Goal: Task Accomplishment & Management: Manage account settings

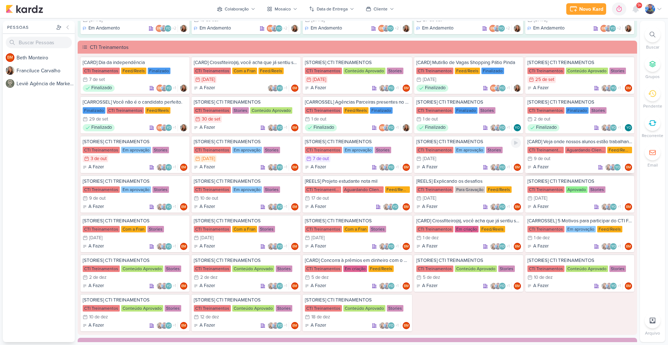
scroll to position [539, 0]
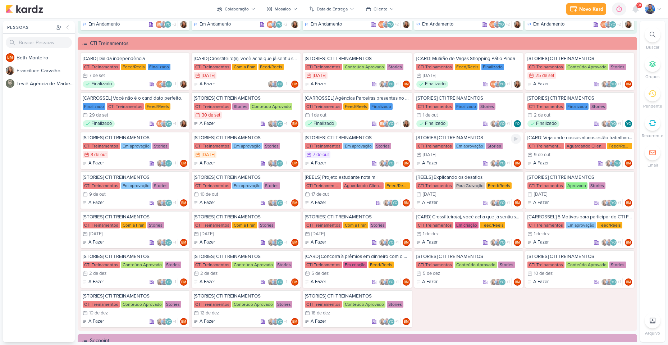
click at [479, 153] on div "8/10 [DATE]" at bounding box center [468, 154] width 105 height 7
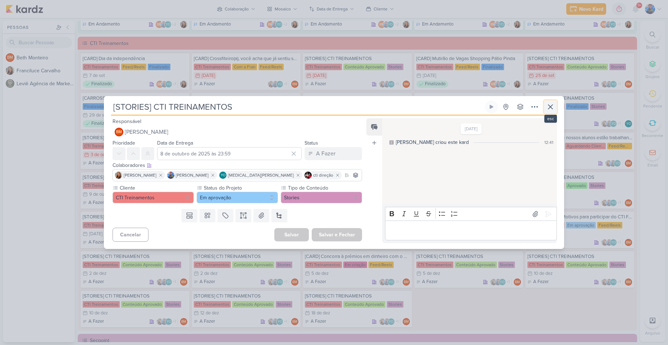
click at [548, 102] on button at bounding box center [550, 106] width 13 height 13
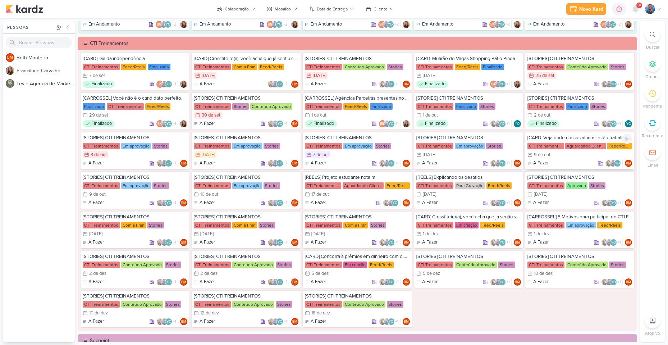
click at [539, 143] on div "CTI Treinamentos" at bounding box center [545, 146] width 36 height 6
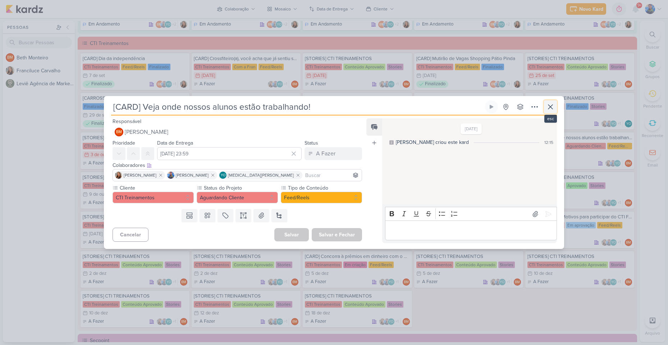
click at [548, 104] on icon at bounding box center [550, 106] width 9 height 9
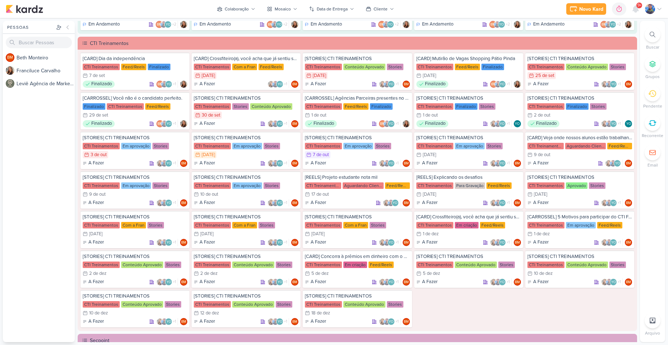
click at [446, 317] on div "[CARD] Dia da independência CTI Treinamentos Feed/Reels Finalizado 7/9 7 de set…" at bounding box center [356, 189] width 553 height 274
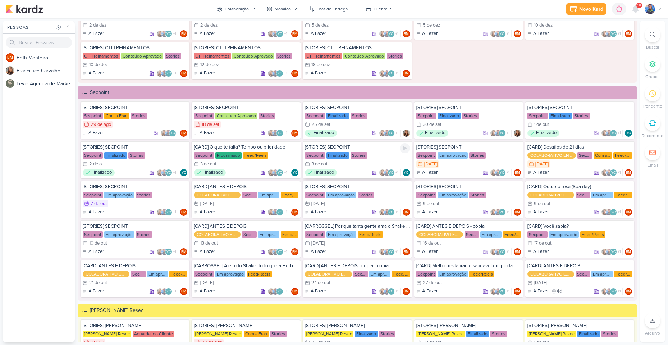
scroll to position [826, 0]
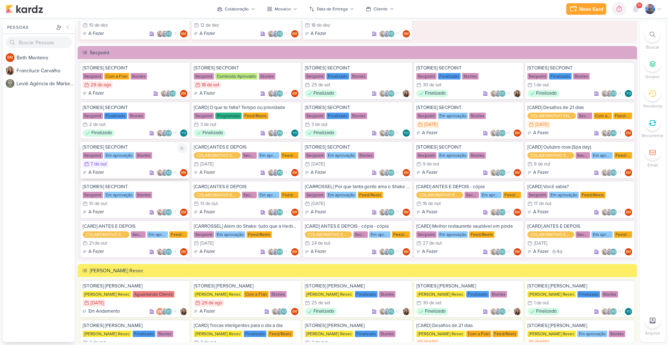
click at [129, 158] on div "Em aprovação" at bounding box center [119, 155] width 30 height 6
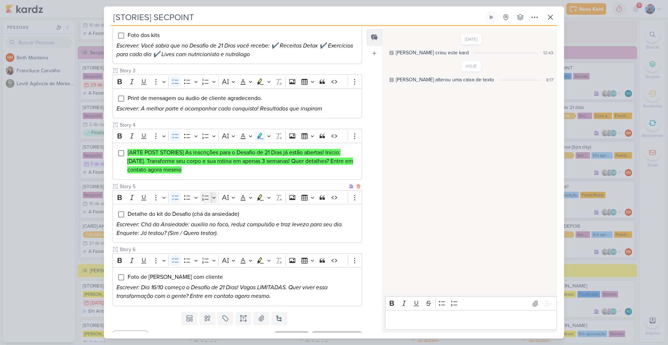
scroll to position [189, 0]
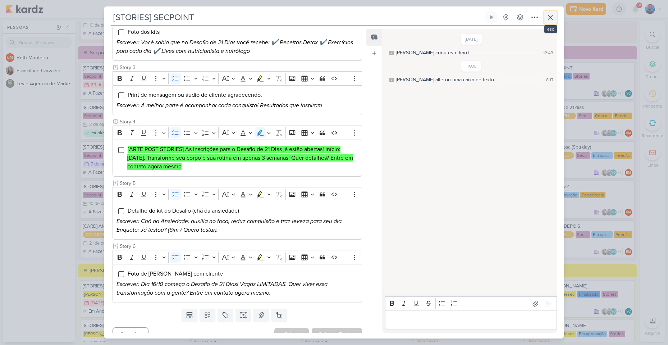
click at [551, 18] on icon at bounding box center [550, 17] width 4 height 4
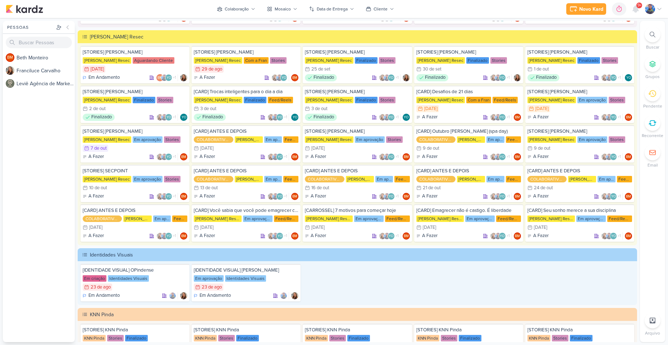
scroll to position [1037, 0]
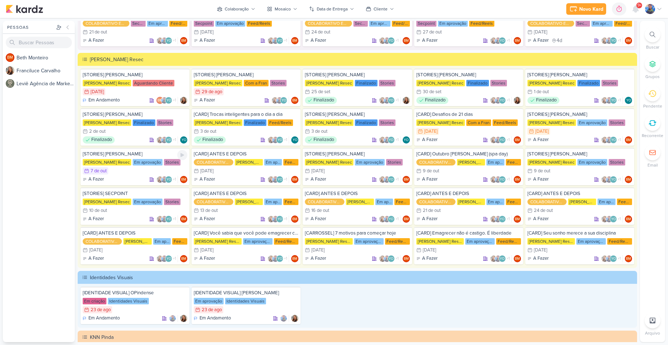
click at [147, 171] on div "7/10 [DATE]" at bounding box center [135, 170] width 105 height 7
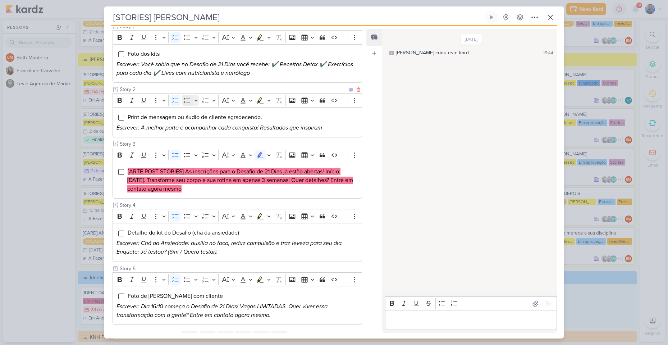
scroll to position [108, 0]
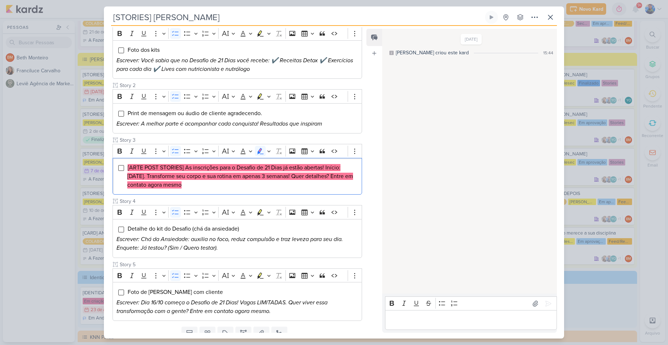
drag, startPoint x: 197, startPoint y: 175, endPoint x: 111, endPoint y: 153, distance: 88.4
click at [111, 153] on div "Cliente Simone Regina Resec Status do Projeto" at bounding box center [234, 160] width 261 height 327
click at [266, 146] on button "Highlight" at bounding box center [269, 151] width 6 height 11
click at [228, 160] on icon "Text highlight toolbar" at bounding box center [226, 163] width 7 height 7
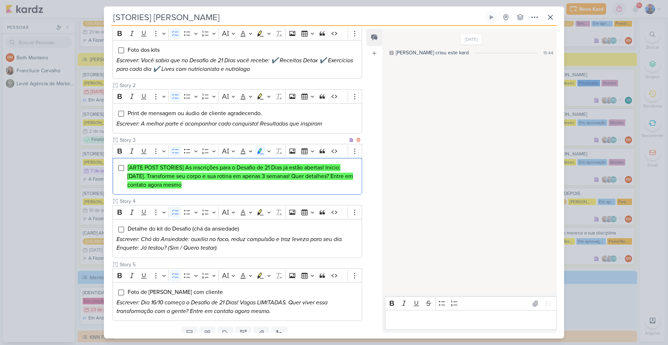
click at [220, 170] on li "[ARTE POST STORIES] As inscrições para o Desafio de 21 Dias já estão abertas! I…" at bounding box center [242, 176] width 231 height 26
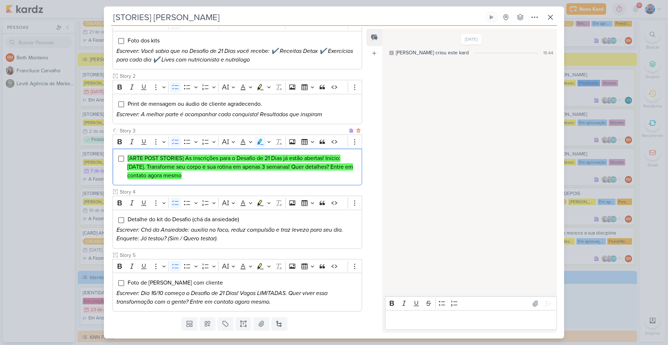
scroll to position [126, 0]
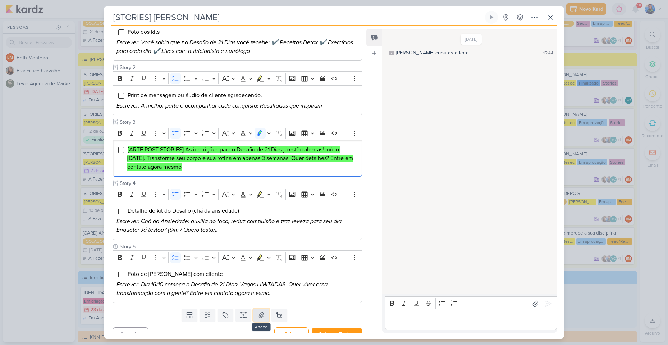
click at [258, 311] on icon at bounding box center [261, 314] width 7 height 7
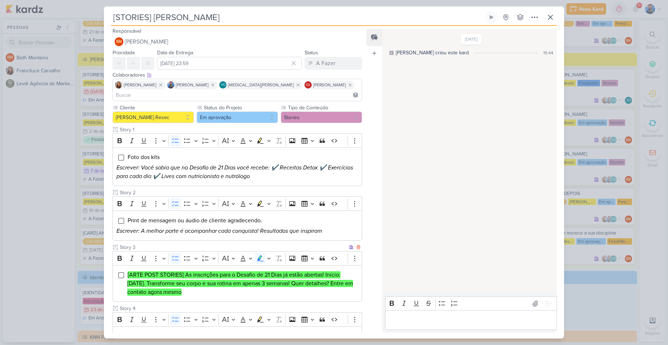
scroll to position [0, 0]
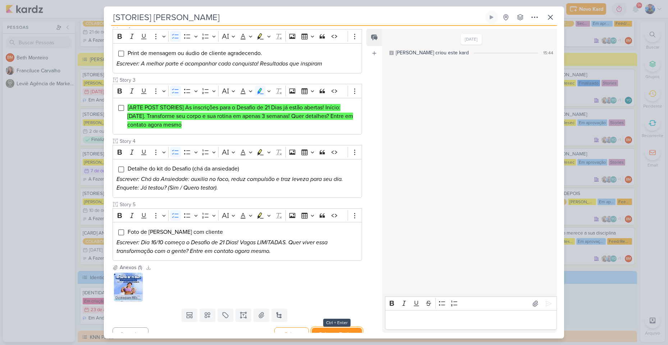
click at [343, 327] on button "Salvar e Fechar" at bounding box center [336, 333] width 50 height 13
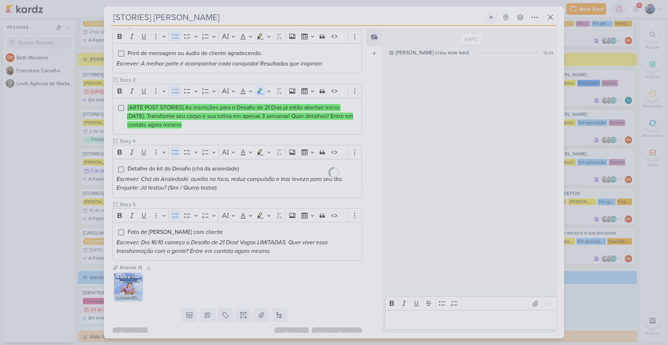
scroll to position [167, 0]
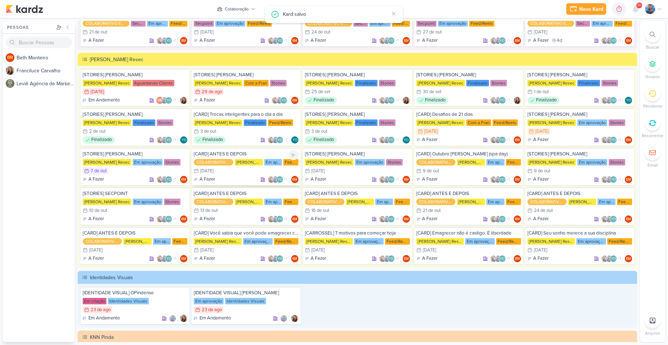
click at [213, 173] on div "[DATE]" at bounding box center [206, 170] width 13 height 5
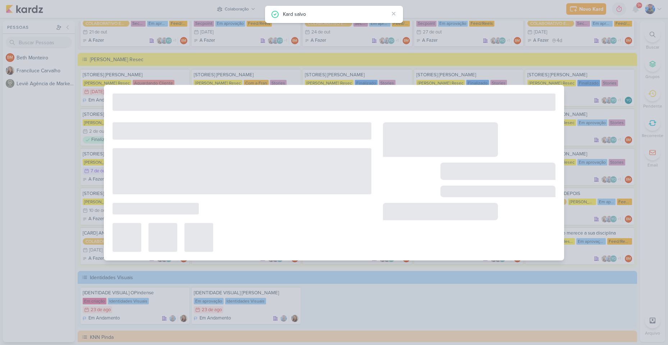
type input "[CARD] ANTES E DEPOIS"
type input "8 de outubro de 2025 às 23:59"
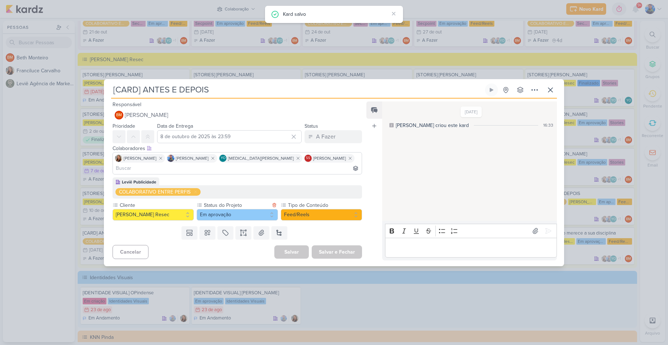
scroll to position [0, 0]
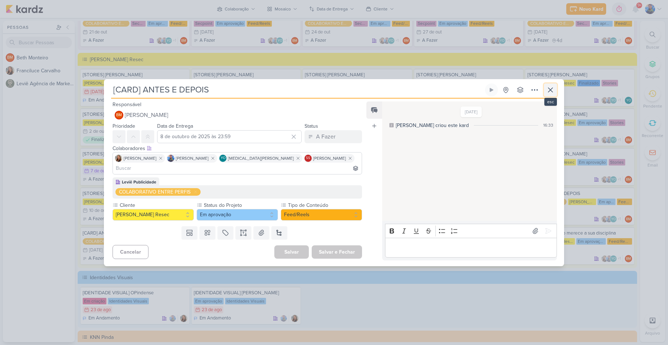
click at [552, 92] on icon at bounding box center [550, 90] width 4 height 4
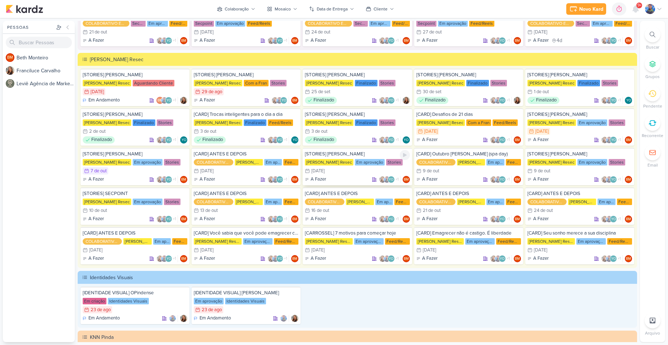
click at [333, 172] on div "8/10 [DATE]" at bounding box center [357, 170] width 105 height 7
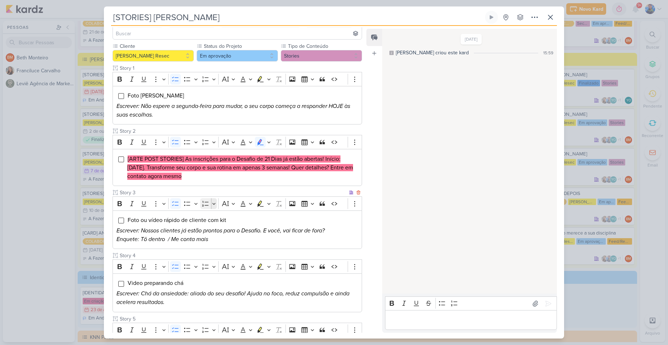
scroll to position [72, 0]
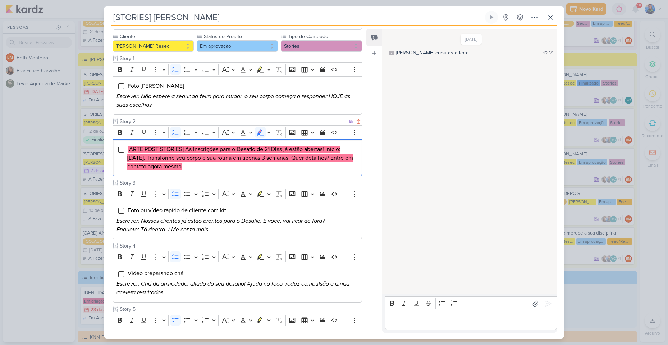
drag, startPoint x: 223, startPoint y: 163, endPoint x: 124, endPoint y: 129, distance: 104.5
click at [124, 129] on div "Rich Text Editor Bold Italic Underline More To-do List Bulleted List Bulleted L…" at bounding box center [236, 150] width 249 height 51
click at [269, 129] on icon "Editor toolbar" at bounding box center [269, 132] width 4 height 7
click at [228, 141] on icon "Text highlight toolbar" at bounding box center [226, 144] width 7 height 7
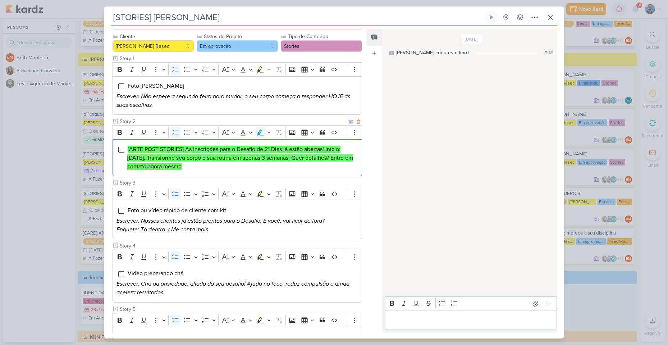
click at [223, 151] on mark "[ARTE POST STORIES] As inscrições para o Desafio de 21 Dias já estão abertas! I…" at bounding box center [240, 158] width 226 height 24
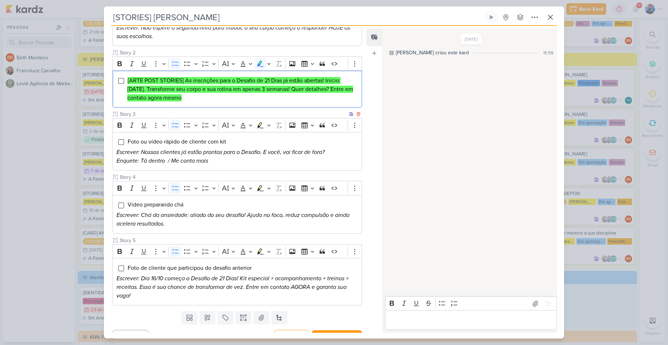
scroll to position [143, 0]
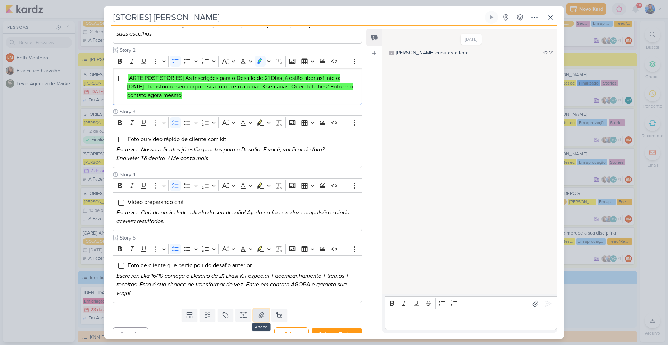
click at [254, 308] on button at bounding box center [261, 314] width 16 height 13
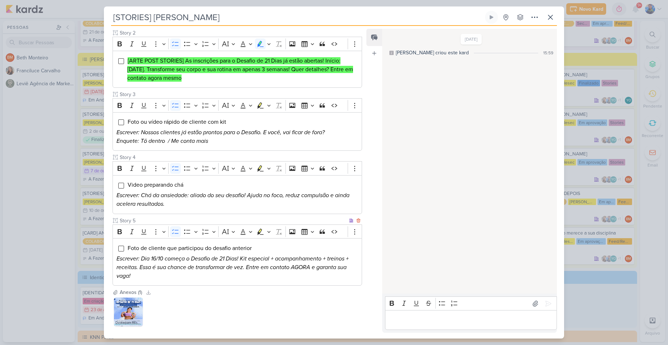
scroll to position [185, 0]
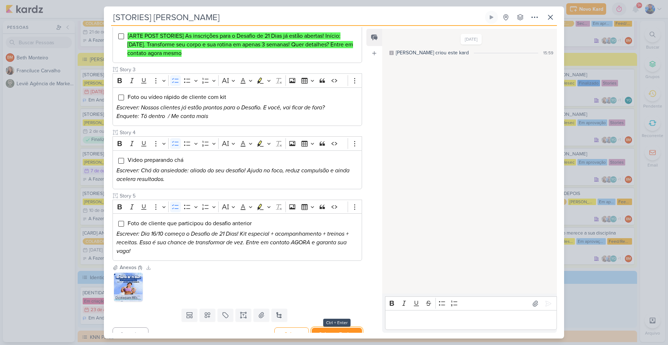
click at [325, 327] on button "Salvar e Fechar" at bounding box center [336, 333] width 50 height 13
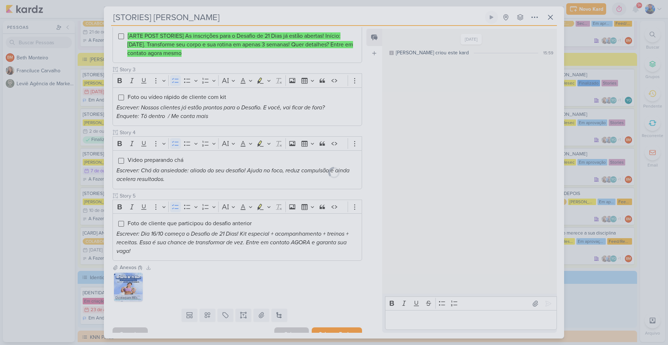
scroll to position [184, 0]
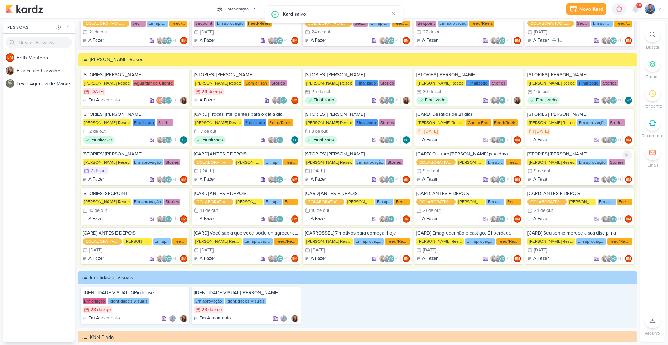
click at [548, 171] on div "9 de out" at bounding box center [542, 170] width 17 height 5
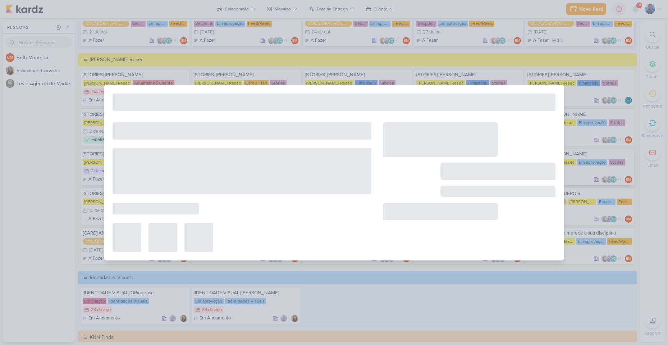
type input "[DATE] 23:59"
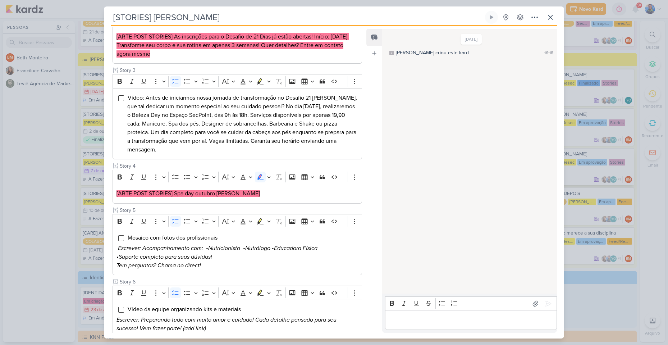
scroll to position [0, 0]
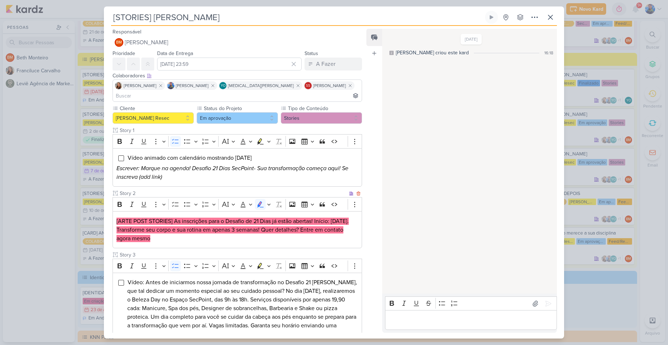
click at [211, 229] on p "[ARTE POST STORIES] As inscrições para o Desafio de 21 Dias já estão abertas! I…" at bounding box center [236, 230] width 241 height 26
click at [270, 200] on icon "Editor toolbar" at bounding box center [269, 203] width 4 height 7
click at [229, 213] on icon "Text highlight toolbar" at bounding box center [226, 216] width 7 height 7
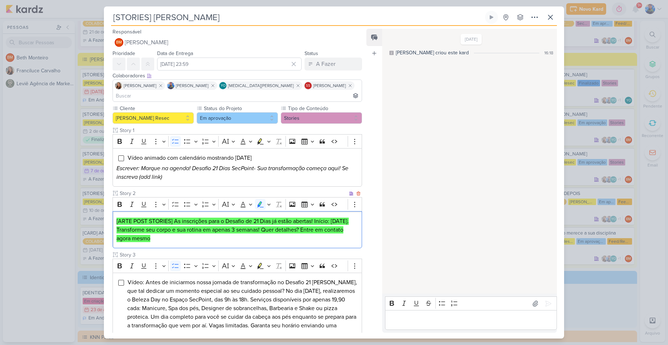
click at [215, 220] on mark "[ARTE POST STORIES] As inscrições para o Desafio de 21 Dias já estão abertas! I…" at bounding box center [232, 229] width 232 height 24
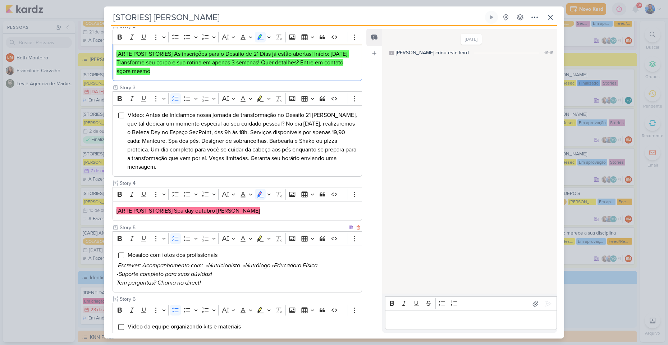
scroll to position [220, 0]
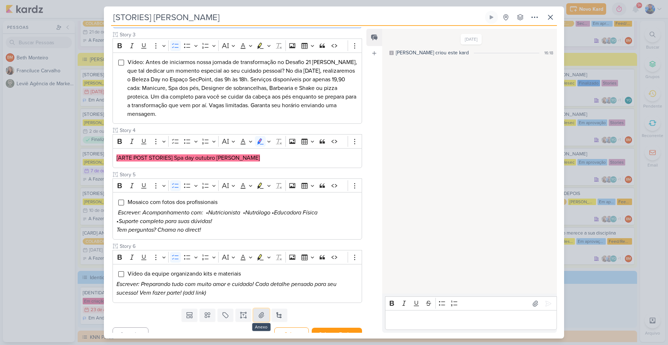
click at [258, 311] on icon at bounding box center [261, 314] width 7 height 7
click at [265, 309] on button at bounding box center [261, 314] width 16 height 13
click at [297, 327] on button "Salvar" at bounding box center [291, 334] width 34 height 14
click at [260, 311] on icon at bounding box center [261, 314] width 7 height 7
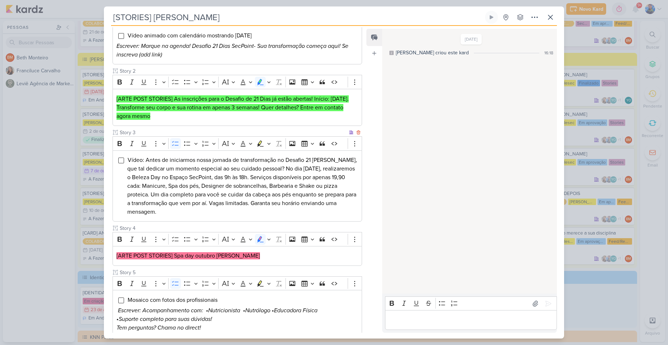
scroll to position [0, 0]
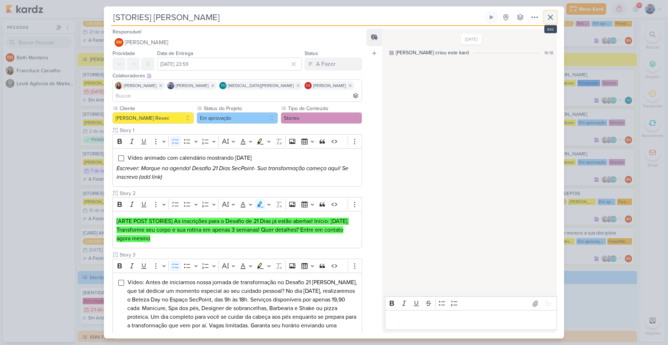
click at [547, 20] on icon at bounding box center [550, 17] width 9 height 9
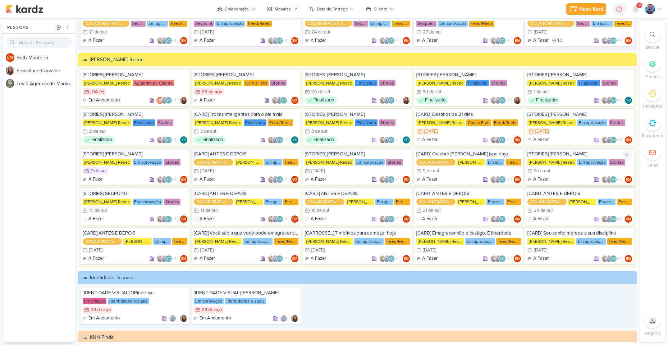
click at [552, 172] on div "9/10 [DATE]" at bounding box center [579, 170] width 105 height 7
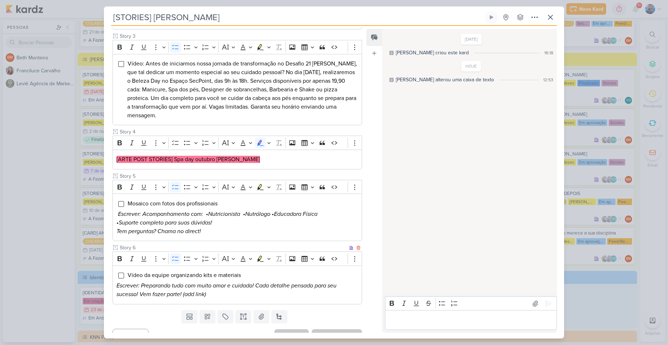
scroll to position [220, 0]
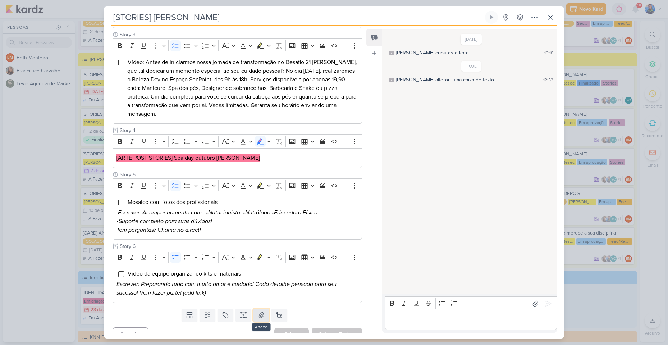
click at [253, 308] on button at bounding box center [261, 314] width 16 height 13
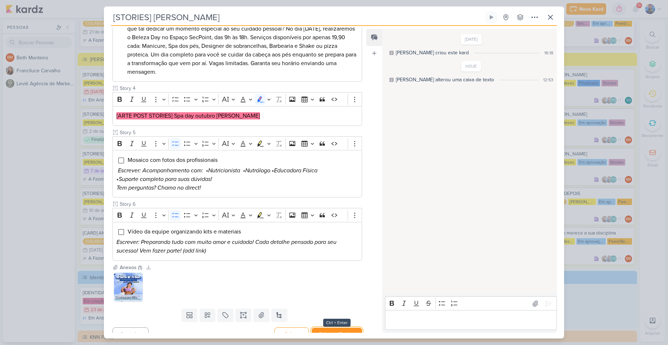
click at [334, 327] on button "Salvar e Fechar" at bounding box center [336, 333] width 50 height 13
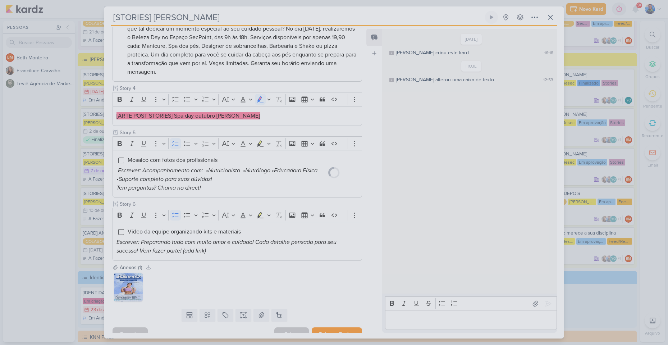
scroll to position [261, 0]
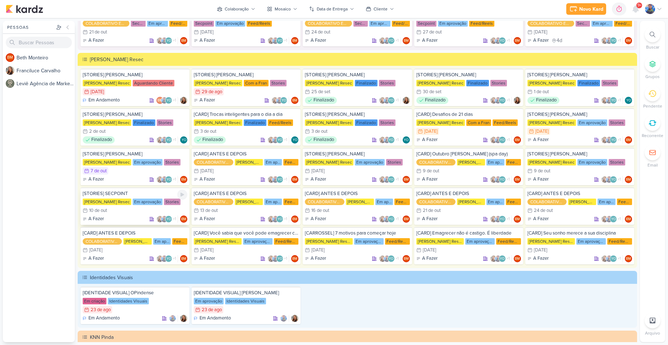
click at [133, 203] on div "Em aprovação" at bounding box center [148, 201] width 30 height 6
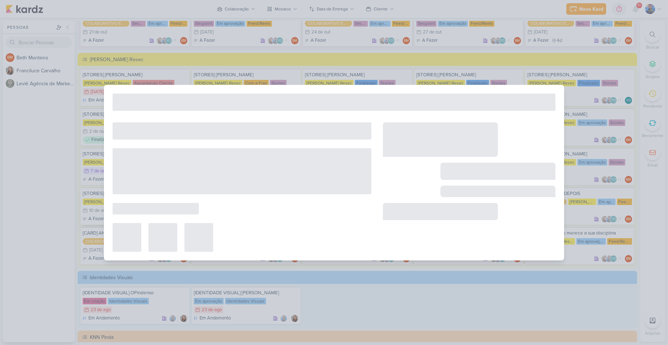
type input "[STORIES] SECPOINT"
type input "10 de outubro de 2025 às 23:59"
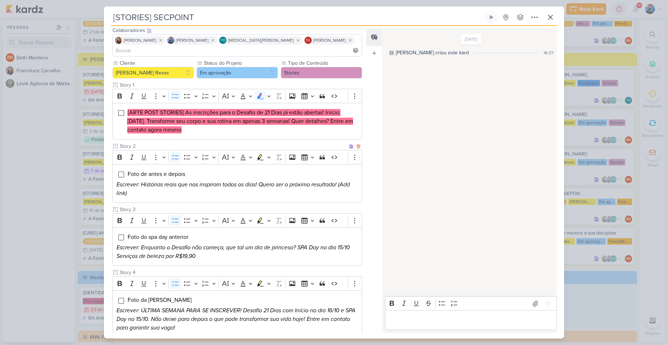
scroll to position [0, 0]
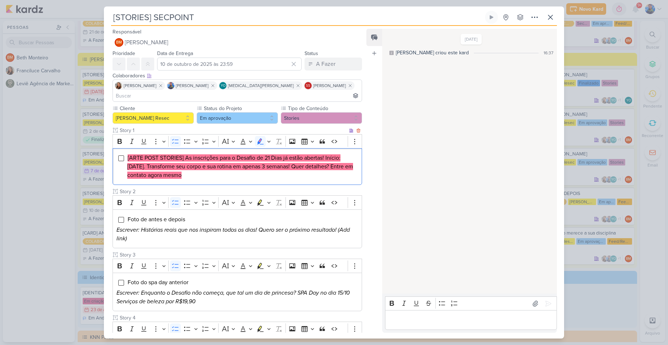
drag, startPoint x: 212, startPoint y: 166, endPoint x: 121, endPoint y: 141, distance: 93.9
click at [121, 148] on div "[ARTE POST STORIES] As inscrições para o Desafio de 21 Dias já estão abertas! I…" at bounding box center [236, 166] width 249 height 37
click at [267, 138] on icon "Editor toolbar" at bounding box center [269, 141] width 4 height 7
click at [226, 149] on button "Green marker" at bounding box center [226, 153] width 11 height 11
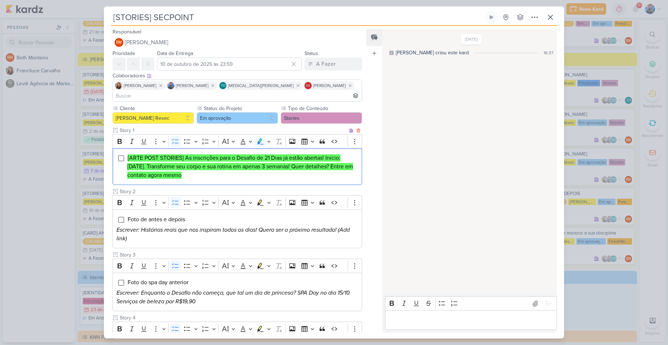
click at [228, 168] on li "[ARTE POST STORIES] As inscrições para o Desafio de 21 Dias já estão abertas! I…" at bounding box center [242, 166] width 231 height 26
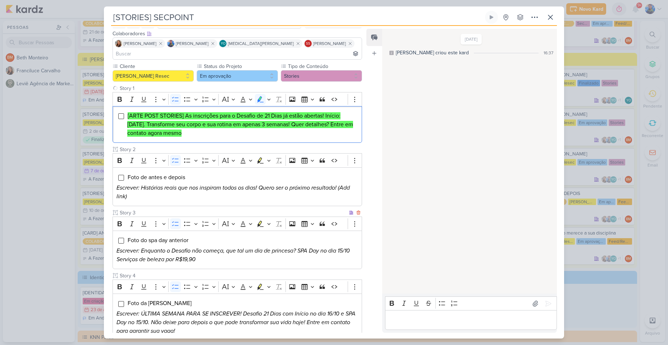
scroll to position [80, 0]
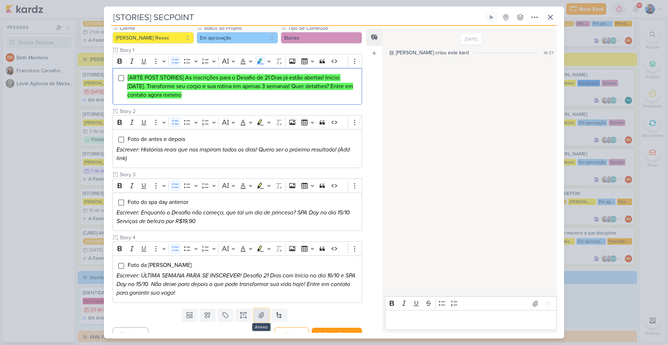
click at [255, 308] on button at bounding box center [261, 314] width 16 height 13
click at [291, 327] on button "Salvar" at bounding box center [291, 334] width 34 height 14
click at [262, 311] on icon at bounding box center [261, 314] width 7 height 7
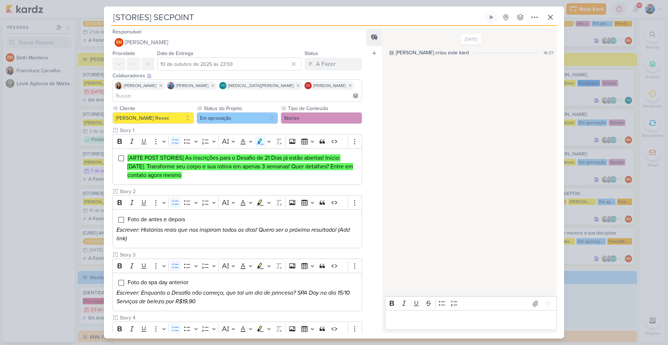
scroll to position [122, 0]
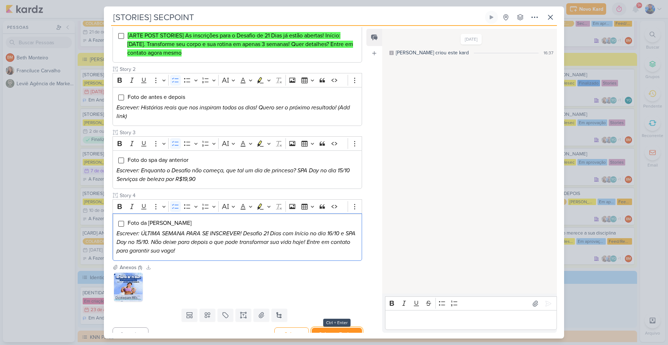
click at [337, 327] on button "Salvar e Fechar" at bounding box center [336, 333] width 50 height 13
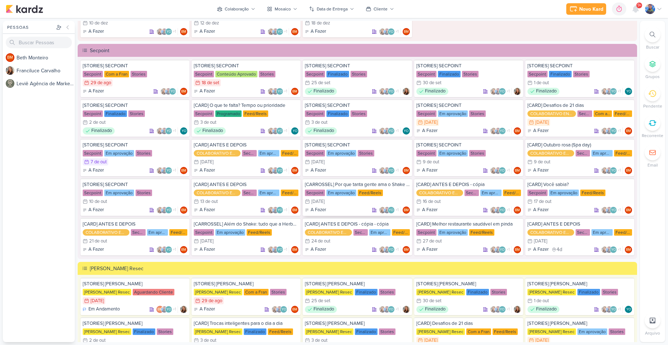
scroll to position [822, 0]
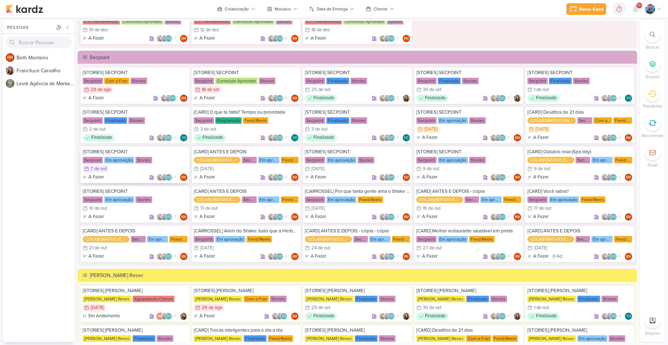
click at [123, 152] on div "[STORIES] SECPOINT" at bounding box center [135, 151] width 105 height 6
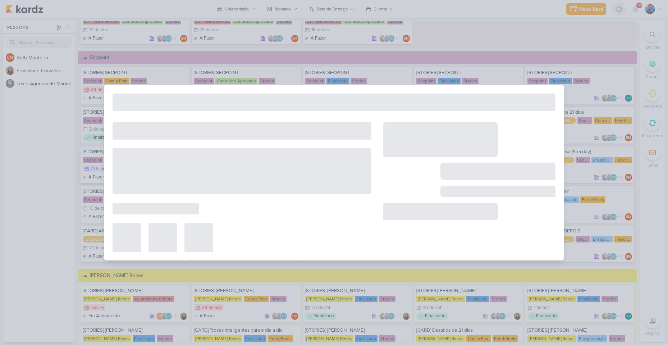
type input "[STORIES] SECPOINT"
type input "[DATE] 23:59"
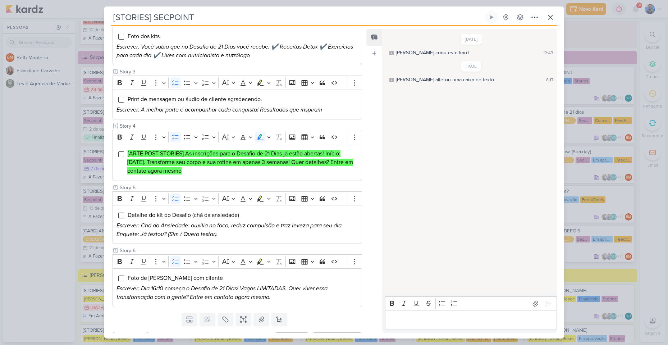
scroll to position [189, 0]
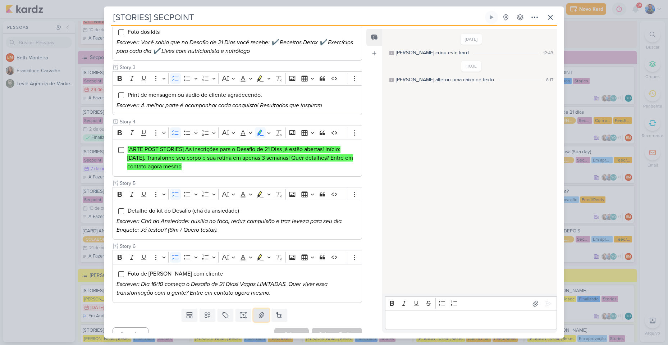
click at [259, 312] on icon at bounding box center [261, 314] width 5 height 5
click at [262, 311] on icon at bounding box center [261, 314] width 7 height 7
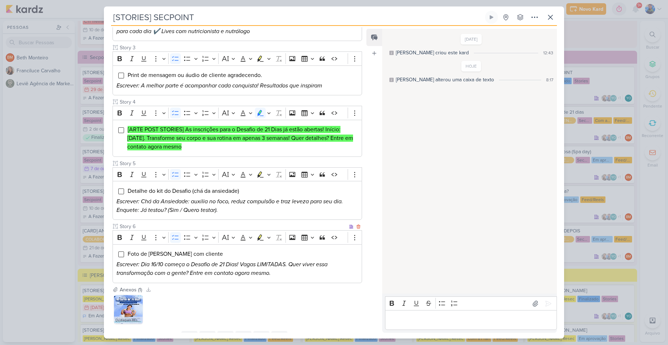
scroll to position [231, 0]
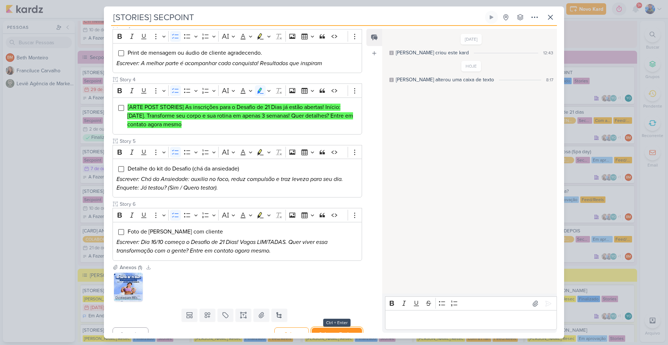
click at [345, 327] on button "Salvar e Fechar" at bounding box center [336, 333] width 50 height 13
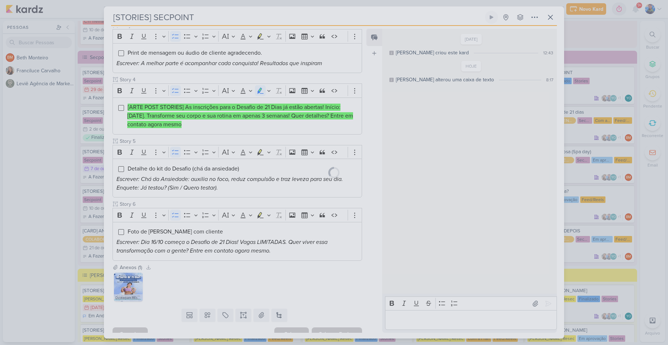
scroll to position [230, 0]
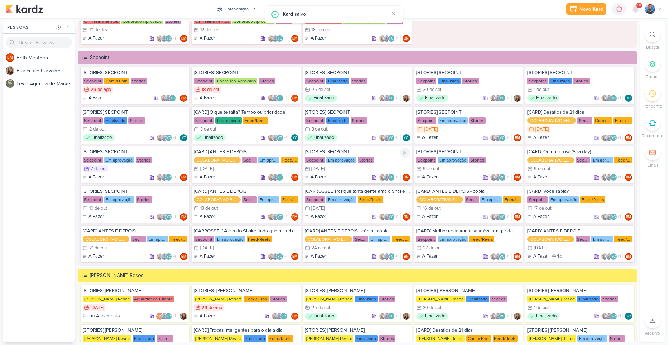
click at [346, 163] on div "[STORIES] SECPOINT Secpoint Em aprovação Stories 8/10 8 de out A Fazer +1" at bounding box center [357, 164] width 109 height 37
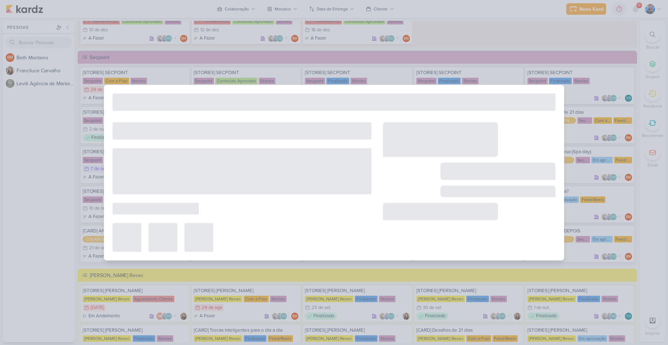
type input "8 de outubro de 2025 às 23:59"
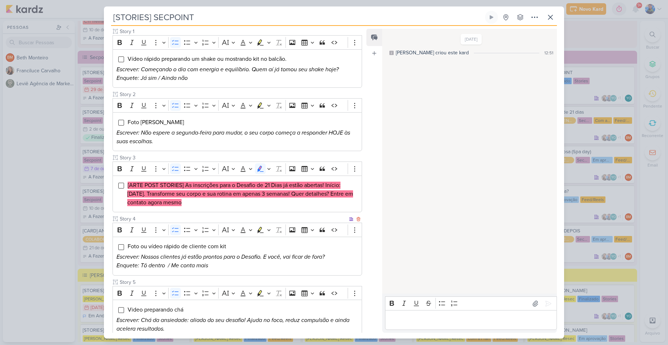
scroll to position [98, 0]
click at [216, 198] on div "[ARTE POST STORIES] As inscrições para o Desafio de 21 Dias já estão abertas! I…" at bounding box center [236, 194] width 249 height 37
click at [271, 163] on button "Highlight" at bounding box center [269, 168] width 6 height 11
click at [228, 178] on icon "Text highlight toolbar" at bounding box center [226, 181] width 7 height 7
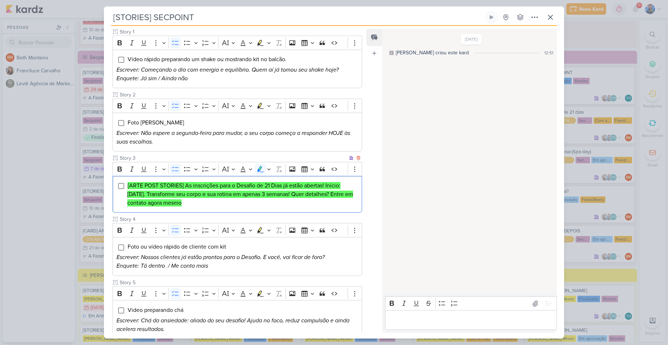
click at [220, 189] on li "[ARTE POST STORIES] As inscrições para o Desafio de 21 Dias já estão abertas! I…" at bounding box center [242, 194] width 231 height 26
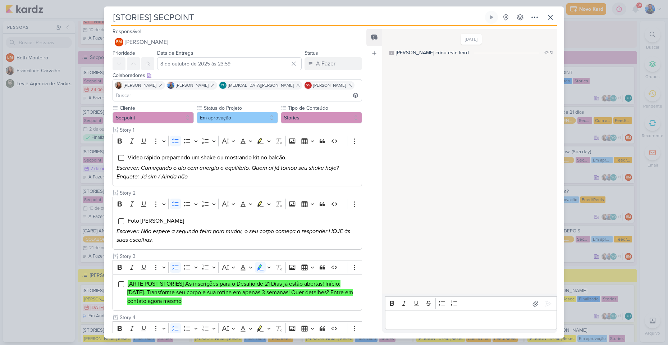
scroll to position [0, 0]
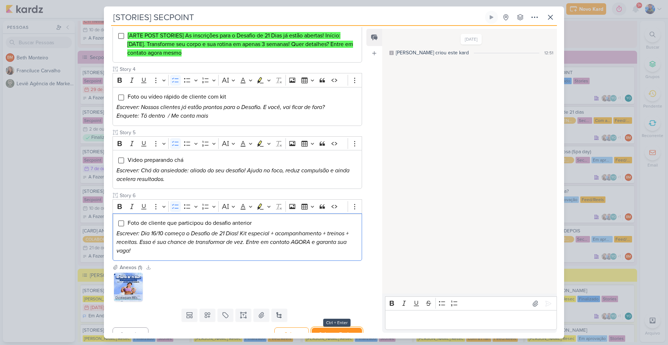
click at [343, 327] on button "Salvar e Fechar" at bounding box center [336, 333] width 50 height 13
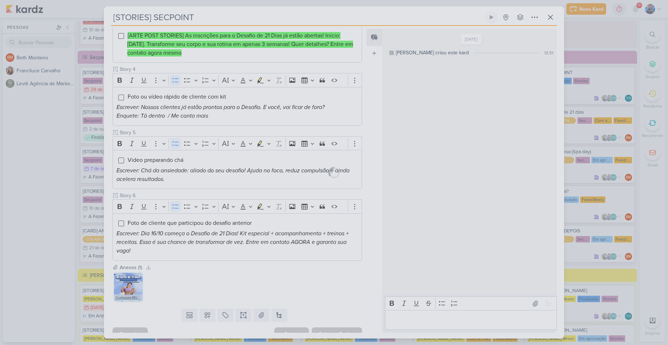
scroll to position [248, 0]
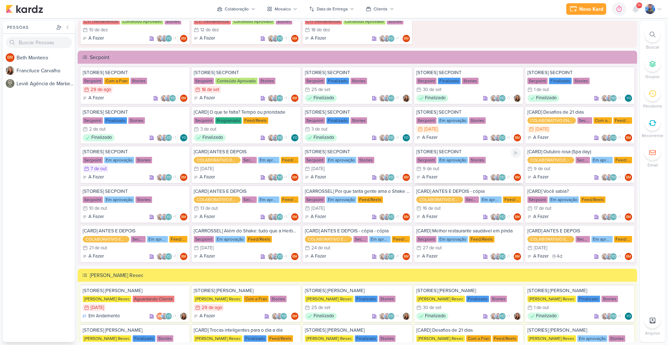
click at [456, 172] on div "9/10 [DATE]" at bounding box center [468, 168] width 105 height 7
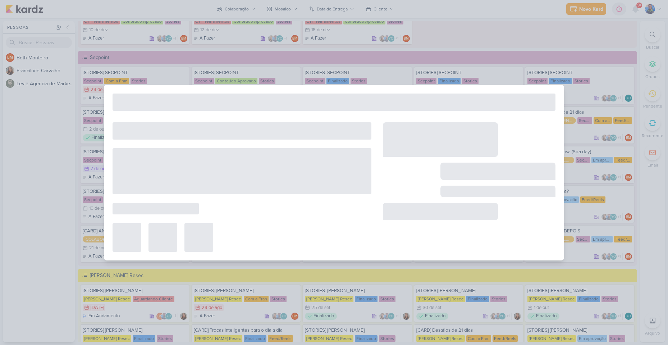
type input "[DATE] 23:59"
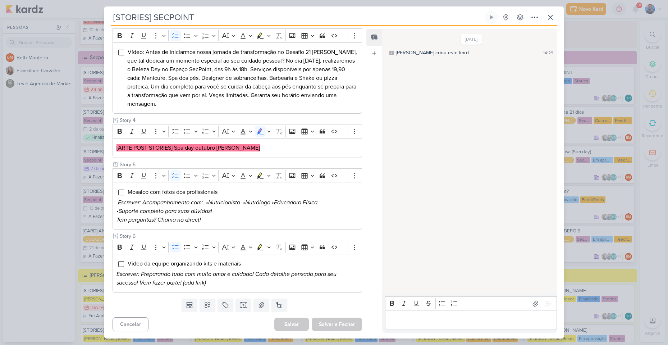
scroll to position [0, 0]
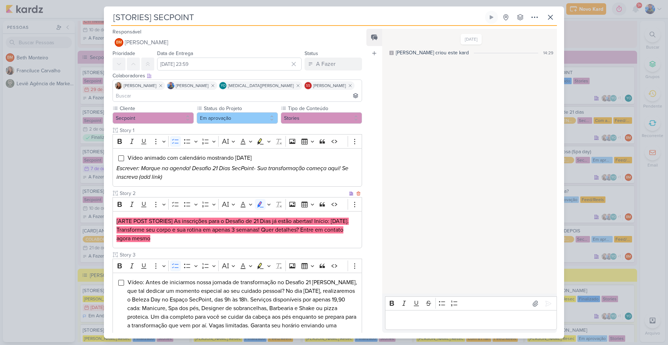
click at [177, 224] on p "[ARTE POST STORIES] As inscrições para o Desafio de 21 Dias já estão abertas! I…" at bounding box center [236, 230] width 241 height 26
click at [270, 200] on icon "Editor toolbar" at bounding box center [269, 203] width 4 height 7
drag, startPoint x: 224, startPoint y: 208, endPoint x: 216, endPoint y: 218, distance: 12.7
click at [224, 214] on icon "Text highlight toolbar" at bounding box center [226, 217] width 6 height 6
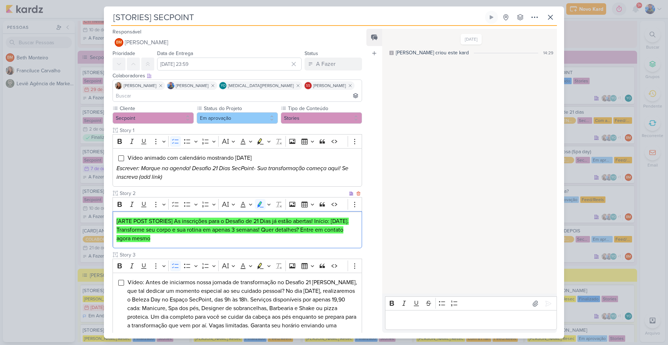
click at [212, 222] on mark "[ARTE POST STORIES] As inscrições para o Desafio de 21 Dias já estão abertas! I…" at bounding box center [232, 229] width 232 height 24
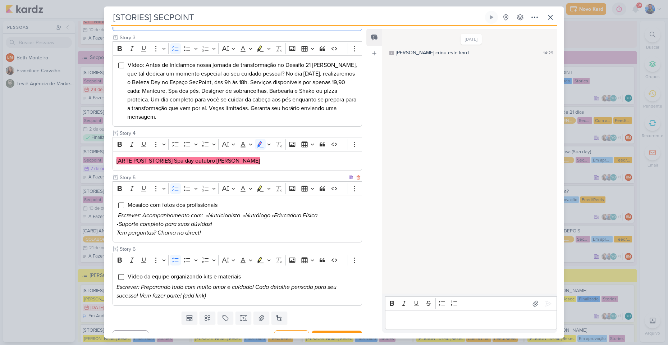
scroll to position [220, 0]
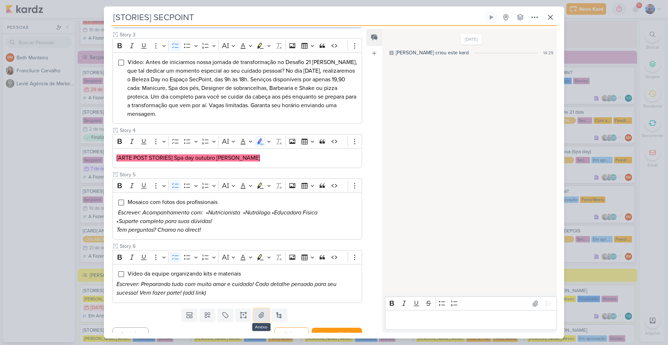
click at [258, 311] on icon at bounding box center [261, 314] width 7 height 7
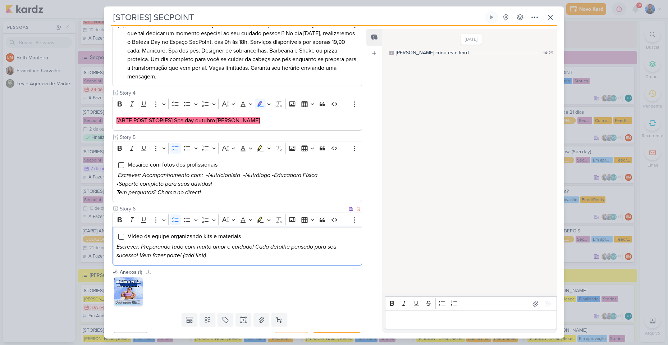
scroll to position [262, 0]
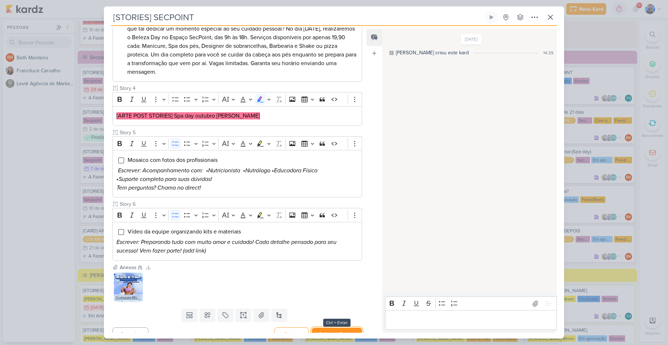
click at [323, 327] on button "Salvar e Fechar" at bounding box center [336, 333] width 50 height 13
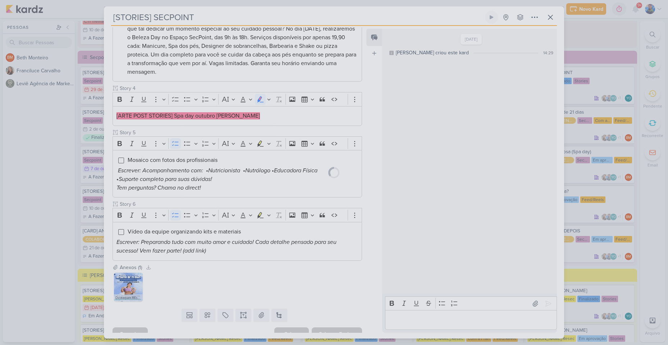
scroll to position [261, 0]
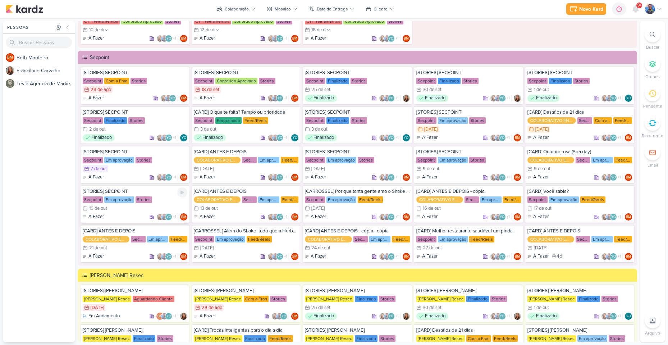
click at [130, 207] on div "10/10 [DATE]" at bounding box center [135, 207] width 105 height 7
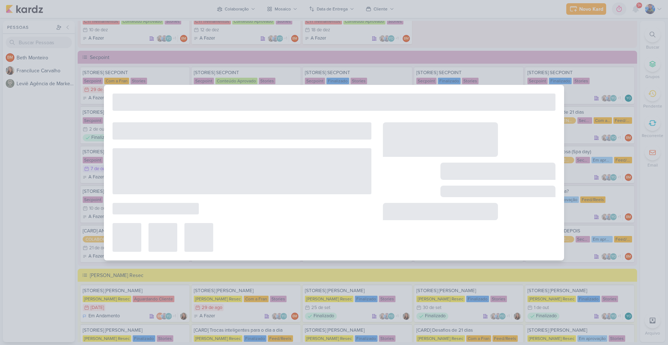
type input "10 de outubro de 2025 às 23:59"
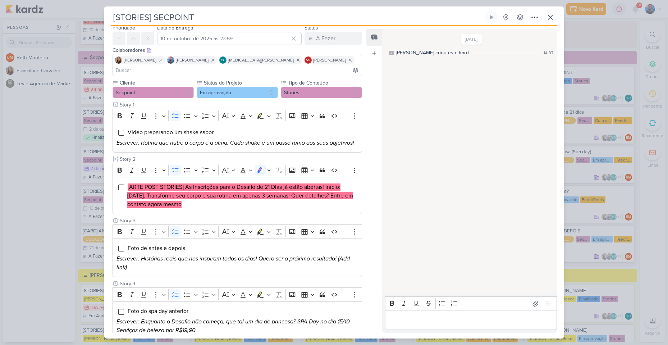
scroll to position [18, 0]
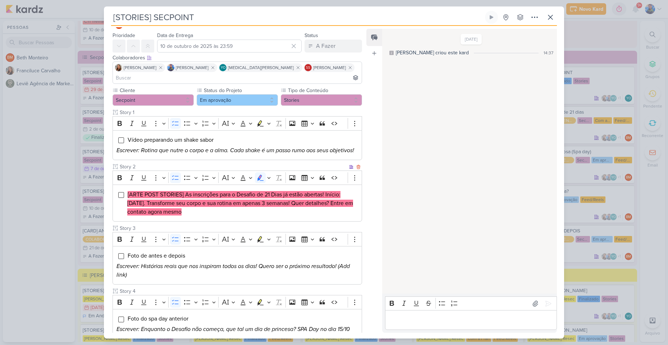
click at [200, 214] on li "[ARTE POST STORIES] As inscrições para o Desafio de 21 Dias já estão abertas! I…" at bounding box center [242, 203] width 231 height 26
click at [267, 174] on icon "Editor toolbar" at bounding box center [269, 177] width 4 height 7
click at [228, 187] on icon "Text highlight toolbar" at bounding box center [226, 190] width 6 height 6
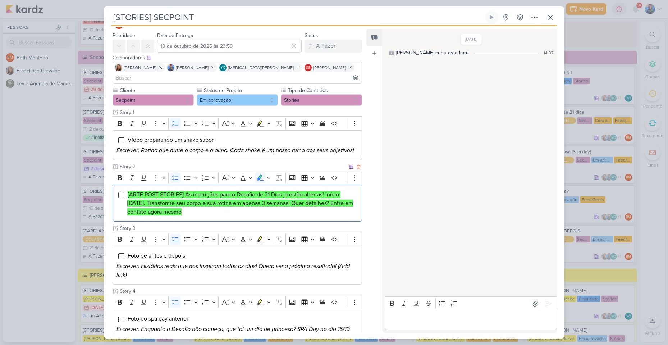
click at [217, 207] on li "[ARTE POST STORIES] As inscrições para o Desafio de 21 Dias já estão abertas! I…" at bounding box center [242, 203] width 231 height 26
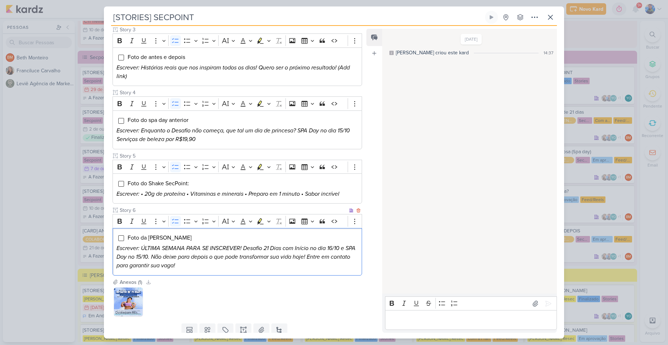
scroll to position [240, 0]
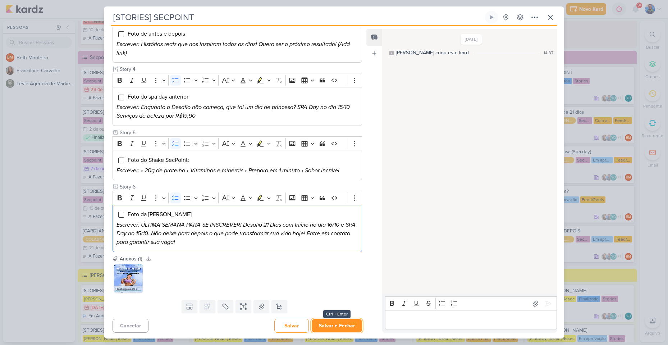
click at [336, 328] on button "Salvar e Fechar" at bounding box center [336, 325] width 50 height 13
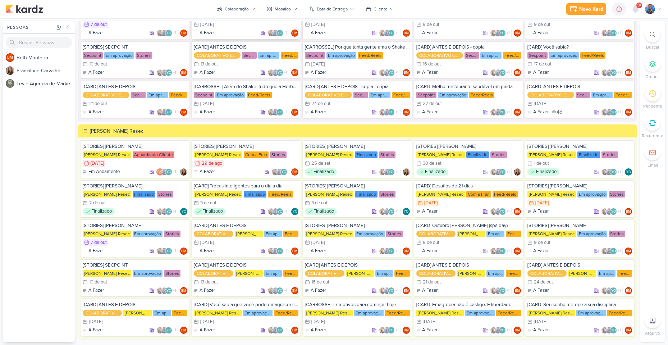
scroll to position [1001, 0]
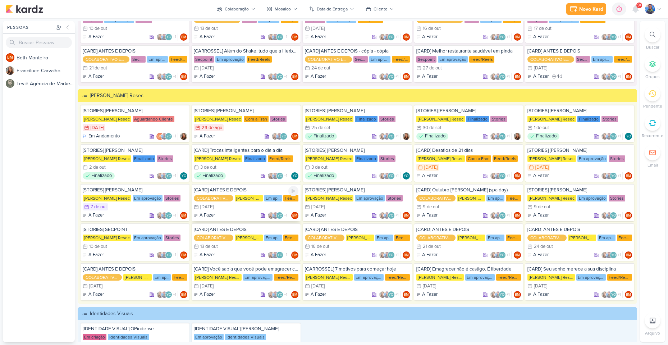
click at [230, 213] on div "A Fazer YO +1 BM" at bounding box center [246, 215] width 105 height 7
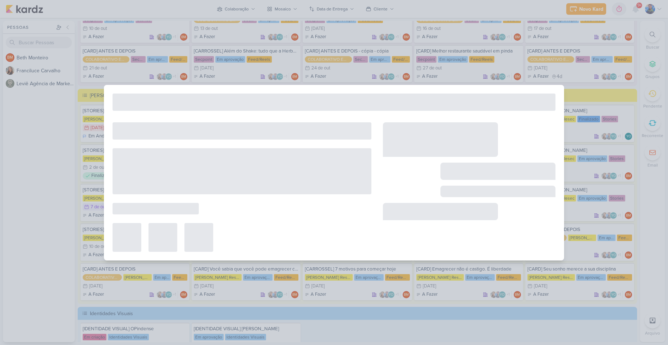
type input "[CARD] ANTES E DEPOIS"
type input "8 de outubro de 2025 às 23:59"
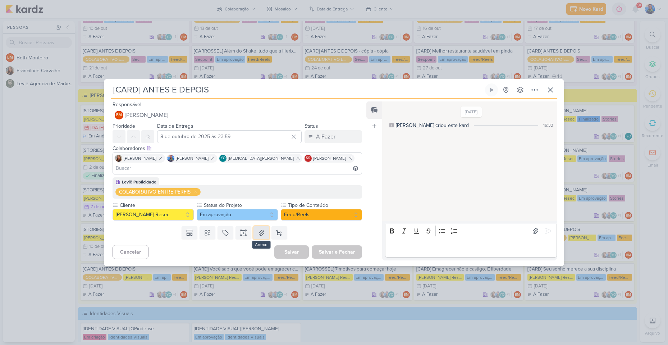
click at [258, 229] on icon at bounding box center [261, 232] width 7 height 7
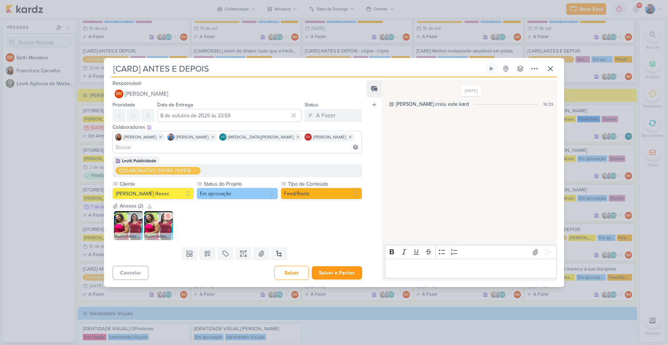
click at [167, 214] on button at bounding box center [167, 215] width 7 height 7
click at [250, 188] on button "Em aprovação" at bounding box center [237, 193] width 81 height 11
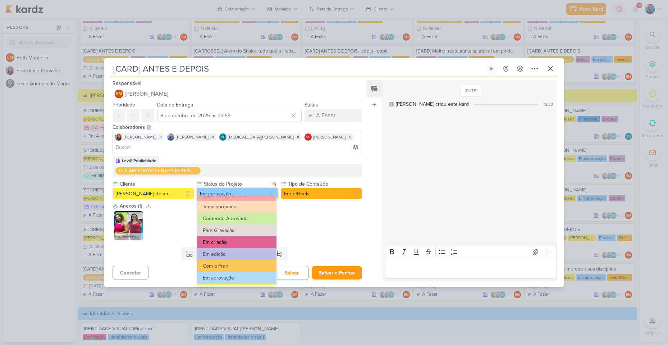
scroll to position [72, 0]
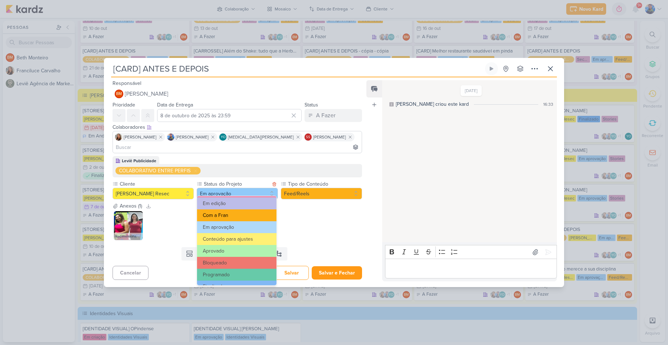
click at [230, 218] on button "Com a Fran" at bounding box center [236, 215] width 79 height 12
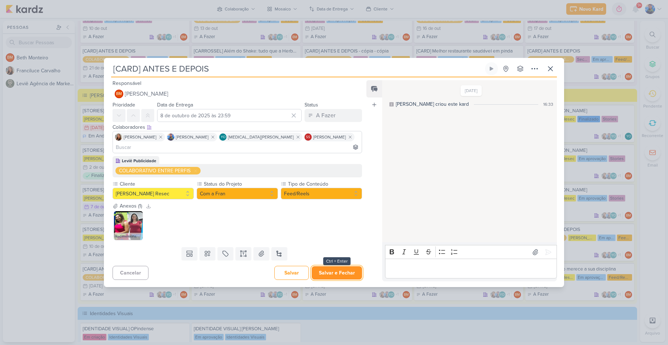
click at [331, 269] on button "Salvar e Fechar" at bounding box center [336, 272] width 50 height 13
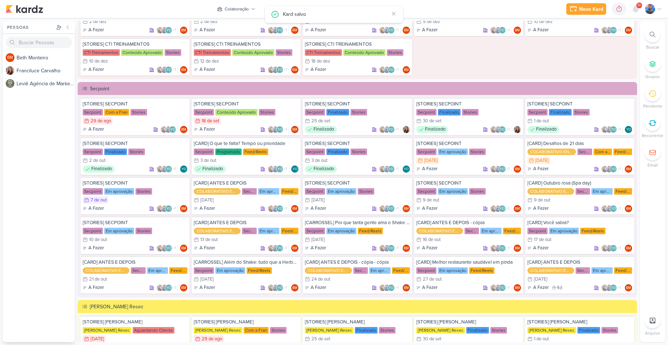
scroll to position [786, 0]
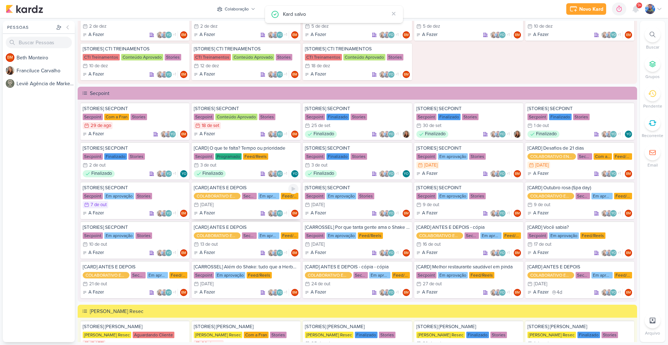
click at [237, 205] on div "8/10 [DATE]" at bounding box center [246, 204] width 105 height 7
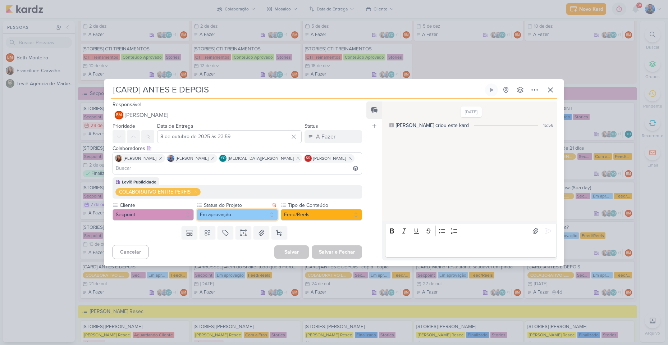
click at [243, 210] on button "Em aprovação" at bounding box center [237, 214] width 81 height 11
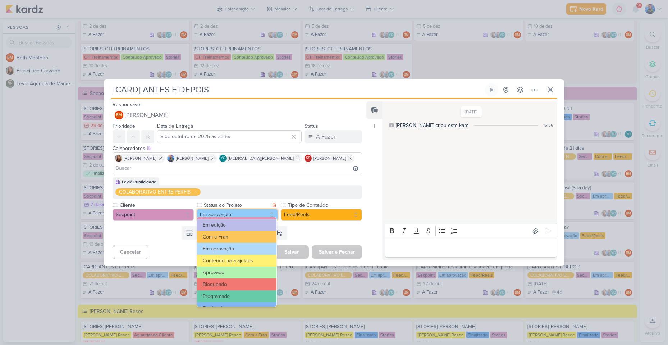
scroll to position [72, 0]
click at [230, 236] on button "Com a Fran" at bounding box center [236, 236] width 79 height 12
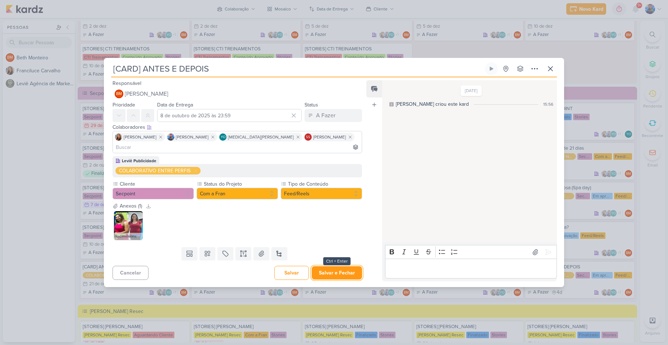
drag, startPoint x: 325, startPoint y: 264, endPoint x: 332, endPoint y: 256, distance: 9.9
click at [329, 263] on div "Cancelar Salvar Salvar e Fechar Ctrl + Enter" at bounding box center [234, 272] width 261 height 18
click at [342, 266] on button "Salvar e Fechar" at bounding box center [336, 272] width 50 height 13
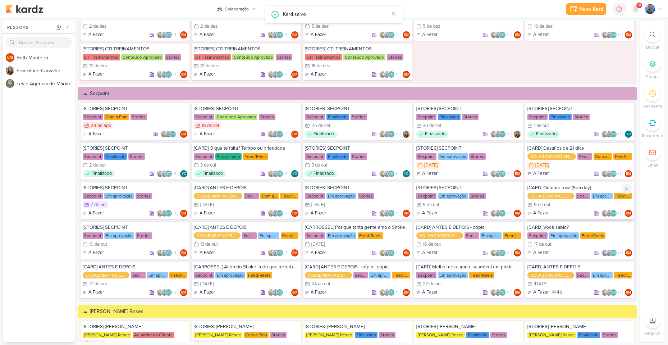
click at [582, 208] on div "9/10 [DATE]" at bounding box center [579, 204] width 105 height 7
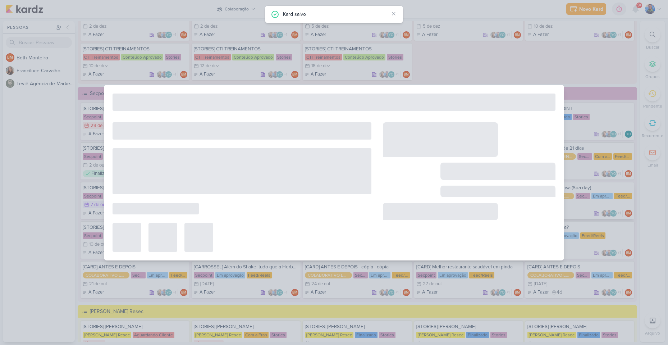
type input "[CARD] Outubro rosa (Spa day)"
type input "[DATE] 23:59"
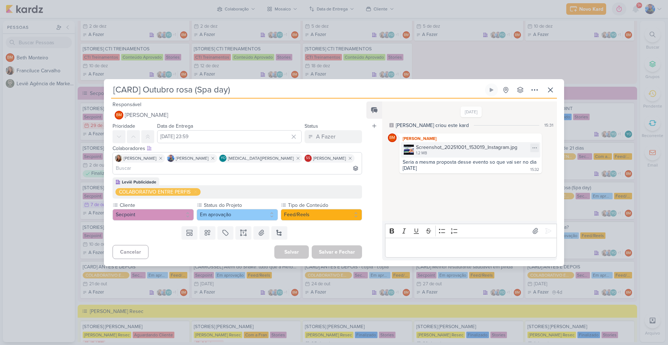
click at [412, 154] on img at bounding box center [408, 149] width 10 height 10
click at [421, 151] on div "Screenshot_20251001_153019_Instagram.jpg" at bounding box center [466, 147] width 101 height 8
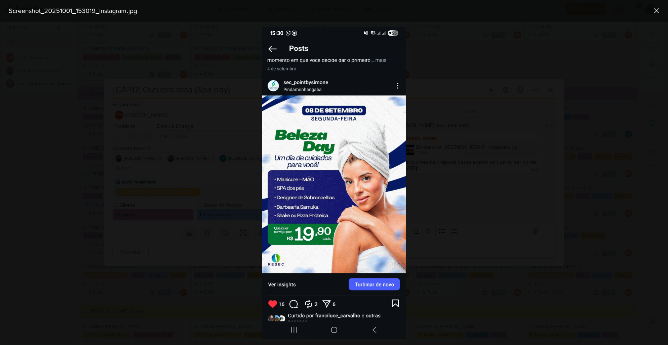
drag, startPoint x: 437, startPoint y: 172, endPoint x: 438, endPoint y: 177, distance: 4.7
click at [439, 173] on div at bounding box center [334, 183] width 668 height 323
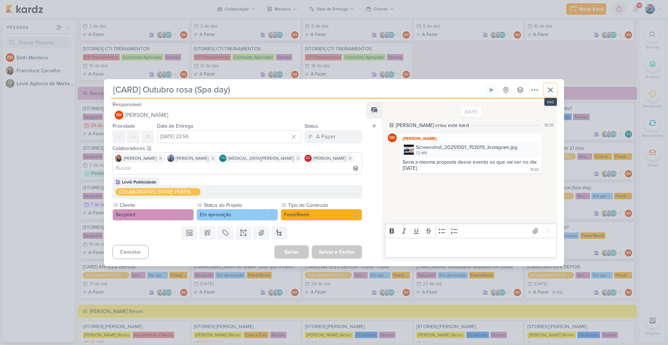
drag, startPoint x: 552, startPoint y: 94, endPoint x: 349, endPoint y: 216, distance: 236.8
click at [552, 94] on icon at bounding box center [550, 90] width 9 height 9
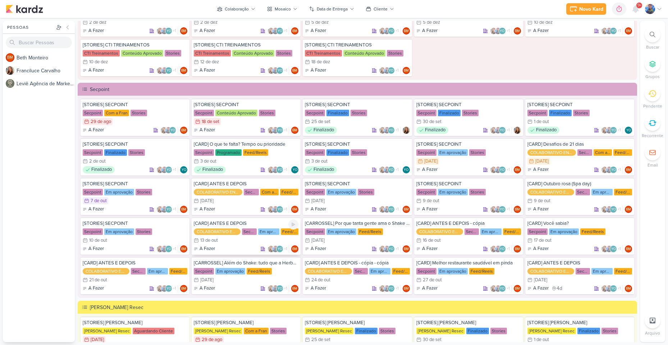
scroll to position [786, 0]
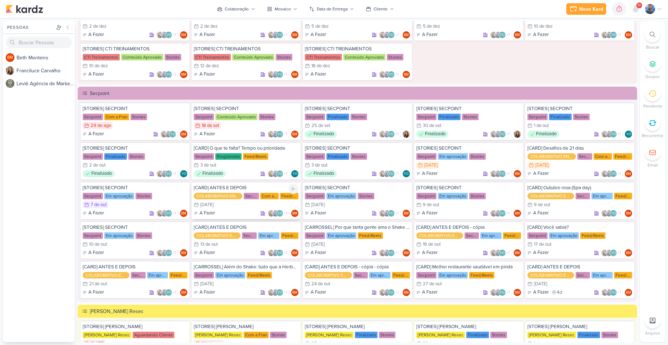
click at [213, 204] on div "[DATE]" at bounding box center [206, 204] width 13 height 5
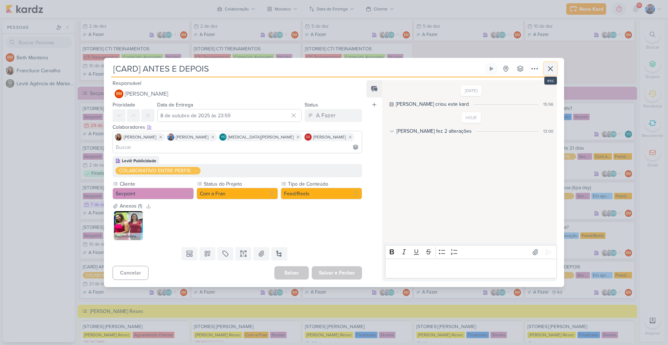
click at [548, 73] on icon at bounding box center [550, 68] width 9 height 9
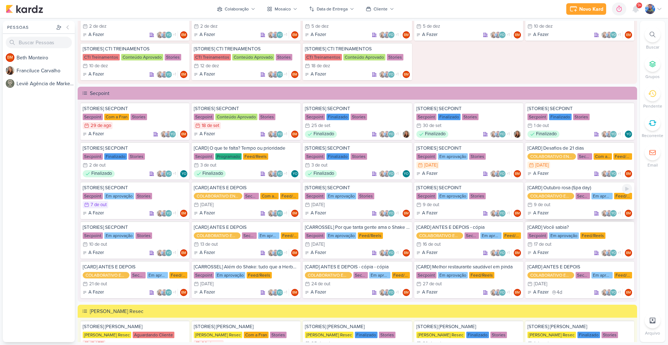
click at [564, 198] on div "COLABORATIVO ENTRE PERFIS" at bounding box center [550, 196] width 47 height 6
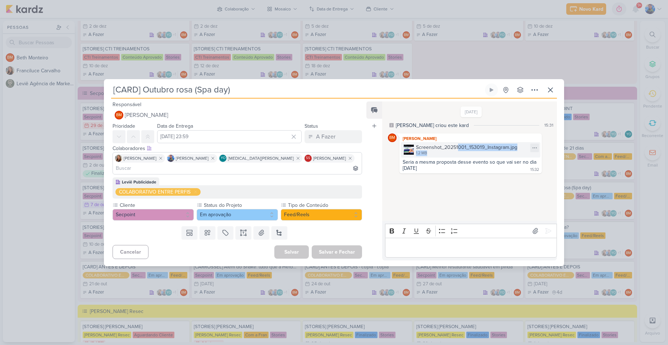
click at [458, 156] on div "Screenshot_20251001_153019_Instagram.jpg 1.2 MB" at bounding box center [466, 149] width 101 height 13
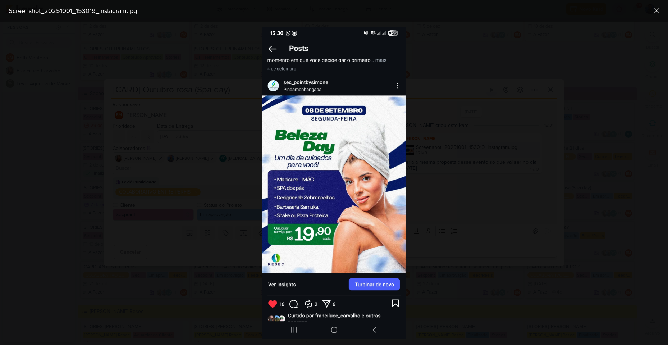
click at [544, 171] on div at bounding box center [334, 183] width 668 height 323
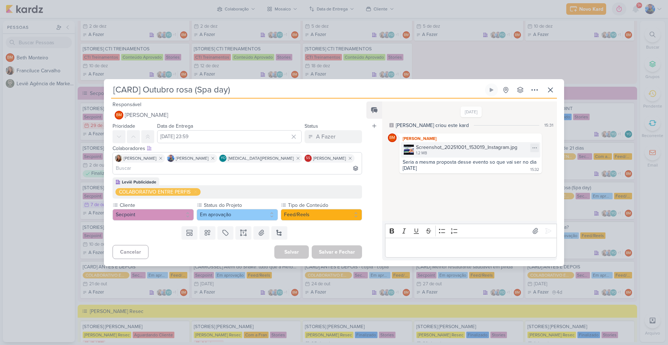
click at [442, 151] on div "Screenshot_20251001_153019_Instagram.jpg" at bounding box center [466, 147] width 101 height 8
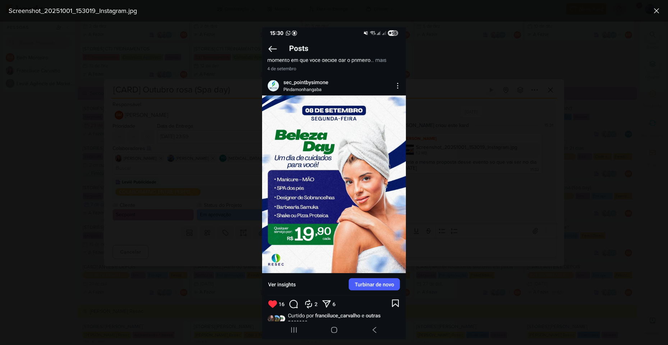
click at [461, 127] on div at bounding box center [334, 183] width 668 height 323
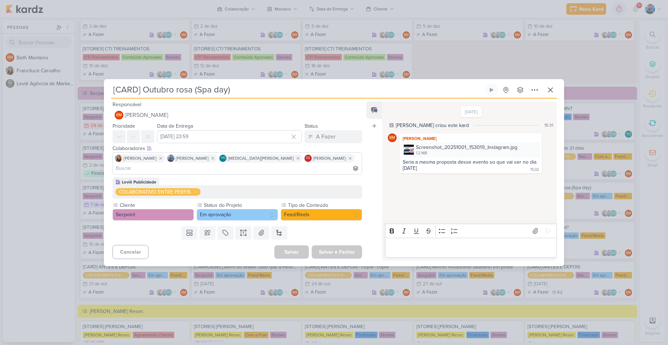
click at [414, 154] on div "Screenshot_20251001_153019_Instagram.jpg 1.2 MB" at bounding box center [470, 149] width 139 height 15
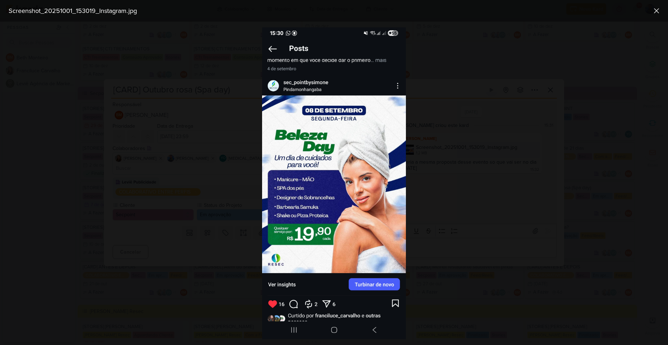
click at [451, 153] on div at bounding box center [334, 183] width 668 height 323
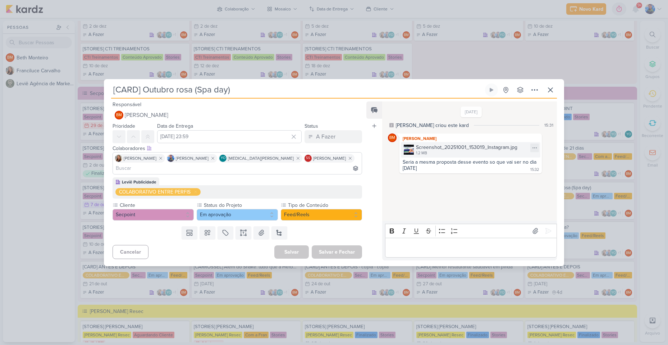
click at [439, 156] on div "1.2 MB" at bounding box center [466, 153] width 101 height 6
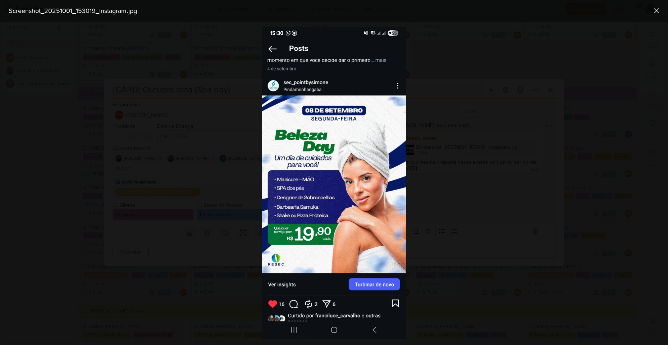
click at [416, 89] on div at bounding box center [334, 183] width 668 height 323
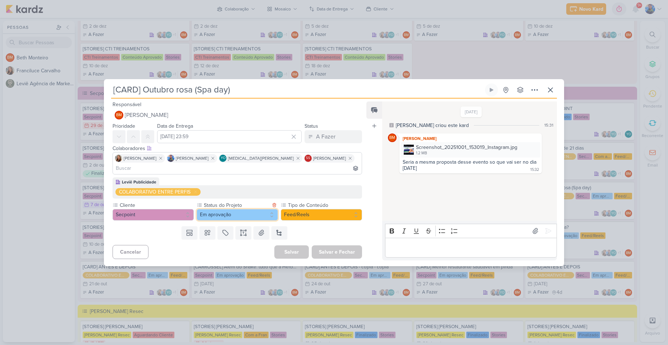
click at [244, 209] on button "Em aprovação" at bounding box center [237, 214] width 81 height 11
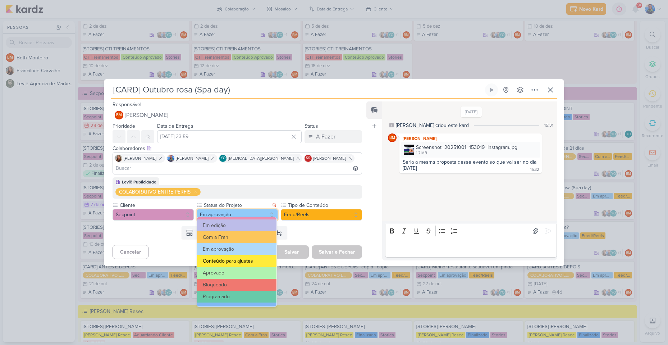
scroll to position [72, 0]
click at [229, 238] on button "Com a Fran" at bounding box center [236, 236] width 79 height 12
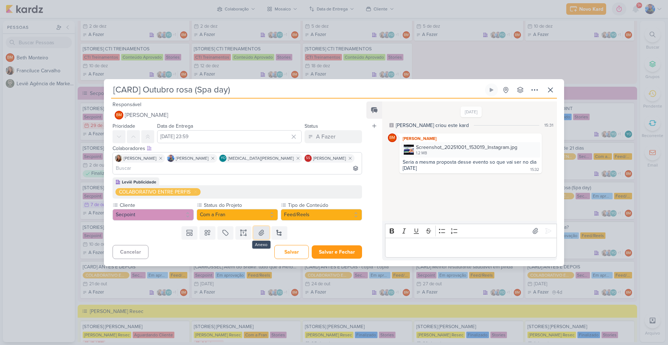
click at [263, 231] on button at bounding box center [261, 232] width 16 height 13
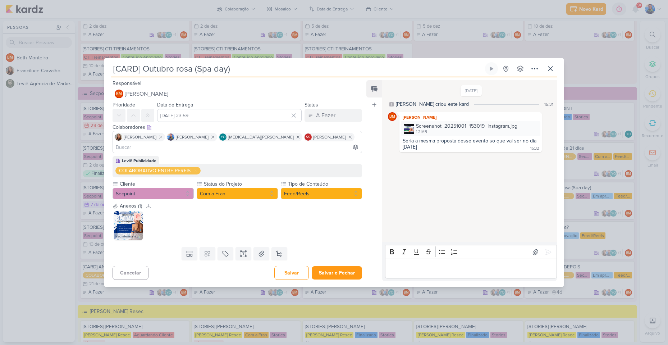
click at [134, 212] on button at bounding box center [137, 215] width 7 height 7
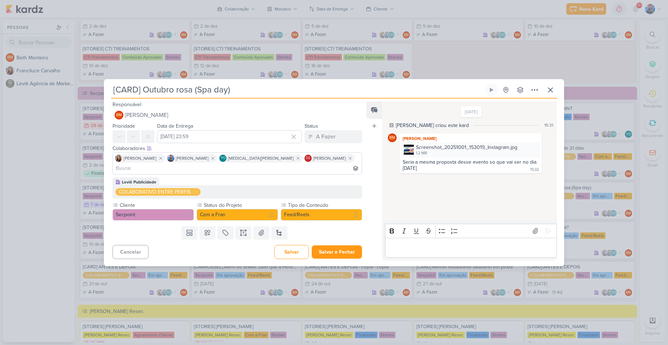
click at [262, 234] on div "Templates Campos Personalizados Marcadores Caixa De Texto Anexo Novo Subkard" at bounding box center [234, 232] width 261 height 19
click at [260, 231] on button at bounding box center [261, 232] width 16 height 13
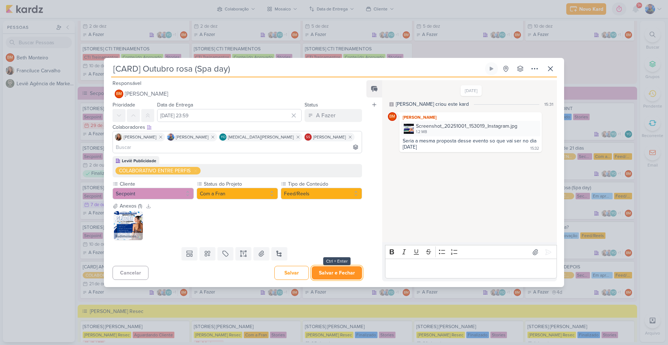
click at [337, 266] on button "Salvar e Fechar" at bounding box center [336, 272] width 50 height 13
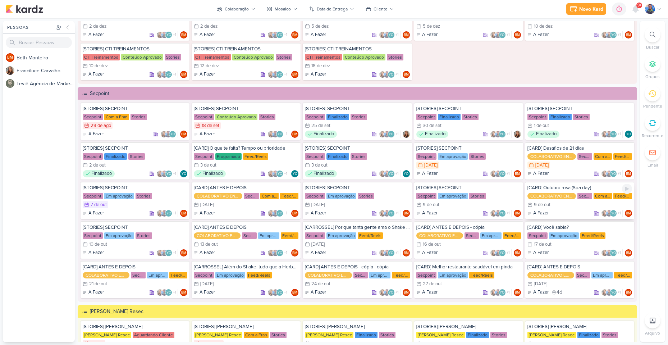
click at [544, 200] on div "[CARD] Outubro rosa (Spa day) COLABORATIVO ENTRE PERFIS Secpoint Com a Fran Fee…" at bounding box center [579, 199] width 109 height 37
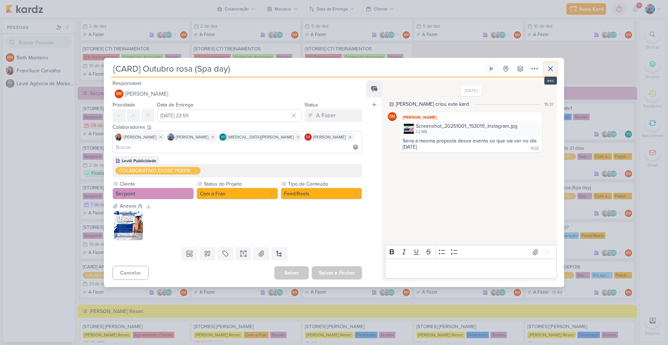
click at [555, 71] on button at bounding box center [550, 68] width 13 height 13
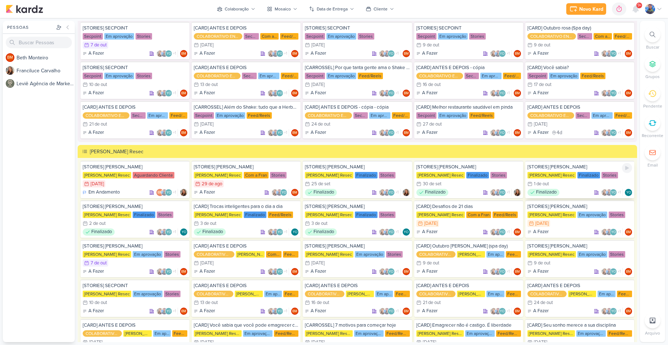
scroll to position [1001, 0]
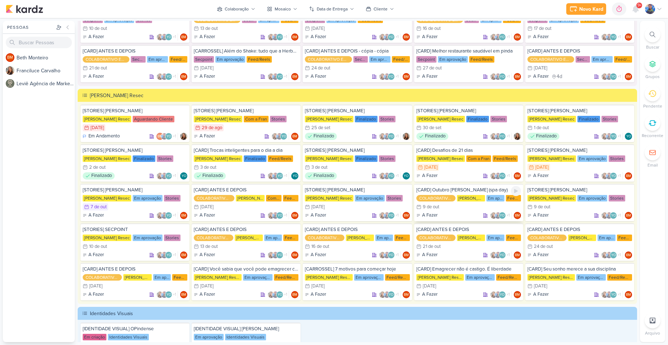
click at [463, 206] on div "9/10 [DATE]" at bounding box center [468, 206] width 105 height 7
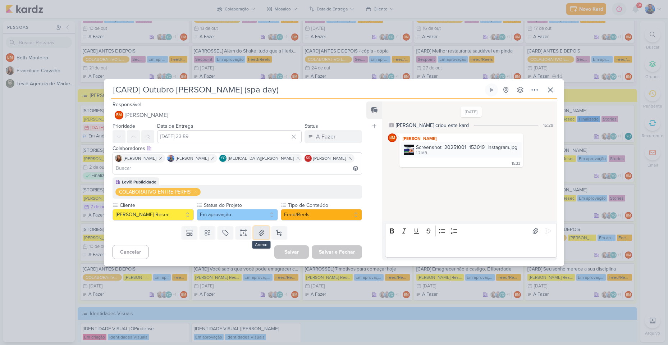
click at [266, 231] on button at bounding box center [261, 232] width 16 height 13
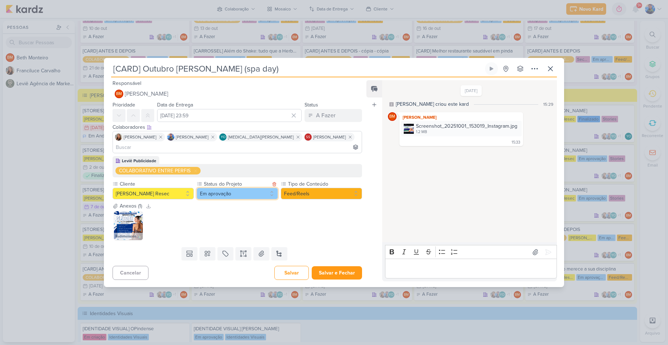
click at [240, 190] on button "Em aprovação" at bounding box center [237, 193] width 81 height 11
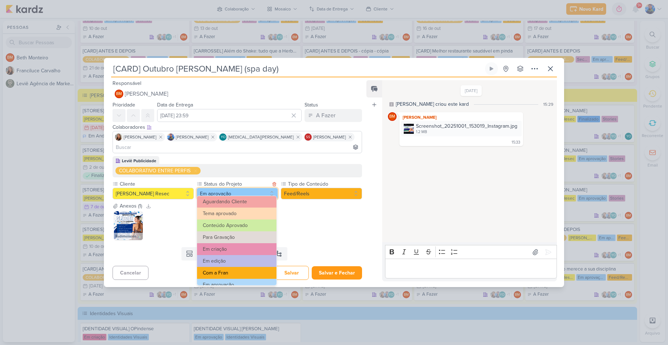
scroll to position [36, 0]
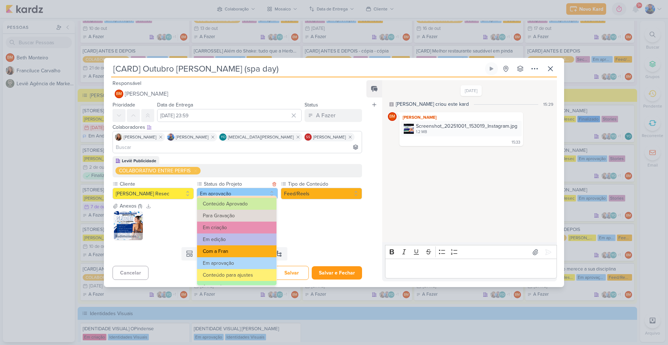
click at [228, 251] on button "Com a Fran" at bounding box center [236, 251] width 79 height 12
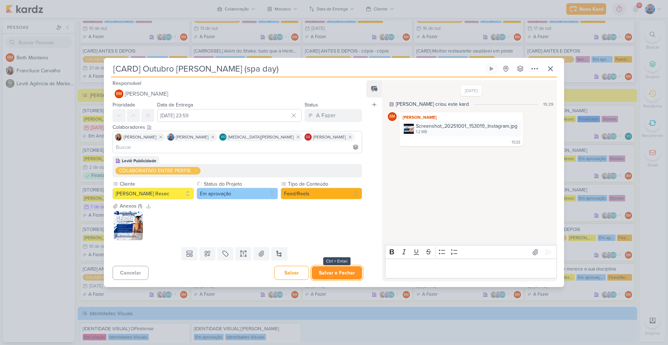
click at [332, 266] on button "Salvar e Fechar" at bounding box center [336, 272] width 50 height 13
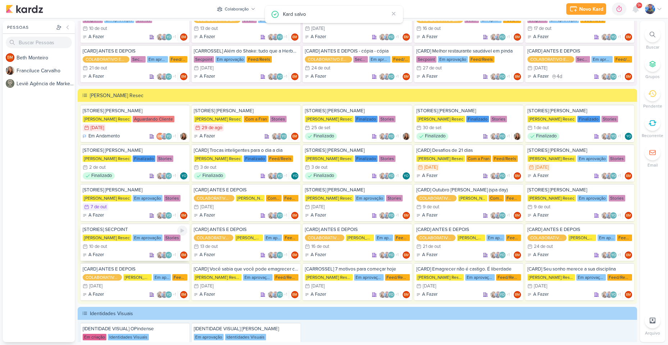
click at [117, 241] on div "[STORIES] SECPOINT Simone Regina Resec Em aprovação Stories 10/10 10 de out A F…" at bounding box center [134, 241] width 109 height 37
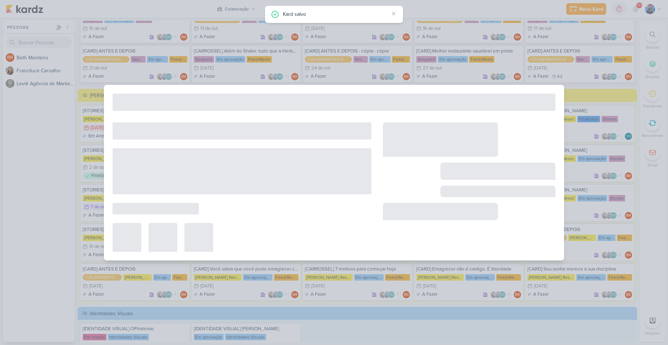
type input "[STORIES] SECPOINT"
type input "10 de outubro de 2025 às 23:59"
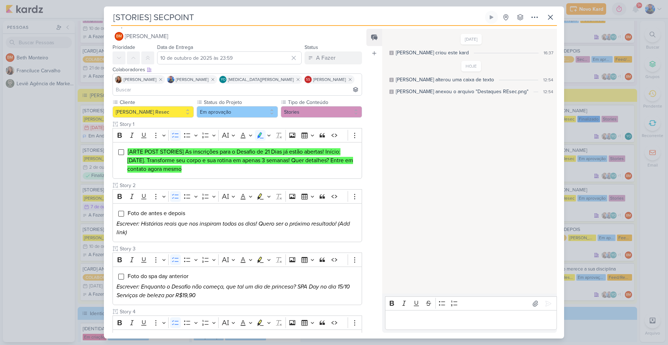
scroll to position [0, 0]
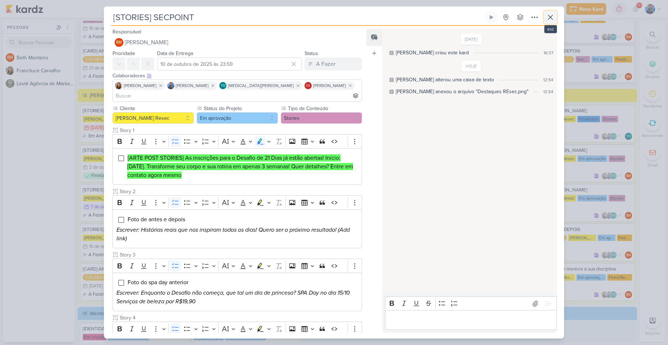
click at [549, 18] on icon at bounding box center [550, 17] width 4 height 4
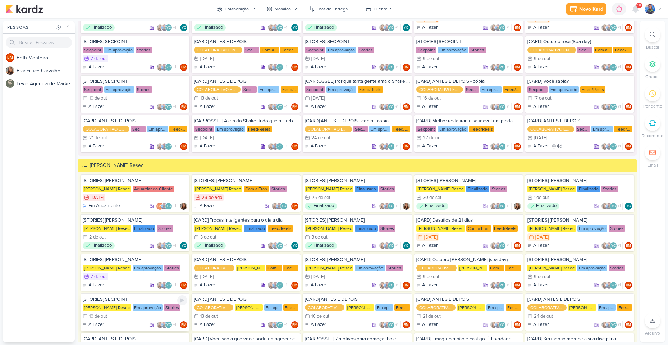
scroll to position [858, 0]
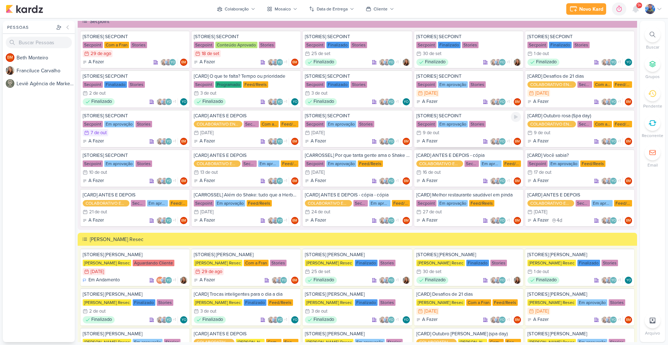
click at [485, 134] on div "9/10 [DATE]" at bounding box center [468, 132] width 105 height 7
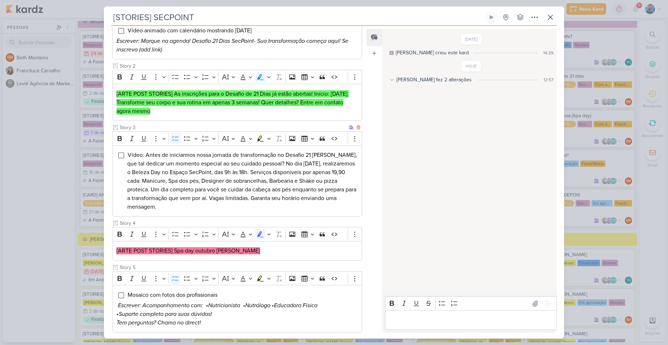
scroll to position [180, 0]
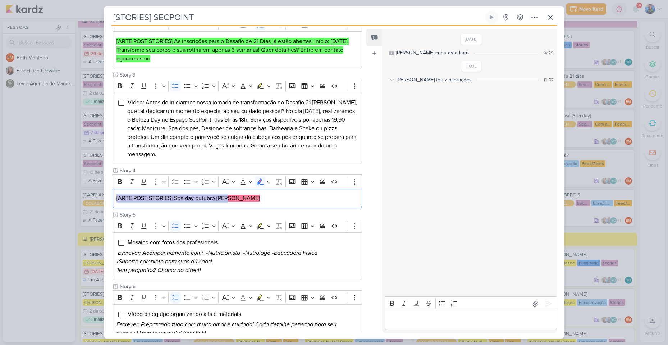
drag, startPoint x: 247, startPoint y: 188, endPoint x: 100, endPoint y: 196, distance: 147.5
click at [100, 196] on div "[STORIES] SECPOINT Criado por Beth" at bounding box center [334, 172] width 668 height 345
click at [231, 188] on div "[ARTE POST STORIES] Spa day outubro rosa" at bounding box center [236, 198] width 249 height 20
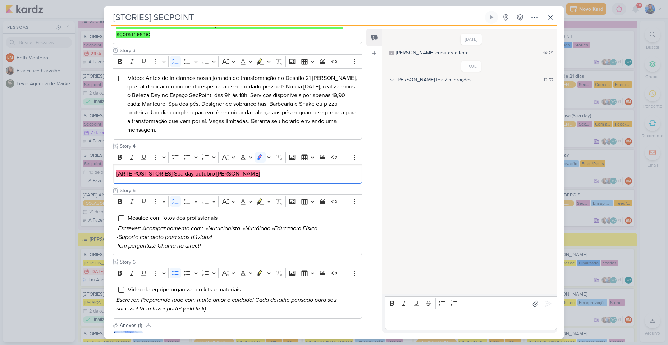
scroll to position [190, 0]
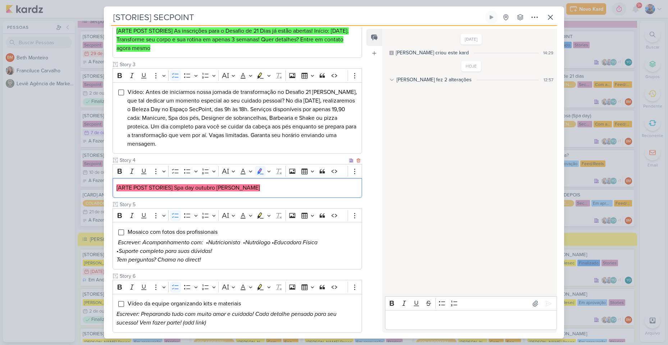
click at [226, 183] on p "[ARTE POST STORIES] Spa day outubro rosa" at bounding box center [236, 187] width 241 height 9
click at [270, 167] on icon "Editor toolbar" at bounding box center [269, 170] width 4 height 7
click at [226, 181] on icon "Text highlight toolbar" at bounding box center [226, 183] width 4 height 5
click at [227, 183] on div "[ARTE POST STORIES] Spa day outubro rosa" at bounding box center [236, 188] width 249 height 20
click at [254, 178] on div "[ARTE POST STORIES] Spa day outubro rosa" at bounding box center [236, 188] width 249 height 20
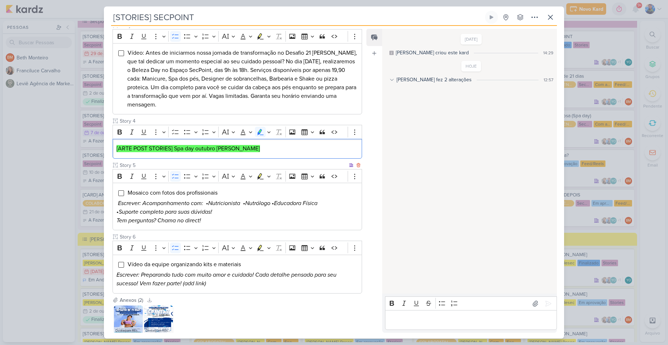
scroll to position [262, 0]
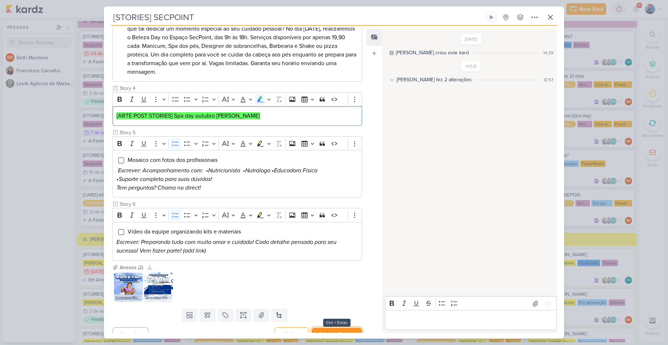
click at [325, 327] on button "Salvar e Fechar" at bounding box center [336, 333] width 50 height 13
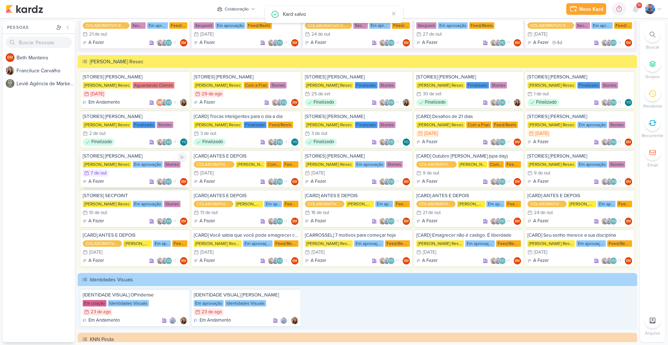
scroll to position [1037, 0]
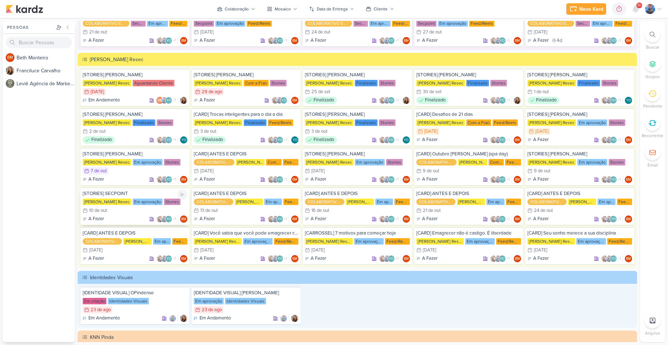
click at [134, 208] on div "10/10 [DATE]" at bounding box center [135, 210] width 105 height 7
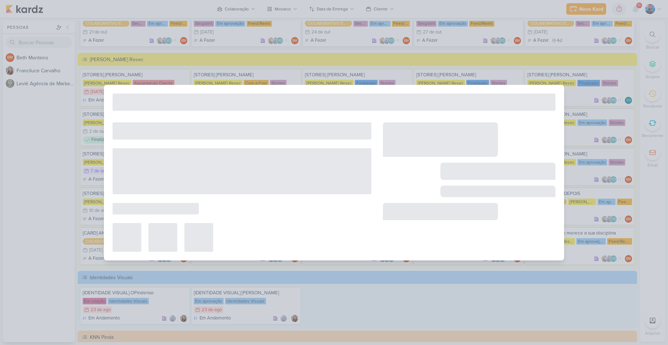
type input "[STORIES] SECPOINT"
type input "10 de outubro de 2025 às 23:59"
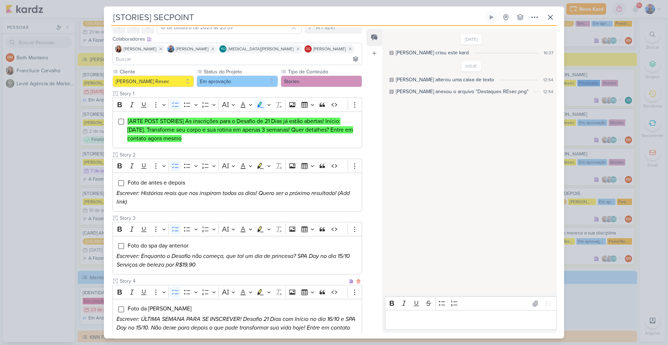
scroll to position [14, 0]
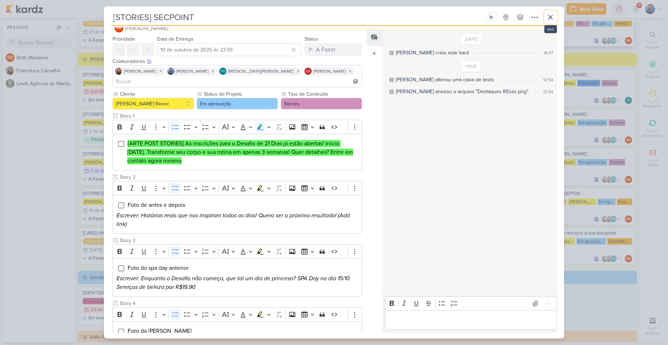
drag, startPoint x: 547, startPoint y: 11, endPoint x: 527, endPoint y: 31, distance: 28.5
click at [548, 11] on button at bounding box center [550, 17] width 13 height 13
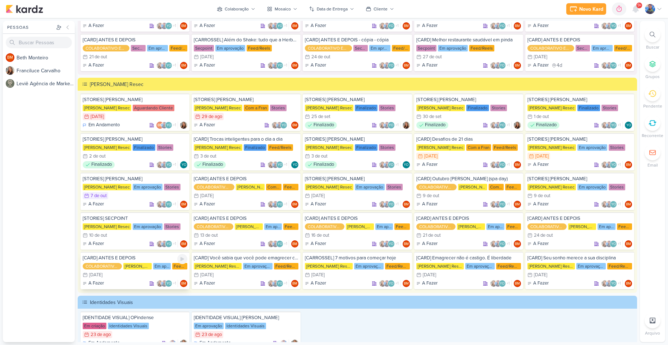
scroll to position [965, 0]
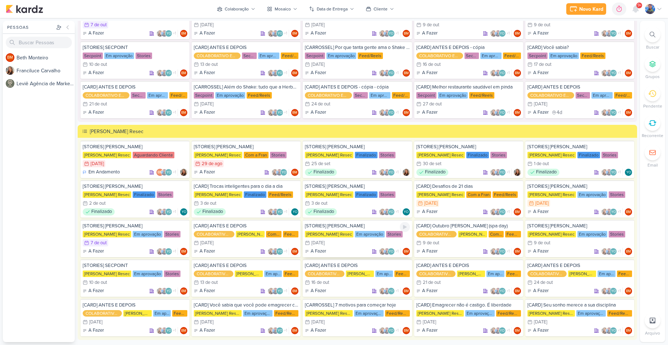
click at [352, 249] on div "A Fazer YO +1 BM" at bounding box center [357, 251] width 105 height 7
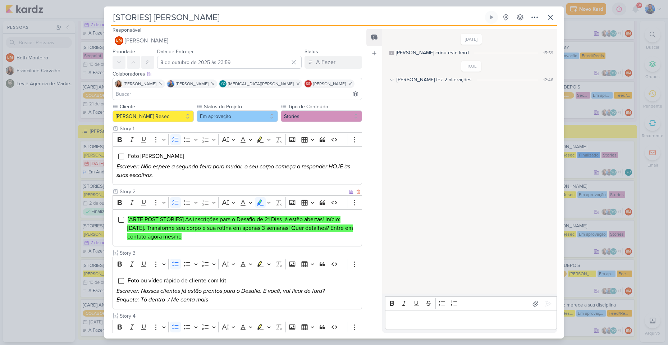
scroll to position [0, 0]
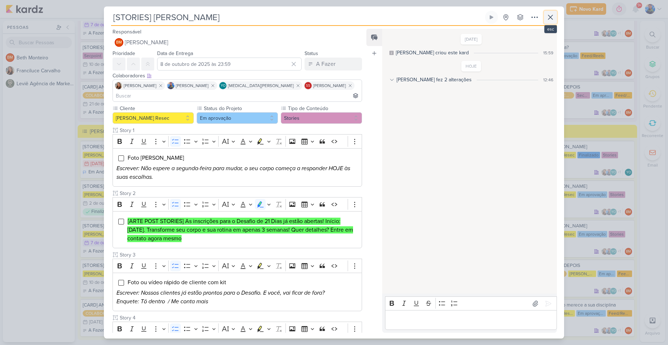
click at [551, 18] on icon at bounding box center [550, 17] width 9 height 9
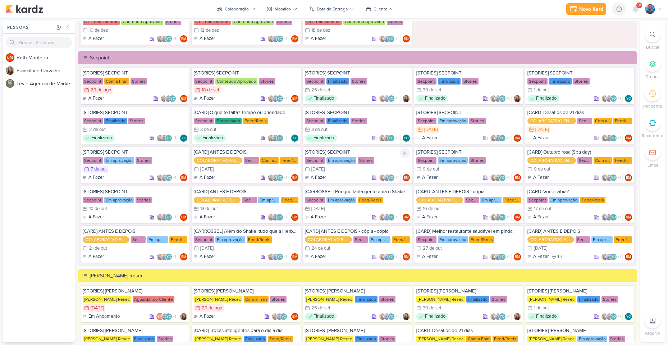
scroll to position [822, 0]
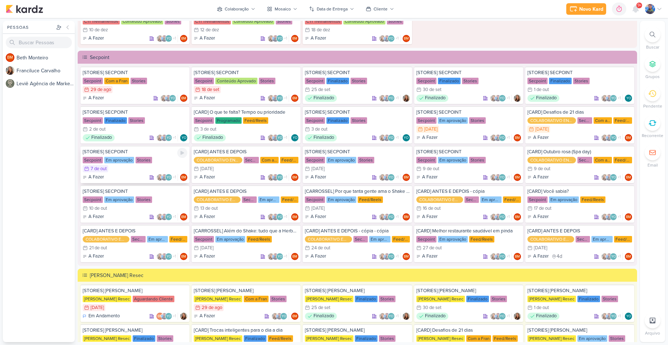
click at [125, 172] on div "7/10 [DATE]" at bounding box center [135, 168] width 105 height 7
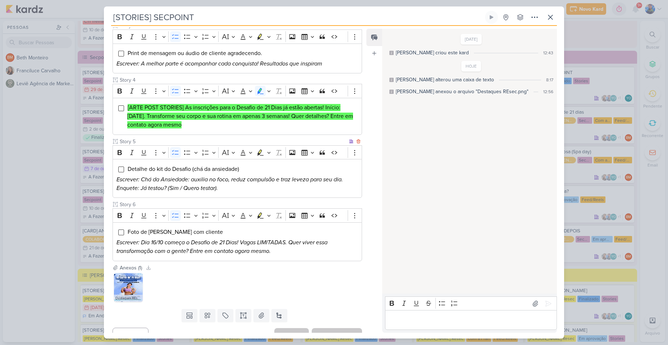
scroll to position [231, 0]
click at [550, 12] on button at bounding box center [550, 17] width 13 height 13
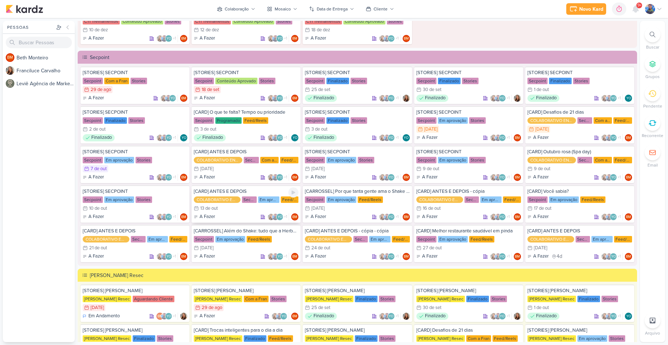
click at [228, 211] on div "13/10 13 de out" at bounding box center [246, 207] width 105 height 7
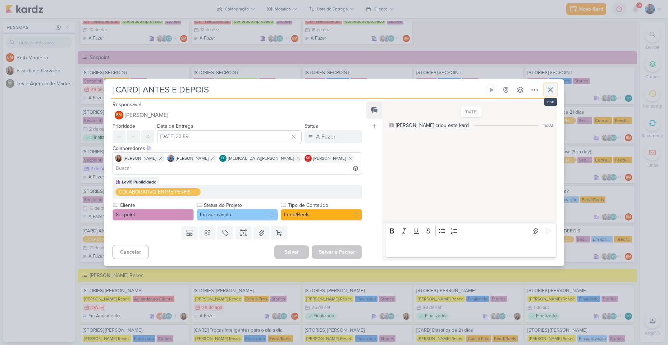
click at [548, 93] on icon at bounding box center [550, 90] width 9 height 9
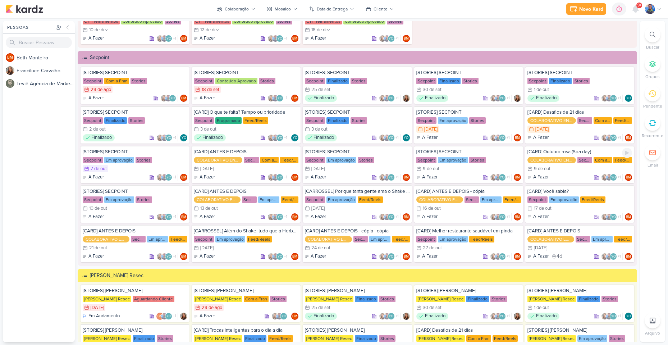
click at [575, 161] on div "COLABORATIVO ENTRE PERFIS Secpoint Com a Fran Feed/Reels" at bounding box center [579, 159] width 105 height 7
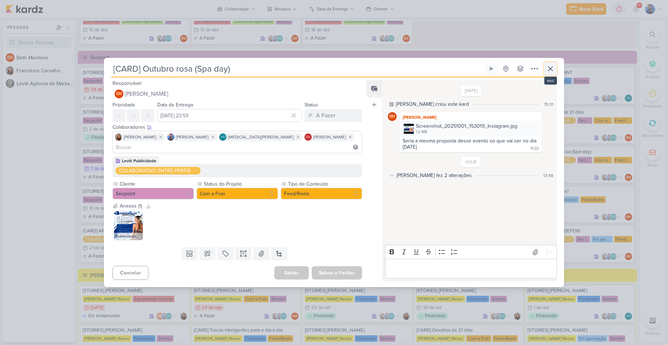
click at [548, 73] on icon at bounding box center [550, 68] width 9 height 9
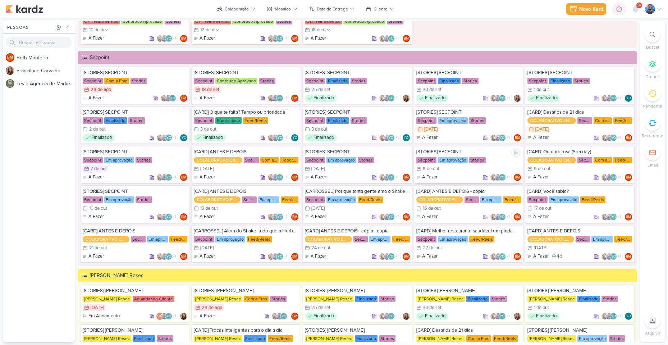
click at [449, 170] on div "9/10 [DATE]" at bounding box center [468, 168] width 105 height 7
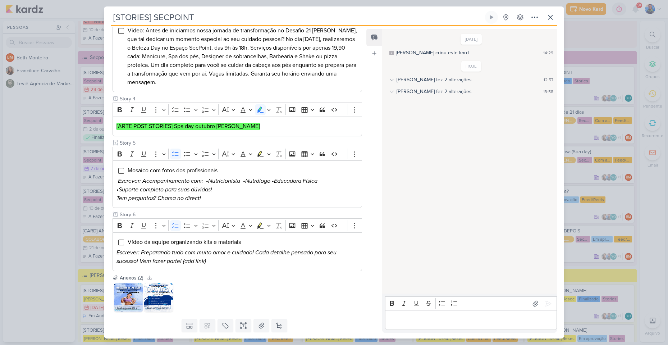
scroll to position [262, 0]
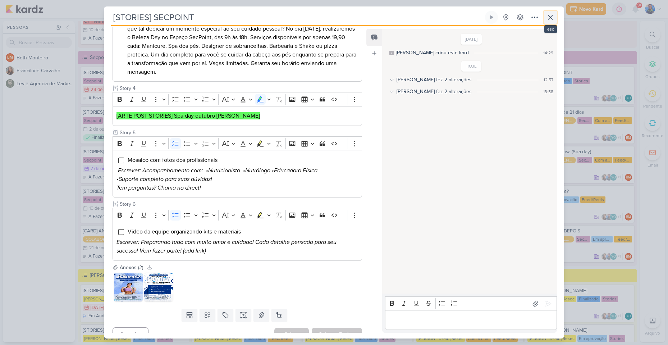
click at [548, 15] on icon at bounding box center [550, 17] width 4 height 4
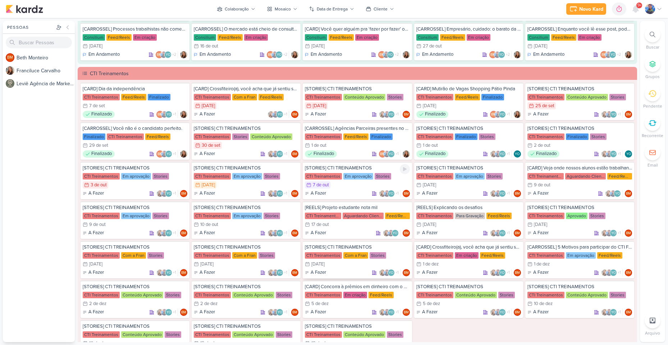
scroll to position [534, 0]
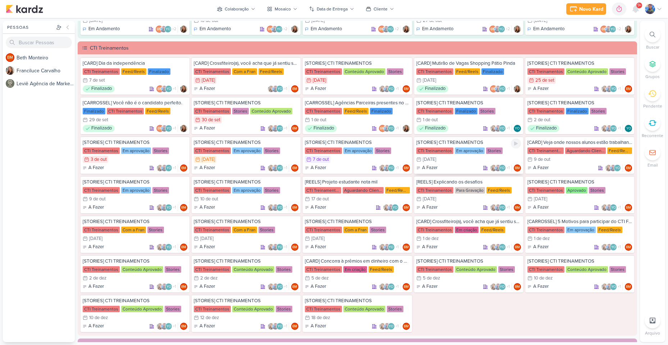
click at [466, 166] on div "A Fazer YO +1 BM" at bounding box center [468, 167] width 105 height 7
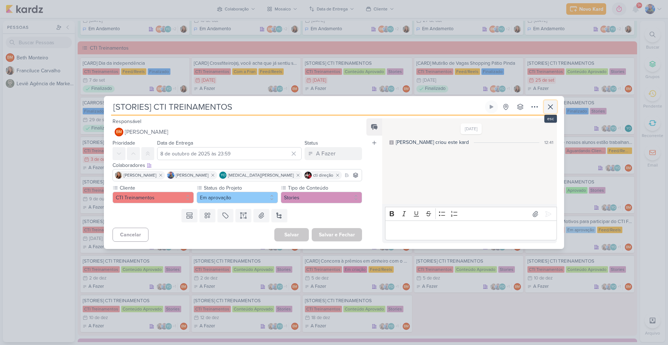
click at [549, 108] on icon at bounding box center [550, 107] width 4 height 4
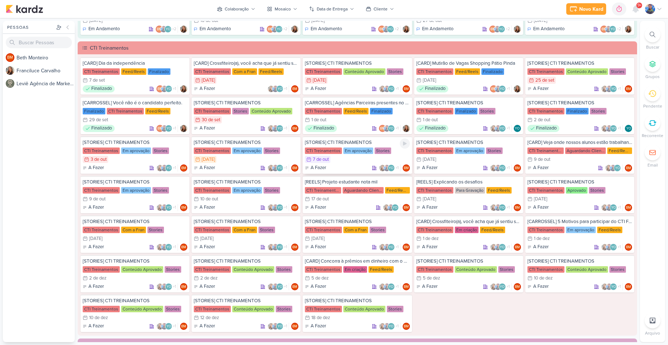
click at [335, 160] on div "7/10 [DATE]" at bounding box center [357, 159] width 105 height 7
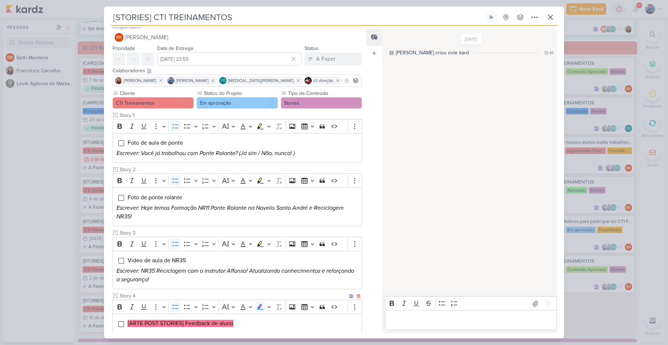
scroll to position [0, 0]
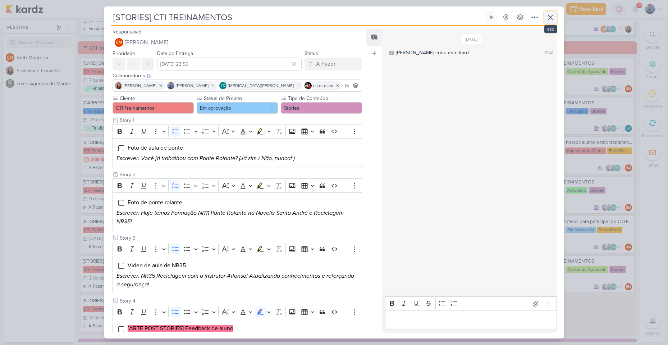
click at [549, 13] on button at bounding box center [550, 17] width 13 height 13
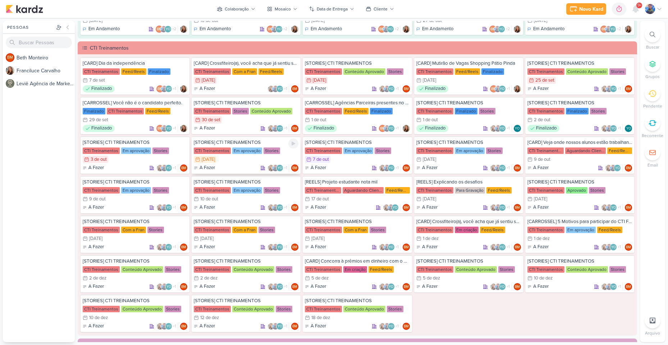
click at [243, 161] on div "6/10 6 de out" at bounding box center [246, 159] width 105 height 7
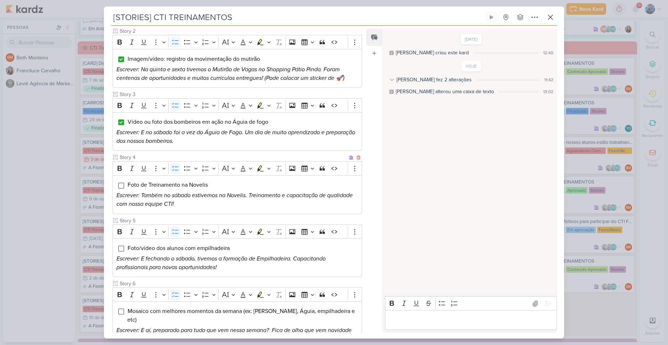
scroll to position [92, 0]
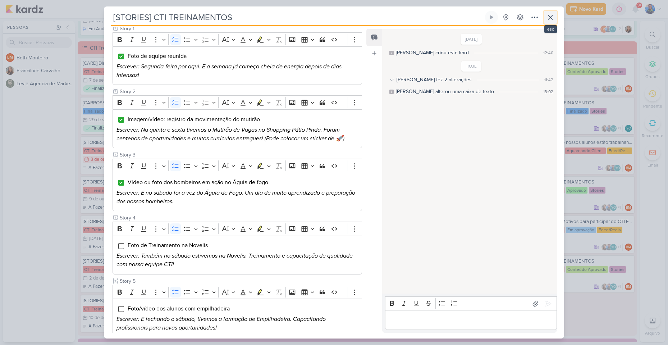
click at [553, 17] on icon at bounding box center [550, 17] width 9 height 9
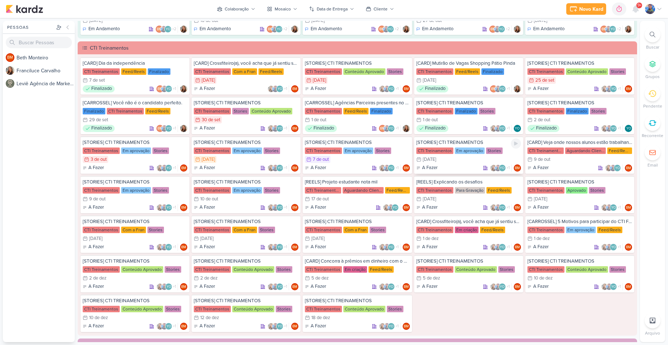
click at [436, 148] on div "CTI Treinamentos" at bounding box center [434, 150] width 37 height 6
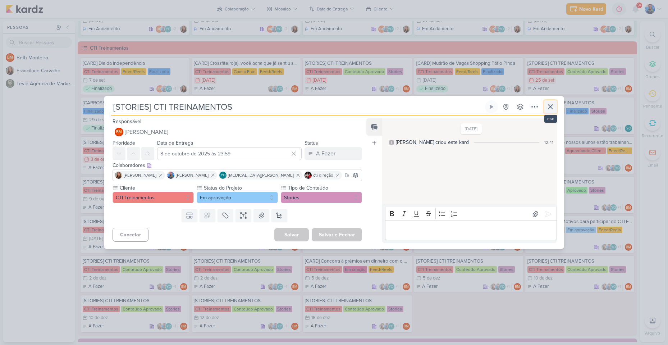
click at [553, 107] on icon at bounding box center [550, 106] width 9 height 9
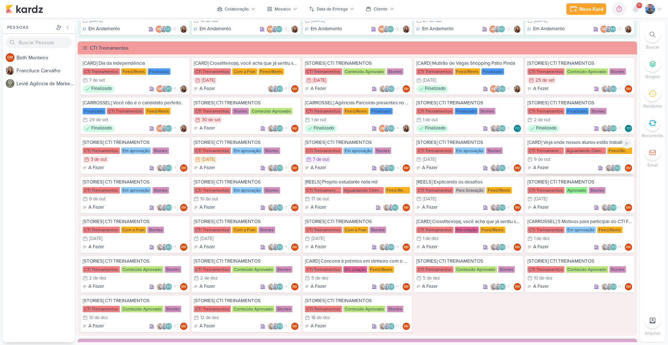
click at [562, 166] on div "A Fazer YO BM" at bounding box center [579, 167] width 105 height 7
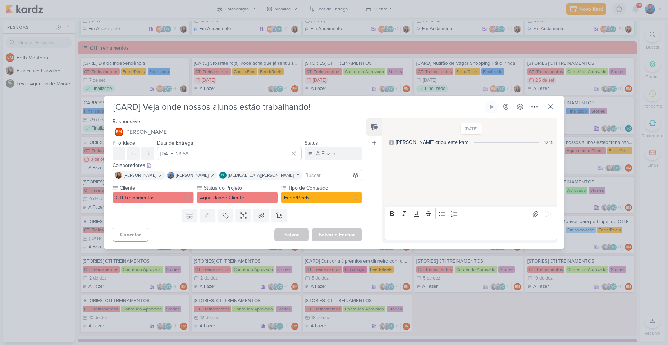
click at [557, 107] on div "[CARD] Veja onde nossos alunos estão trabalhando! Criado por Beth nenhum grupo …" at bounding box center [334, 174] width 460 height 148
click at [551, 109] on icon at bounding box center [550, 106] width 9 height 9
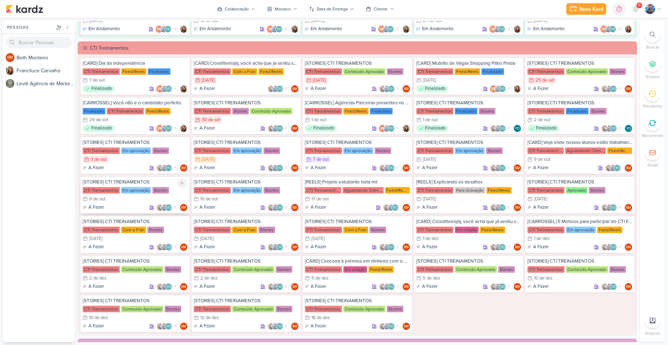
click at [145, 200] on div "9/10 [DATE]" at bounding box center [135, 198] width 105 height 7
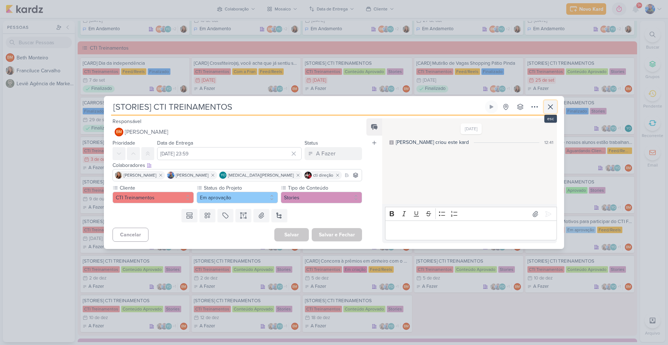
click at [553, 111] on icon at bounding box center [550, 106] width 9 height 9
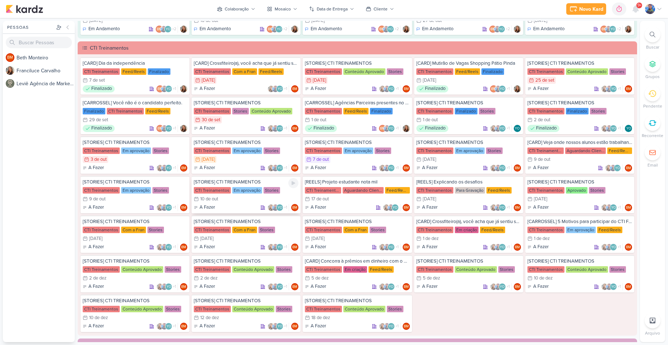
click at [259, 198] on div "10/10 [DATE]" at bounding box center [246, 198] width 105 height 7
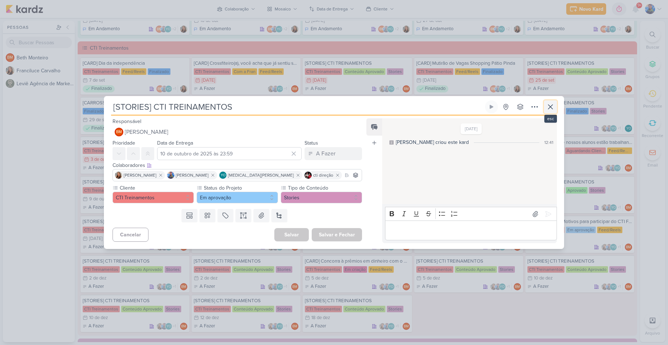
click at [546, 106] on icon at bounding box center [550, 106] width 9 height 9
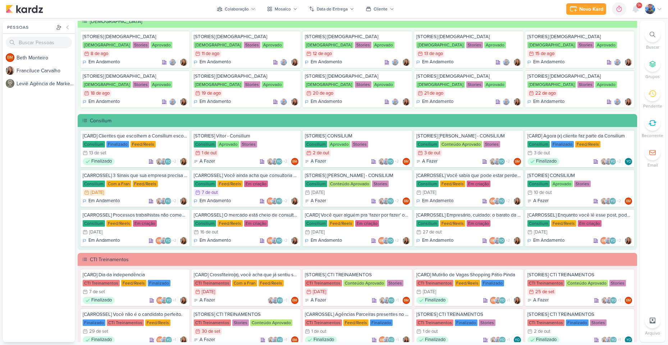
scroll to position [319, 0]
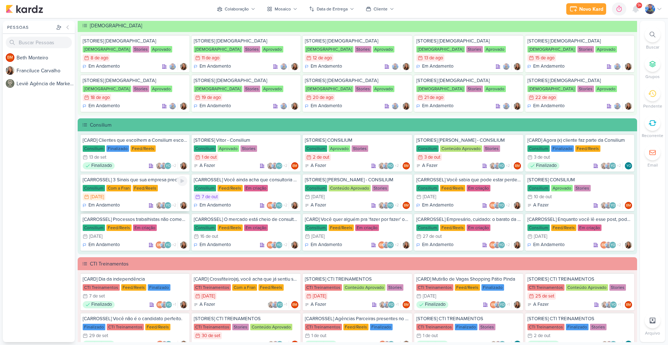
click at [149, 186] on div "Feed/Reels" at bounding box center [145, 188] width 25 height 6
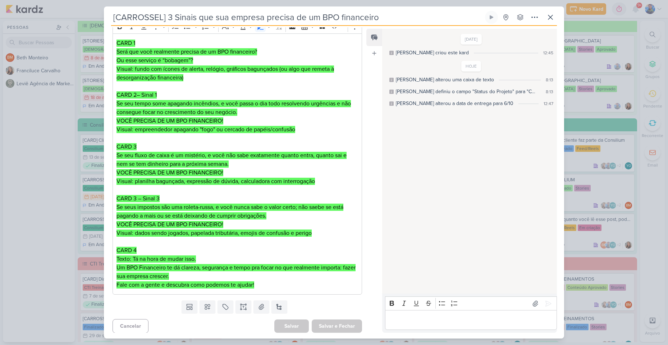
scroll to position [116, 0]
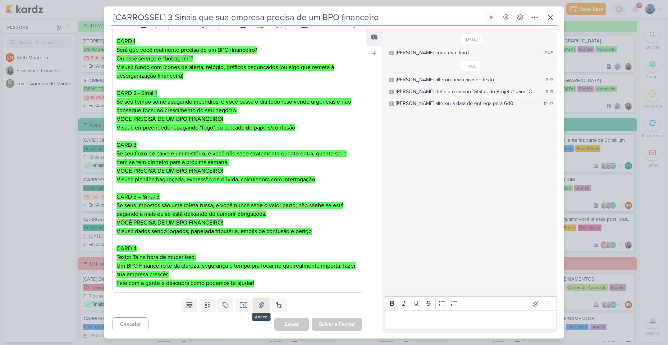
click at [264, 310] on button at bounding box center [261, 304] width 16 height 13
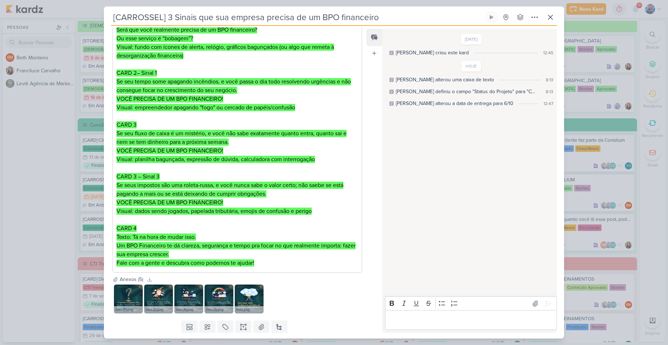
scroll to position [158, 0]
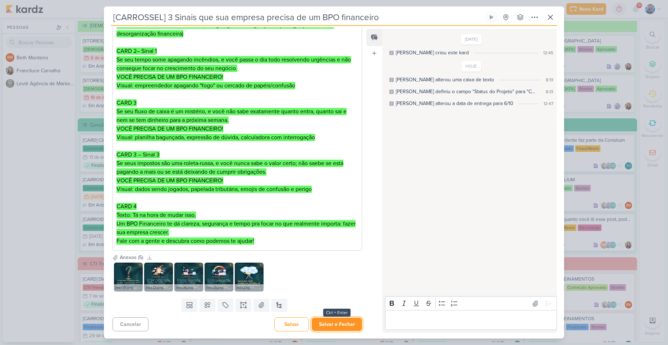
click at [353, 326] on button "Salvar e Fechar" at bounding box center [336, 323] width 50 height 13
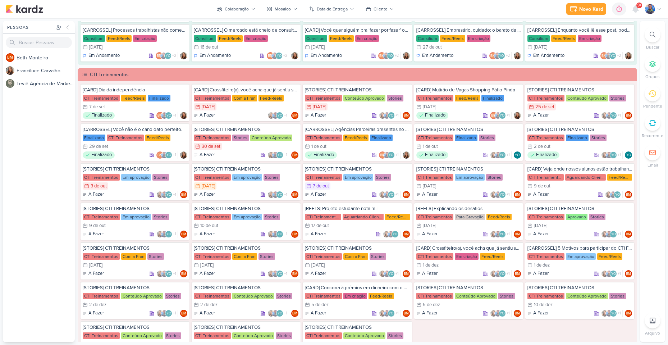
scroll to position [534, 0]
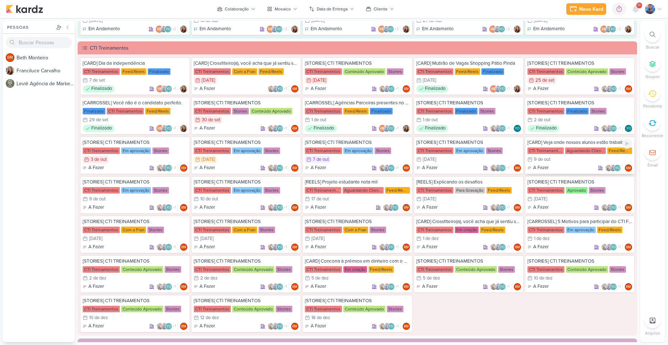
click at [567, 148] on div "Aguardando Cliente" at bounding box center [585, 150] width 41 height 6
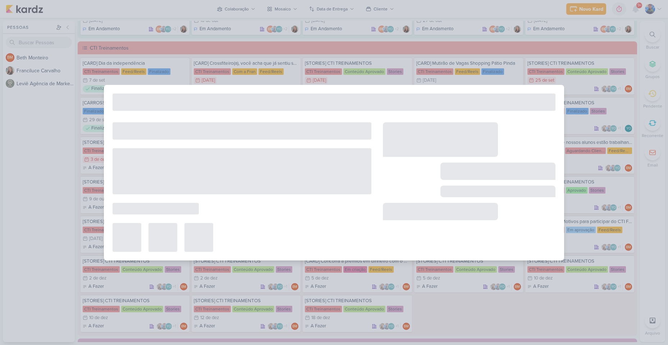
type input "[CARD] Veja onde nossos alunos estão trabalhando!"
type input "[DATE] 23:59"
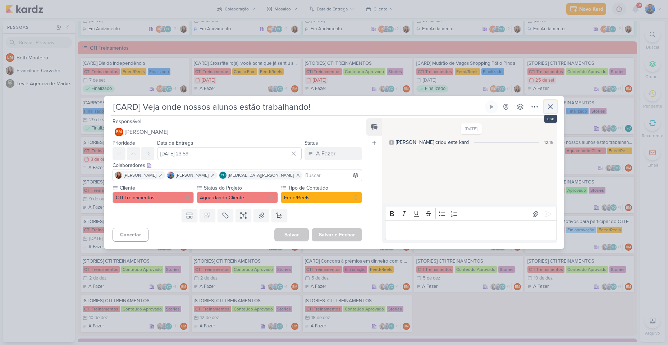
click at [551, 105] on icon at bounding box center [550, 106] width 9 height 9
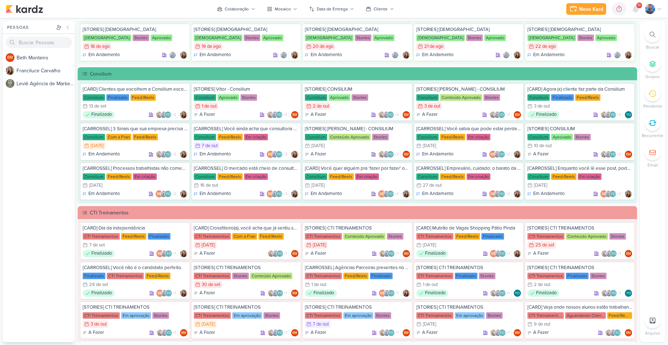
scroll to position [355, 0]
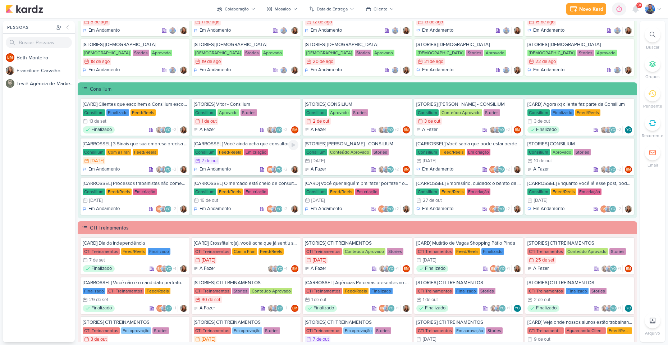
click at [228, 161] on div "7/10 [DATE]" at bounding box center [246, 160] width 105 height 7
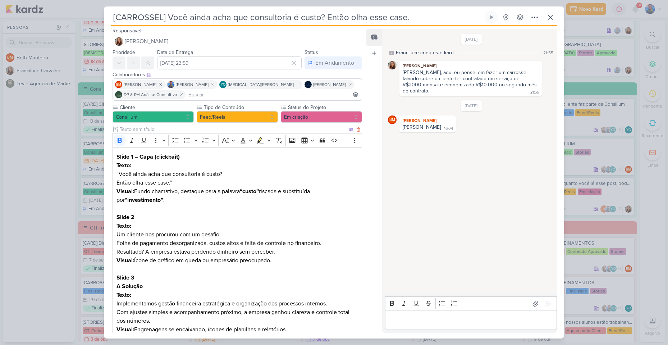
scroll to position [0, 0]
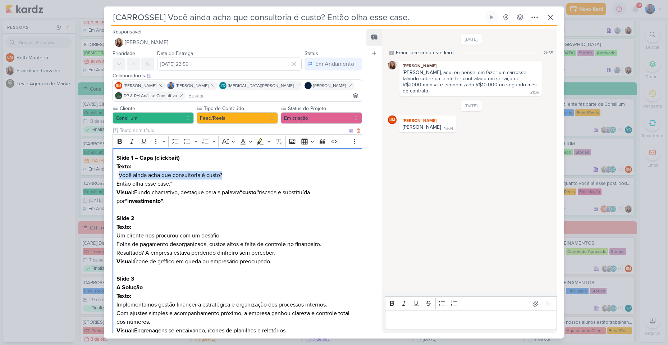
drag, startPoint x: 119, startPoint y: 175, endPoint x: 222, endPoint y: 178, distance: 103.2
click at [222, 178] on p "Texto: “Você ainda acha que consultoria é custo? Então olha esse case.”" at bounding box center [236, 175] width 241 height 26
copy p "Você ainda acha que consultoria é custo?"
click at [149, 177] on p "Texto: “Você ainda acha que consultoria é custo? Então olha esse case.”" at bounding box center [236, 175] width 241 height 26
drag, startPoint x: 117, startPoint y: 185, endPoint x: 173, endPoint y: 185, distance: 56.4
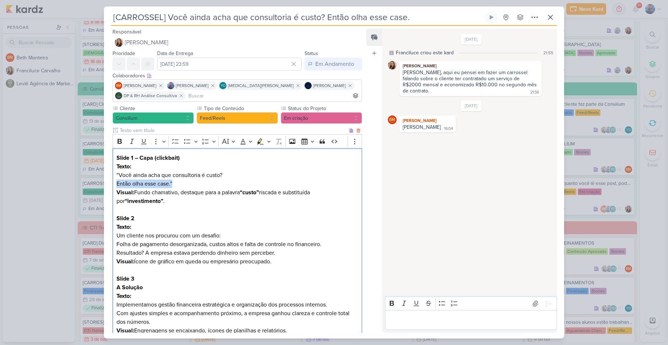
click at [173, 185] on p "Texto: “Você ainda acha que consultoria é custo? Então olha esse case.”" at bounding box center [236, 175] width 241 height 26
copy p "Então olha esse case.”"
click at [175, 178] on p "Texto: “Você ainda acha que consultoria é custo? Então olha esse case.”" at bounding box center [236, 175] width 241 height 26
click at [171, 185] on p "Texto: “Você ainda acha que consultoria é custo? Então olha esse case.”" at bounding box center [236, 175] width 241 height 26
drag, startPoint x: 171, startPoint y: 185, endPoint x: 107, endPoint y: 184, distance: 64.3
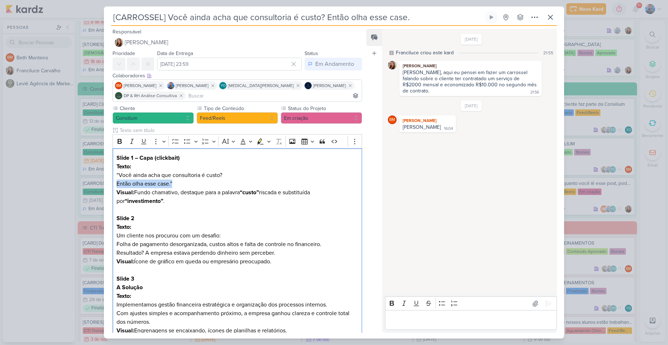
click at [107, 184] on div "Cliente Consilium Tipo de Conteúdo" at bounding box center [234, 284] width 261 height 359
copy p "Então olha esse case.”"
click at [261, 199] on p "Visual: Fundo chamativo, destaque para a palavra “custo” riscada e substituída …" at bounding box center [236, 196] width 241 height 17
drag, startPoint x: 153, startPoint y: 202, endPoint x: 119, endPoint y: 202, distance: 34.5
click at [125, 202] on strong "“investimento”" at bounding box center [144, 200] width 38 height 7
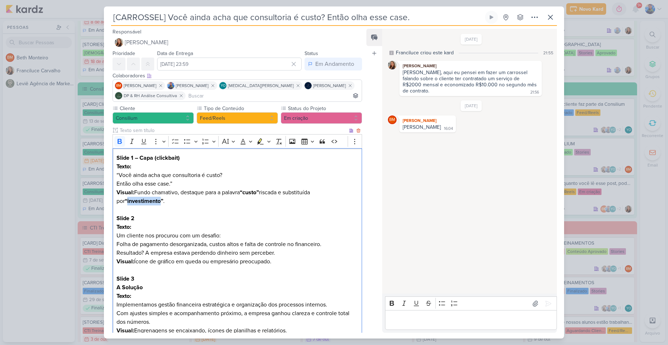
copy strong "investimento"
click at [210, 216] on h3 "Slide 2" at bounding box center [236, 218] width 241 height 9
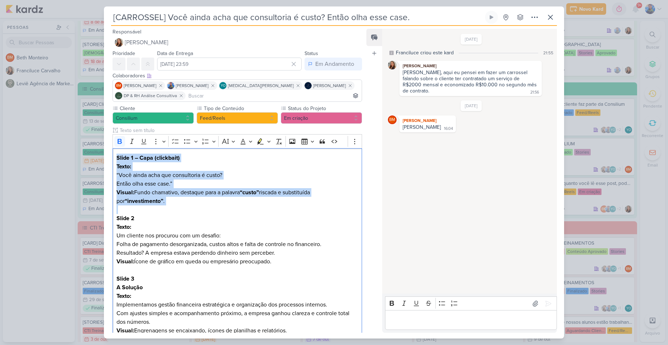
drag, startPoint x: 160, startPoint y: 206, endPoint x: 112, endPoint y: 154, distance: 69.7
click at [112, 154] on div "Cliente Consilium Tipo de Conteúdo" at bounding box center [234, 284] width 261 height 359
click at [270, 141] on icon "Editor toolbar" at bounding box center [268, 141] width 3 height 2
click at [227, 153] on icon "Text highlight toolbar" at bounding box center [226, 154] width 6 height 6
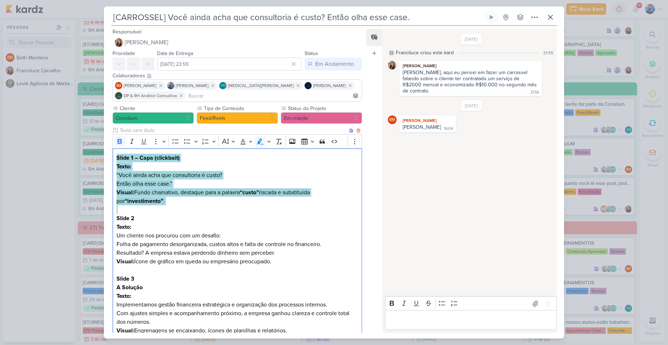
click at [201, 209] on p "Editor editing area: main" at bounding box center [236, 209] width 241 height 9
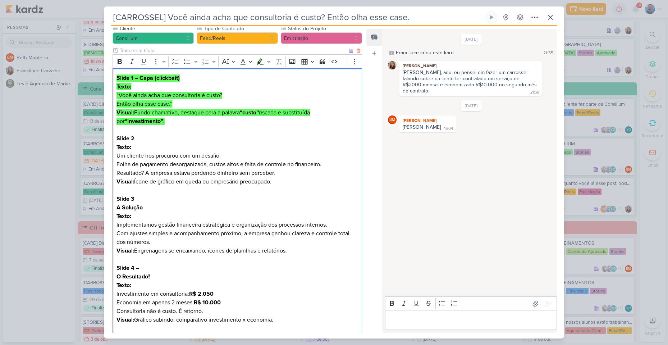
scroll to position [108, 0]
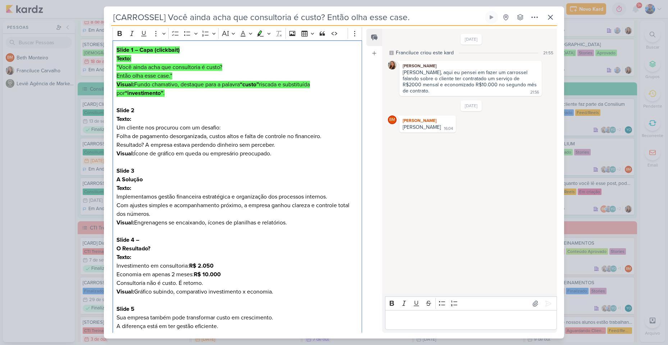
click at [211, 109] on h3 "Slide 2" at bounding box center [236, 110] width 241 height 9
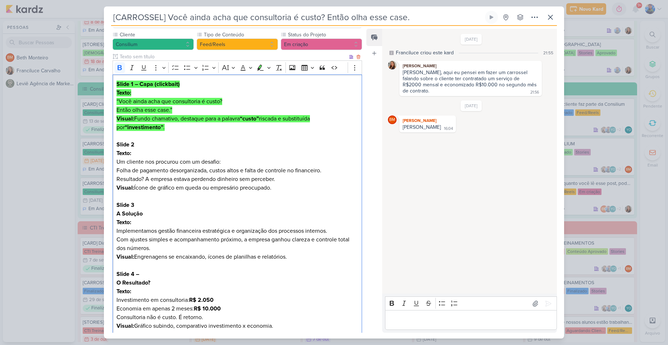
scroll to position [60, 0]
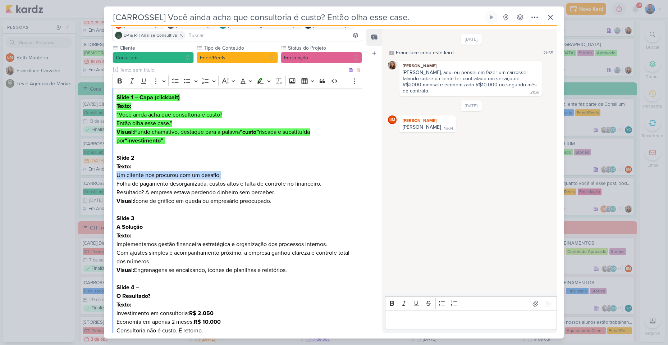
drag, startPoint x: 115, startPoint y: 176, endPoint x: 225, endPoint y: 177, distance: 109.9
click at [225, 177] on div "Slide 1 – Capa (clickbait) Texto: “Você ainda acha que consultoria é custo? Ent…" at bounding box center [236, 244] width 249 height 313
copy p "Um cliente nos procurou com um desafio:"
click at [197, 158] on h3 "Slide 2" at bounding box center [236, 157] width 241 height 9
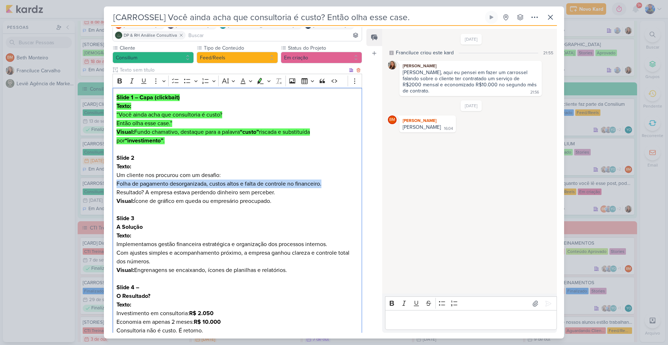
drag, startPoint x: 117, startPoint y: 186, endPoint x: 326, endPoint y: 185, distance: 208.7
click at [326, 185] on p "Texto: Um cliente nos procurou com um desafio: Folha de pagamento desorganizada…" at bounding box center [236, 179] width 241 height 34
copy p "Folha de pagamento desorganizada, custos altos e falta de controle no financeir…"
click at [128, 205] on p "Visual: Ícone de gráfico em queda ou empresário preocupado." at bounding box center [236, 201] width 241 height 9
drag, startPoint x: 115, startPoint y: 192, endPoint x: 143, endPoint y: 192, distance: 27.3
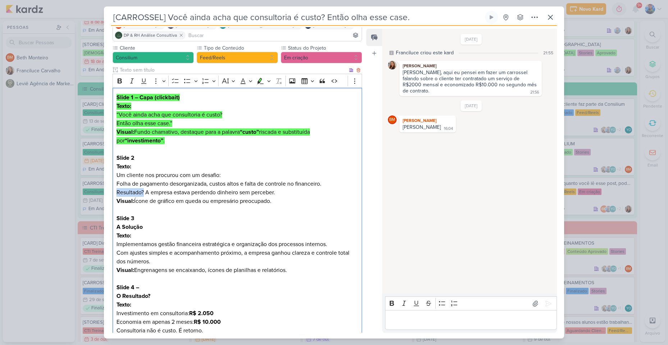
click at [143, 192] on div "Slide 1 – Capa (clickbait) Texto: “Você ainda acha que consultoria é custo? Ent…" at bounding box center [236, 244] width 249 height 313
copy p "Resultado?"
click at [170, 195] on p "Texto: Um cliente nos procurou com um desafio: Folha de pagamento desorganizada…" at bounding box center [236, 179] width 241 height 34
drag, startPoint x: 145, startPoint y: 194, endPoint x: 276, endPoint y: 194, distance: 130.4
click at [276, 194] on p "Texto: Um cliente nos procurou com um desafio: Folha de pagamento desorganizada…" at bounding box center [236, 179] width 241 height 34
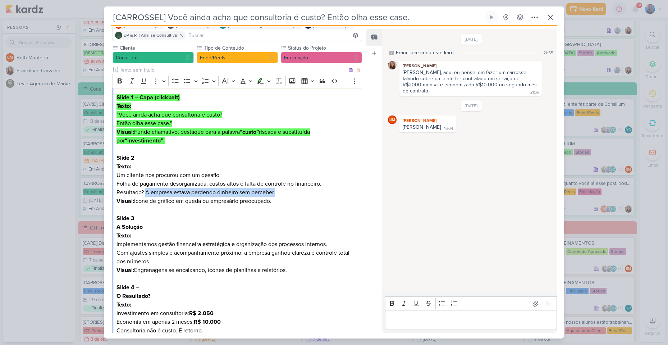
copy p "A empresa estava perdendo dinheiro sem perceber."
click at [277, 200] on p "Visual: Ícone de gráfico em queda ou empresário preocupado." at bounding box center [236, 201] width 241 height 9
drag, startPoint x: 281, startPoint y: 202, endPoint x: 107, endPoint y: 155, distance: 180.4
click at [107, 155] on div "Cliente Consilium Tipo de Conteúdo" at bounding box center [234, 223] width 261 height 359
click at [259, 82] on icon "Editor toolbar" at bounding box center [260, 81] width 6 height 6
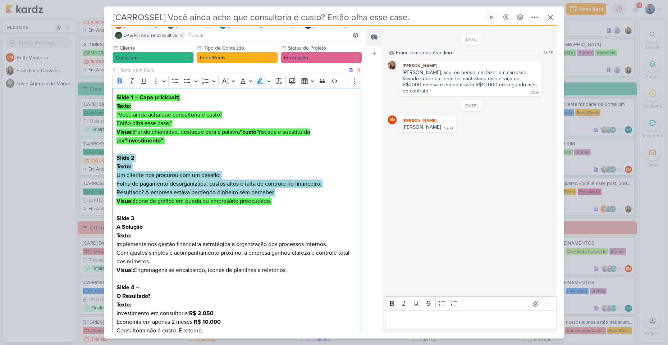
drag, startPoint x: 235, startPoint y: 183, endPoint x: 291, endPoint y: 103, distance: 97.4
click at [236, 183] on mark "Folha de pagamento desorganizada, custos altos e falta de controle no financeir…" at bounding box center [218, 183] width 205 height 7
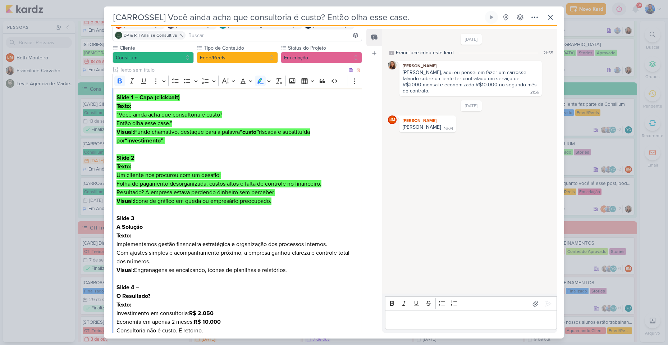
click at [285, 206] on p "Editor editing area: main" at bounding box center [236, 209] width 241 height 9
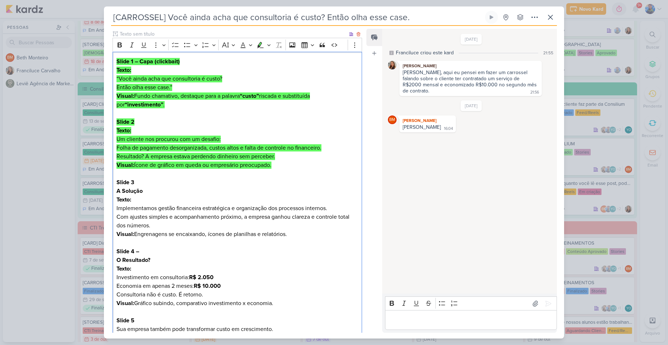
scroll to position [132, 0]
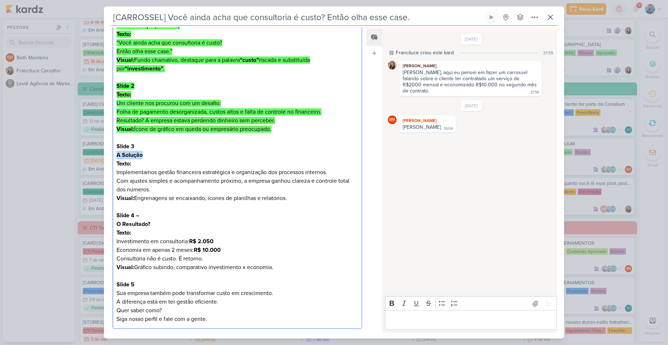
drag, startPoint x: 116, startPoint y: 153, endPoint x: 142, endPoint y: 154, distance: 25.9
click at [142, 154] on strong "A Solução" at bounding box center [129, 154] width 26 height 7
copy strong "A Solução"
click at [144, 174] on p "Texto: Implementamos gestão financeira estratégica e organização dos processos …" at bounding box center [236, 176] width 241 height 34
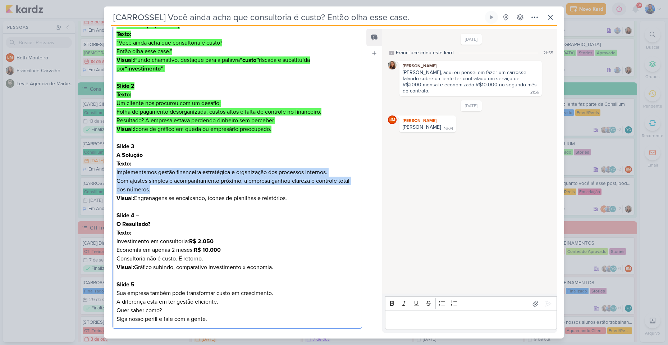
drag, startPoint x: 116, startPoint y: 170, endPoint x: 168, endPoint y: 188, distance: 54.8
click at [168, 188] on div "Slide 1 – Capa (clickbait) Texto: “Você ainda acha que consultoria é custo? Ent…" at bounding box center [236, 172] width 249 height 313
copy p "Implementamos gestão financeira estratégica e organização dos processos interno…"
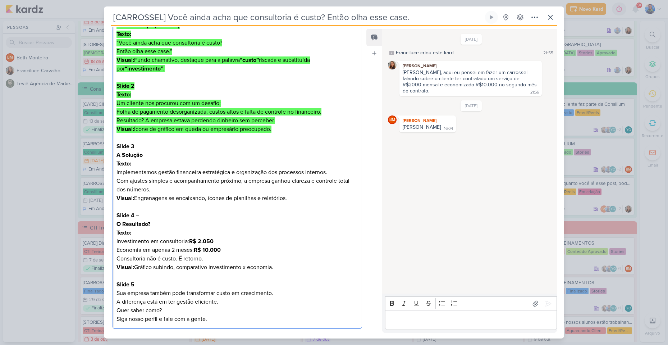
click at [271, 151] on h3 "A Solução" at bounding box center [236, 155] width 241 height 9
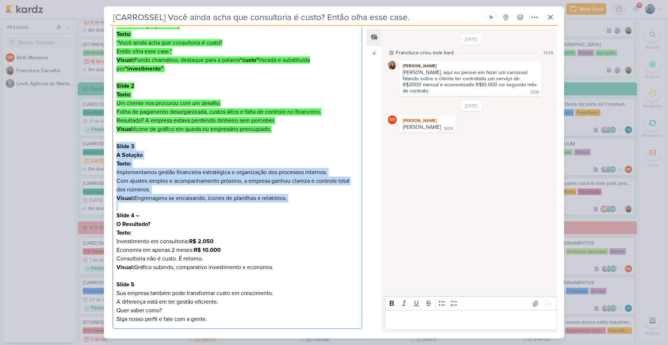
drag, startPoint x: 294, startPoint y: 195, endPoint x: 112, endPoint y: 148, distance: 187.3
click at [112, 148] on div "Slide 1 – Capa (clickbait) Texto: “Você ainda acha que consultoria é custo? Ent…" at bounding box center [236, 172] width 249 height 313
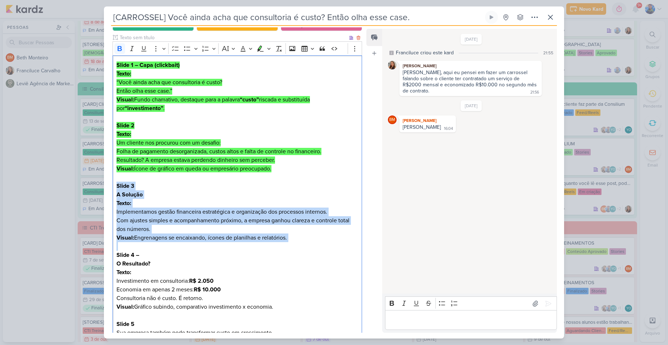
scroll to position [0, 0]
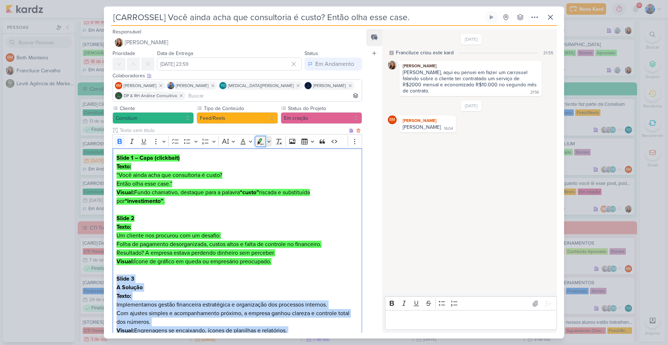
click at [261, 140] on icon "Editor toolbar" at bounding box center [260, 141] width 6 height 6
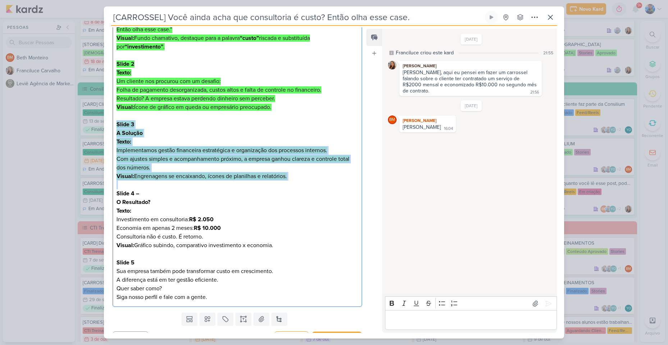
scroll to position [168, 0]
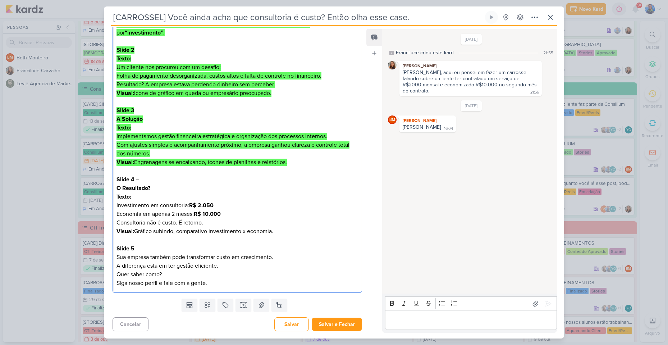
click at [255, 200] on p "Texto: Investimento em consultoria: R$ 2.050 Economia em apenas 2 meses: R$ 10.…" at bounding box center [236, 209] width 241 height 34
drag, startPoint x: 116, startPoint y: 204, endPoint x: 186, endPoint y: 207, distance: 69.4
click at [186, 207] on p "Texto: Investimento em consultoria: R$ 2.050 Economia em apenas 2 meses: R$ 10.…" at bounding box center [236, 209] width 241 height 34
click at [125, 188] on strong "O Resultado?" at bounding box center [133, 187] width 34 height 7
drag, startPoint x: 118, startPoint y: 187, endPoint x: 153, endPoint y: 189, distance: 35.3
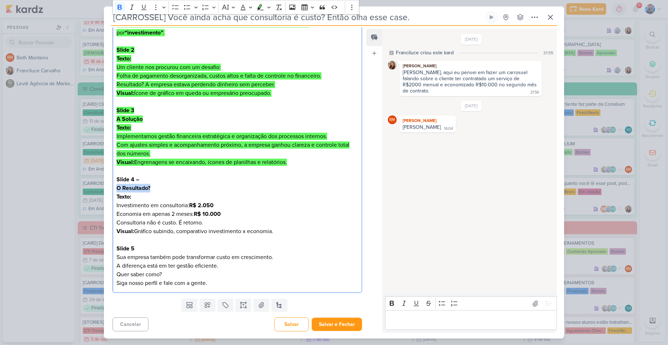
click at [153, 189] on h3 "O Resultado?" at bounding box center [236, 188] width 241 height 9
click at [117, 204] on p "Texto: Investimento em consultoria: R$ 2.050 Economia em apenas 2 meses: R$ 10.…" at bounding box center [236, 209] width 241 height 34
drag, startPoint x: 117, startPoint y: 204, endPoint x: 189, endPoint y: 204, distance: 72.2
click at [189, 204] on p "Texto: Investimento em consultoria: R$ 2.050 Economia em apenas 2 meses: R$ 10.…" at bounding box center [236, 209] width 241 height 34
drag, startPoint x: 190, startPoint y: 205, endPoint x: 220, endPoint y: 205, distance: 29.5
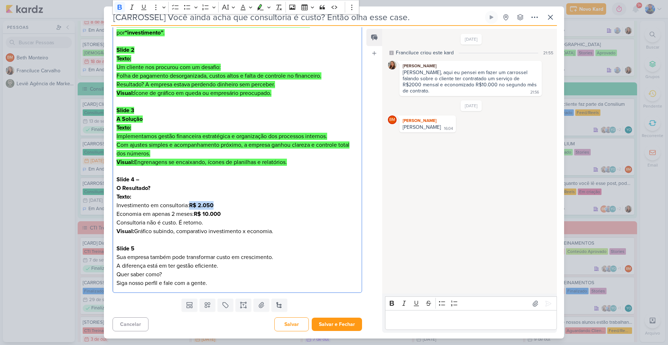
click at [220, 205] on p "Texto: Investimento em consultoria: R$ 2.050 Economia em apenas 2 meses: R$ 10.…" at bounding box center [236, 209] width 241 height 34
click at [237, 194] on p "Texto: Investimento em consultoria: R$ 2.050 Economia em apenas 2 meses: R$ 10.…" at bounding box center [236, 209] width 241 height 34
drag, startPoint x: 117, startPoint y: 213, endPoint x: 194, endPoint y: 211, distance: 76.9
click at [194, 211] on p "Texto: Investimento em consultoria: R$ 2.050 Economia em apenas 2 meses: R$ 10.…" at bounding box center [236, 209] width 241 height 34
click at [207, 218] on p "Texto: Investimento em consultoria: R$ 2.050 Economia em apenas 2 meses: R$ 10.…" at bounding box center [236, 209] width 241 height 34
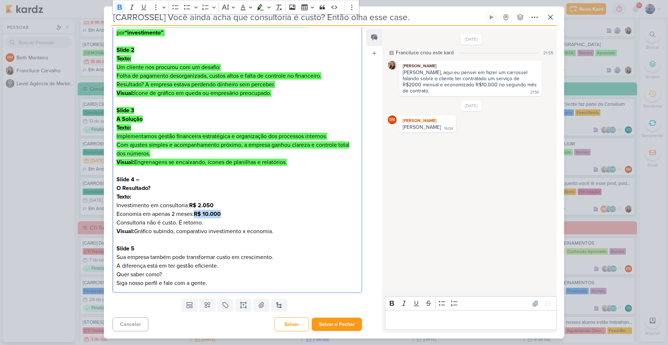
drag, startPoint x: 197, startPoint y: 216, endPoint x: 223, endPoint y: 216, distance: 26.2
click at [223, 216] on p "Texto: Investimento em consultoria: R$ 2.050 Economia em apenas 2 meses: R$ 10.…" at bounding box center [236, 209] width 241 height 34
click at [222, 209] on p "Texto: Investimento em consultoria: R$ 2.050 Economia em apenas 2 meses: R$ 10.…" at bounding box center [236, 209] width 241 height 34
drag, startPoint x: 202, startPoint y: 223, endPoint x: 115, endPoint y: 222, distance: 87.3
click at [115, 222] on div "Slide 1 – Capa (clickbait) Texto: “Você ainda acha que consultoria é custo? Ent…" at bounding box center [236, 136] width 249 height 313
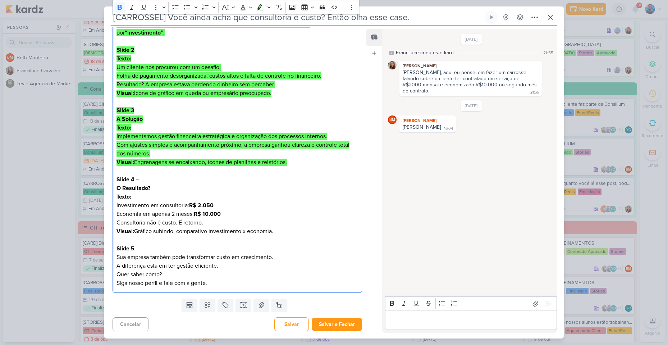
click at [267, 212] on p "Texto: Investimento em consultoria: R$ 2.050 Economia em apenas 2 meses: R$ 10.…" at bounding box center [236, 209] width 241 height 34
drag, startPoint x: 276, startPoint y: 234, endPoint x: 111, endPoint y: 189, distance: 170.8
click at [111, 189] on div "Cliente Consilium Tipo de Conteúdo" at bounding box center [234, 115] width 261 height 359
click at [281, 222] on p "Texto: Investimento em consultoria: R$ 2.050 Economia em apenas 2 meses: R$ 10.…" at bounding box center [236, 209] width 241 height 34
drag, startPoint x: 281, startPoint y: 232, endPoint x: 111, endPoint y: 177, distance: 178.6
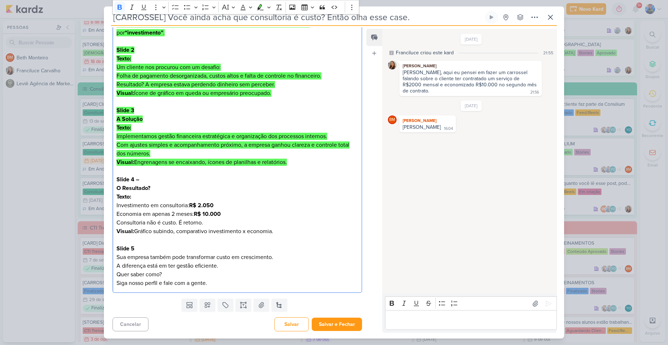
click at [111, 177] on div "Cliente Consilium Tipo de Conteúdo" at bounding box center [234, 115] width 261 height 359
click at [263, 6] on icon "Editor toolbar" at bounding box center [260, 7] width 7 height 7
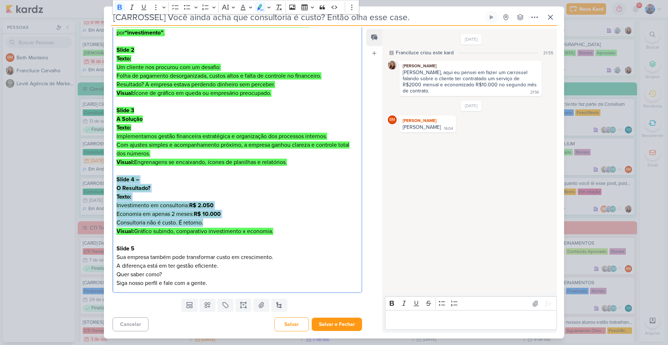
click at [253, 206] on p "Texto: Investimento em consultoria: R$ 2.050 Economia em apenas 2 meses: R$ 10.…" at bounding box center [236, 209] width 241 height 34
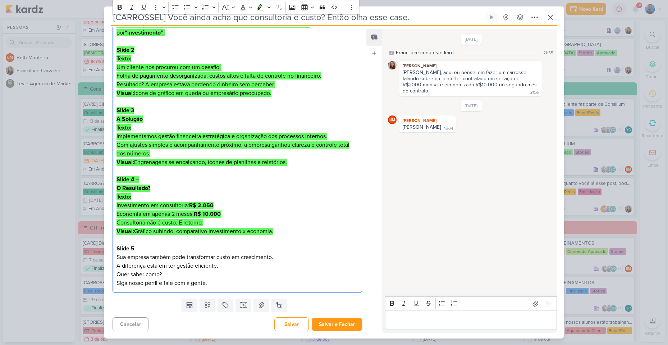
click at [146, 256] on h3 "Slide 5 Sua empresa também pode transformar custo em crescimento. A diferença e…" at bounding box center [236, 257] width 241 height 26
drag, startPoint x: 117, startPoint y: 256, endPoint x: 275, endPoint y: 258, distance: 158.5
click at [275, 258] on h3 "Slide 5 Sua empresa também pode transformar custo em crescimento. A diferença e…" at bounding box center [236, 257] width 241 height 26
click at [152, 269] on h3 "Slide 5 Sua empresa também pode transformar custo em crescimento. A diferença e…" at bounding box center [236, 257] width 241 height 26
drag, startPoint x: 118, startPoint y: 266, endPoint x: 228, endPoint y: 265, distance: 109.9
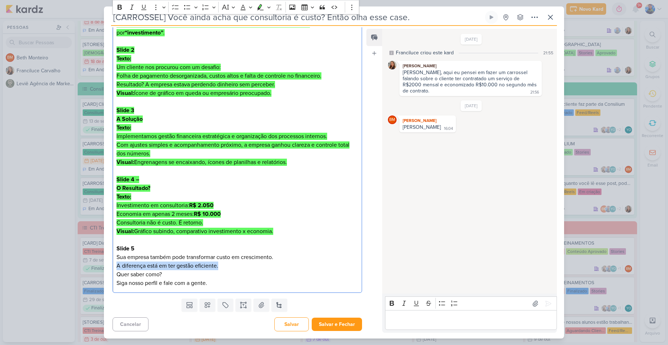
click at [228, 265] on h3 "Slide 5 Sua empresa também pode transformar custo em crescimento. A diferença e…" at bounding box center [236, 257] width 241 height 26
click at [144, 278] on p "Quer saber como? Siga nosso perfil e fale com a gente." at bounding box center [236, 278] width 241 height 17
drag, startPoint x: 117, startPoint y: 276, endPoint x: 163, endPoint y: 276, distance: 46.3
click at [163, 276] on p "Quer saber como? Siga nosso perfil e fale com a gente." at bounding box center [236, 278] width 241 height 17
click at [183, 279] on p "Quer saber como? Siga nosso perfil e fale com a gente." at bounding box center [236, 278] width 241 height 17
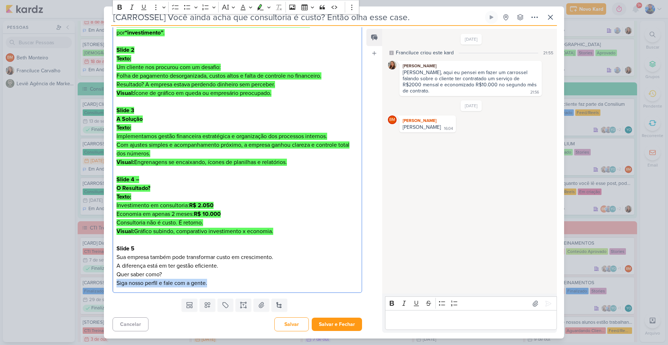
drag, startPoint x: 212, startPoint y: 286, endPoint x: 114, endPoint y: 285, distance: 97.7
click at [114, 285] on div "Slide 1 – Capa (clickbait) Texto: “Você ainda acha que consultoria é custo? Ent…" at bounding box center [236, 136] width 249 height 313
click at [212, 273] on p "Quer saber como? Siga nosso perfil e fale com a gente." at bounding box center [236, 278] width 241 height 17
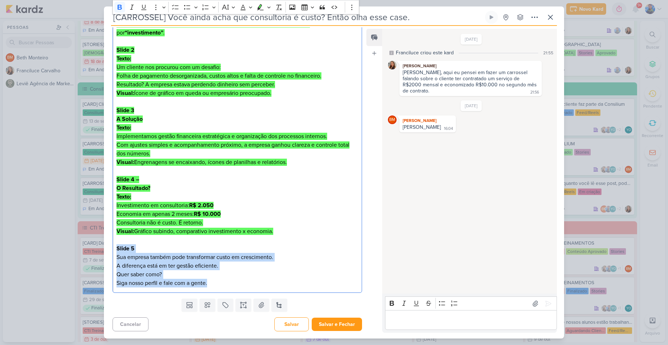
drag, startPoint x: 215, startPoint y: 288, endPoint x: 113, endPoint y: 246, distance: 110.3
click at [113, 246] on div "Slide 1 – Capa (clickbait) Texto: “Você ainda acha que consultoria é custo? Ent…" at bounding box center [236, 136] width 249 height 313
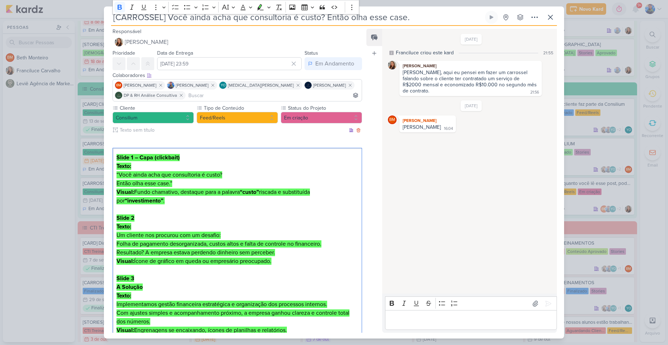
scroll to position [0, 0]
click at [258, 6] on icon "Editor toolbar" at bounding box center [260, 7] width 7 height 7
click at [269, 239] on p "Texto: Um cliente nos procurou com um desafio: Folha de pagamento desorganizada…" at bounding box center [236, 239] width 241 height 34
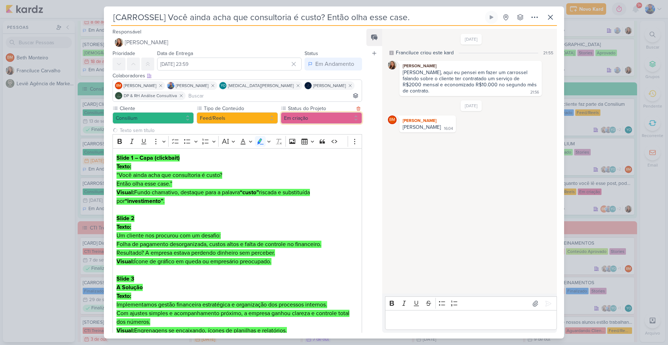
click at [342, 114] on button "Em criação" at bounding box center [321, 117] width 81 height 11
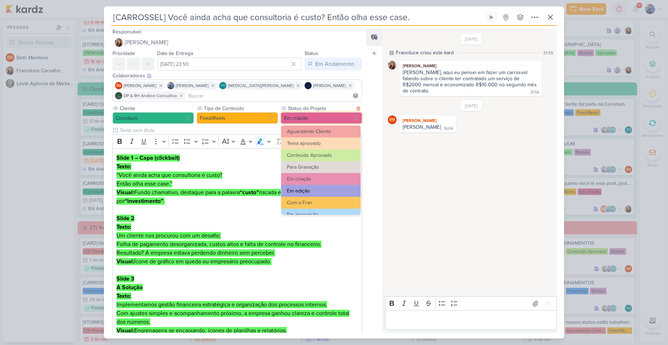
scroll to position [36, 0]
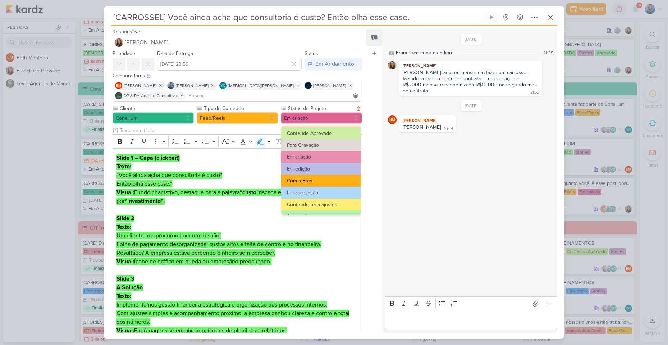
click at [309, 177] on button "Com a Fran" at bounding box center [320, 181] width 79 height 12
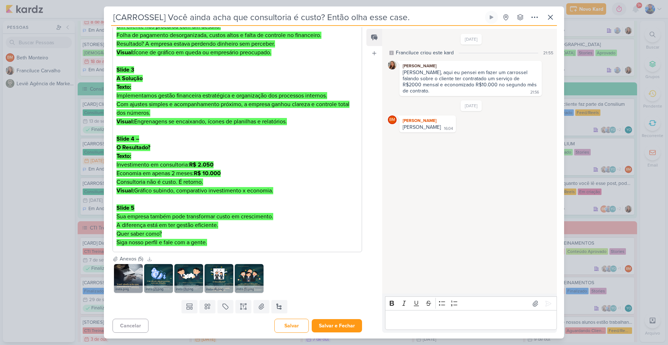
scroll to position [210, 0]
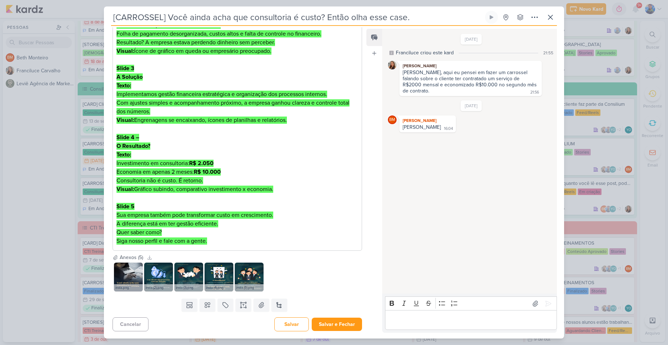
click at [306, 278] on div "insta.png insta (2).png insta (3).png insta (4).png insta (5).png" at bounding box center [236, 277] width 249 height 32
click at [328, 324] on button "Salvar e Fechar" at bounding box center [336, 323] width 50 height 13
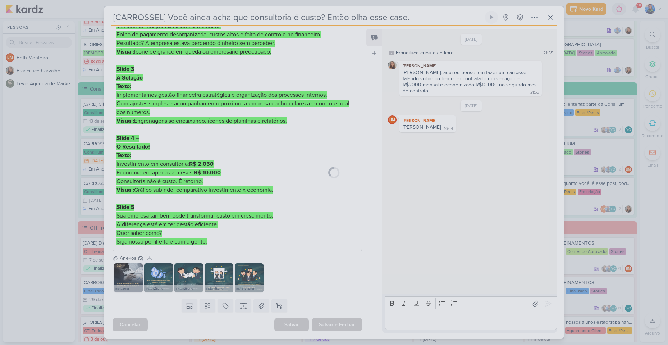
scroll to position [209, 0]
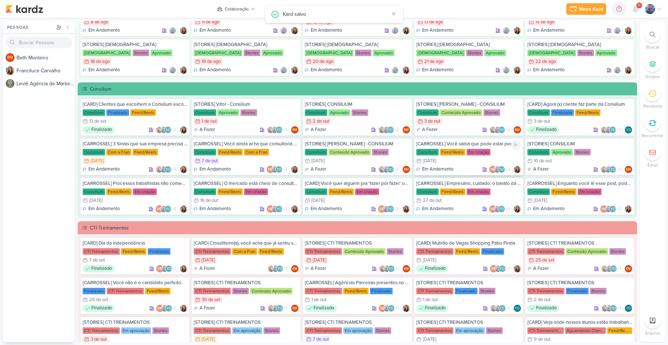
click at [446, 156] on div "[CARROSSEL] Você sabia que pode estar perdendo clientes... Consilium Feed/Reels…" at bounding box center [468, 156] width 109 height 37
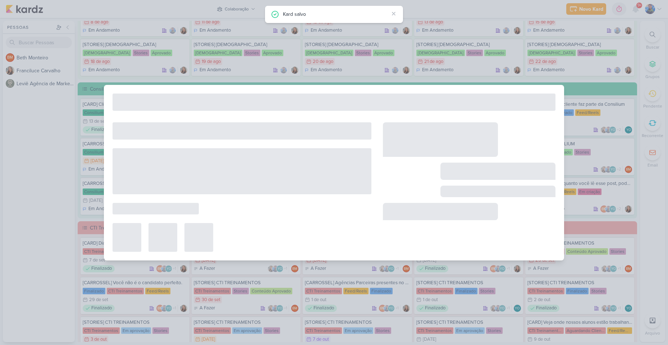
type input "[CARROSSEL] Você sabia que pode estar perdendo clientes..."
type input "8 de outubro de 2025 às 23:59"
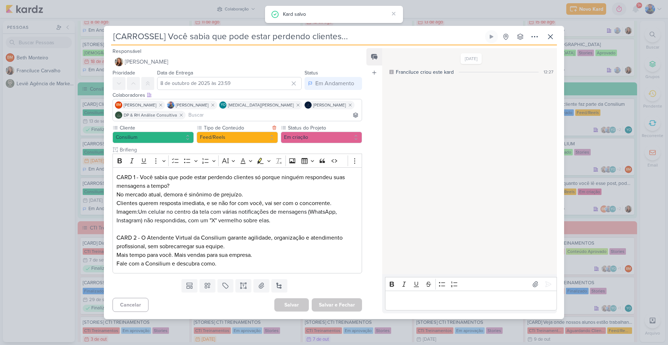
scroll to position [0, 0]
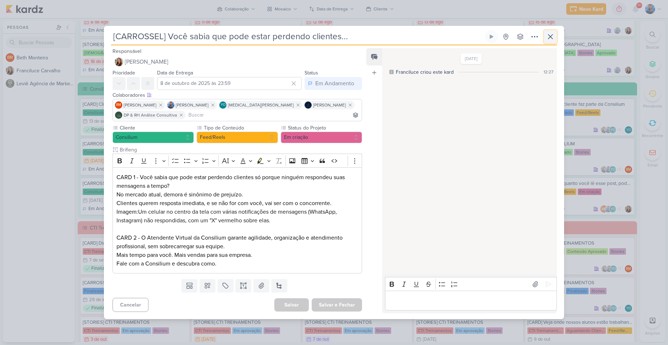
click at [553, 37] on icon at bounding box center [550, 36] width 9 height 9
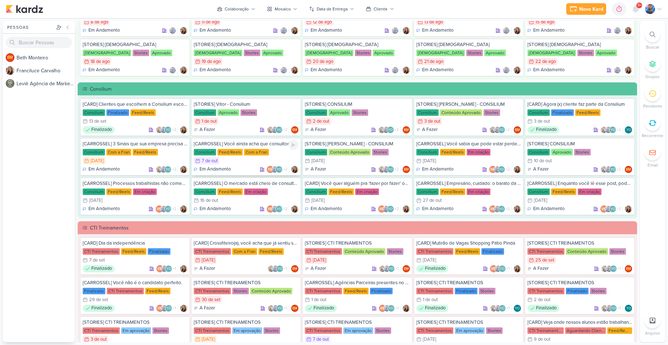
click at [253, 160] on div "7/10 [DATE]" at bounding box center [246, 160] width 105 height 7
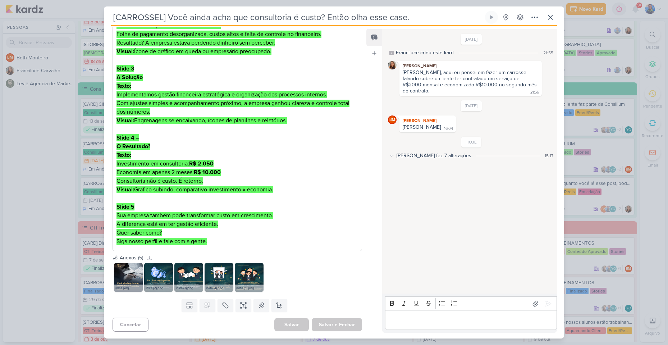
scroll to position [210, 0]
click at [556, 23] on button at bounding box center [550, 17] width 13 height 13
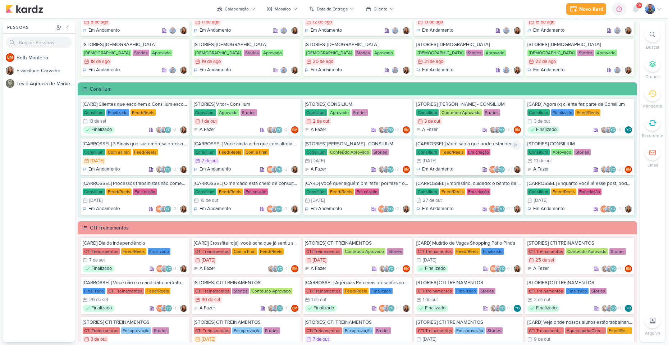
click at [467, 166] on div "Em Andamento BM YO +2" at bounding box center [468, 169] width 105 height 7
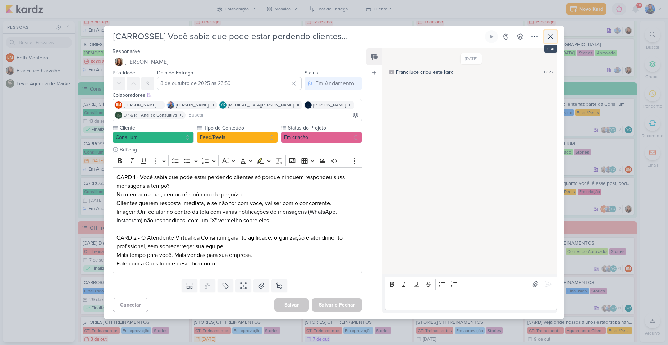
click at [545, 38] on button at bounding box center [550, 36] width 13 height 13
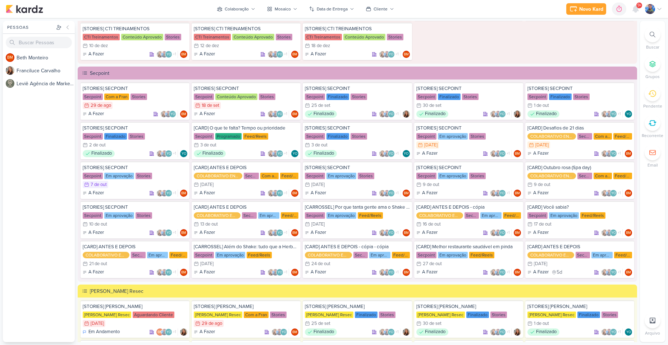
scroll to position [822, 0]
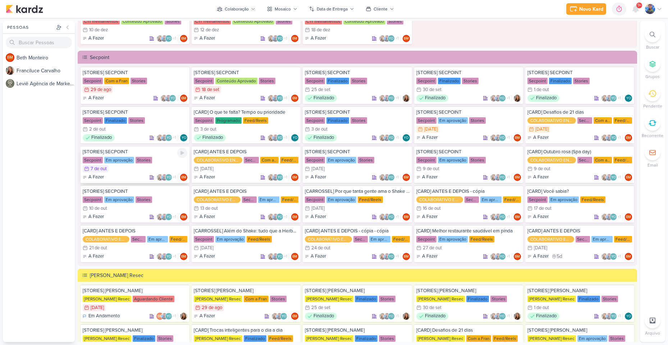
click at [117, 165] on div "7/10 [DATE]" at bounding box center [135, 168] width 105 height 7
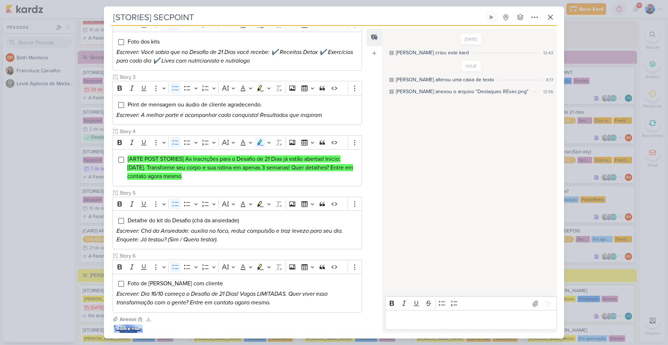
scroll to position [180, 0]
click at [553, 17] on icon at bounding box center [550, 17] width 9 height 9
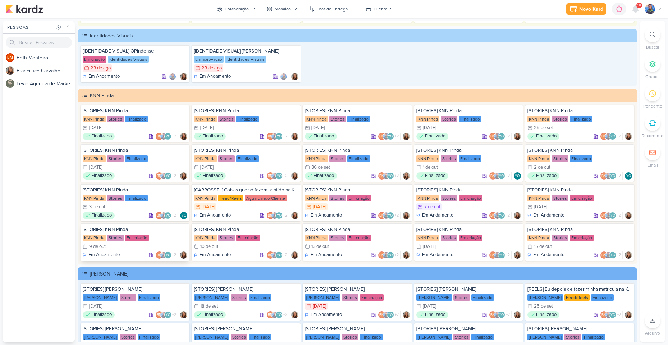
scroll to position [1289, 0]
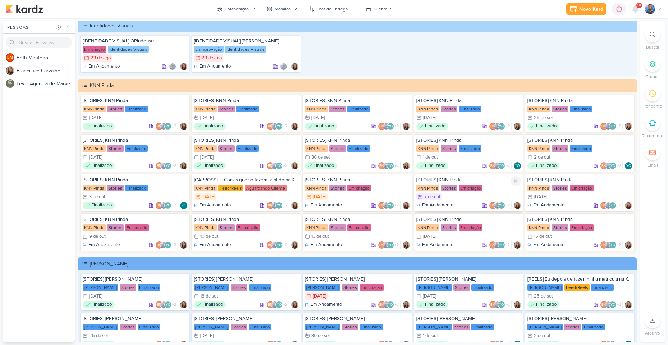
click at [463, 190] on div "Em criação" at bounding box center [470, 188] width 24 height 6
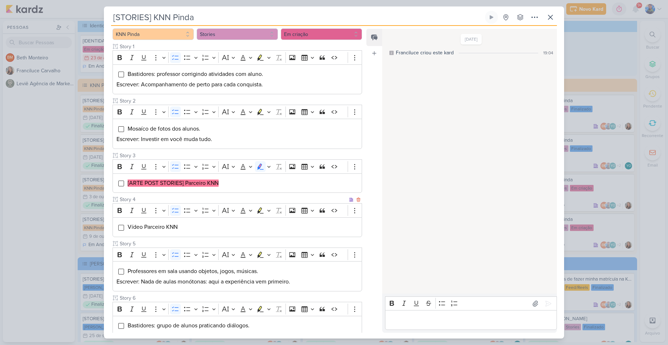
scroll to position [137, 0]
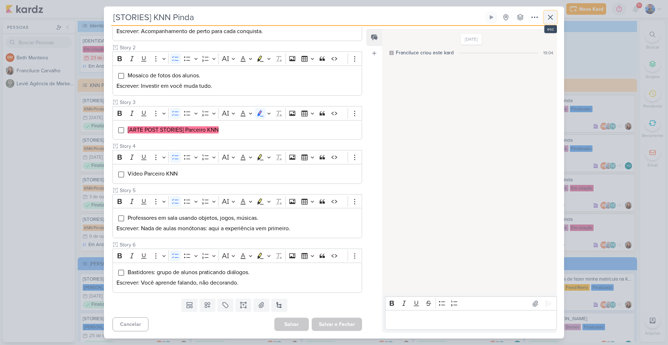
click at [549, 18] on icon at bounding box center [550, 17] width 4 height 4
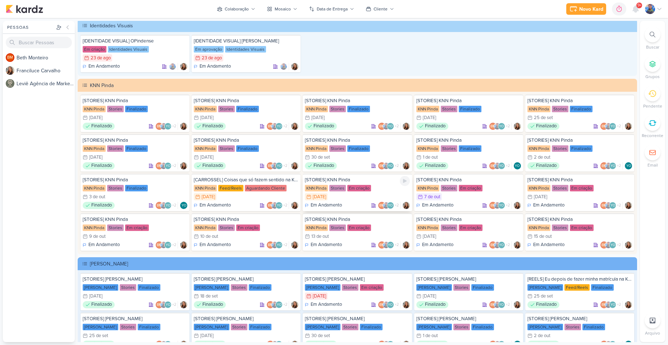
click at [351, 188] on div "Em criação" at bounding box center [359, 188] width 24 height 6
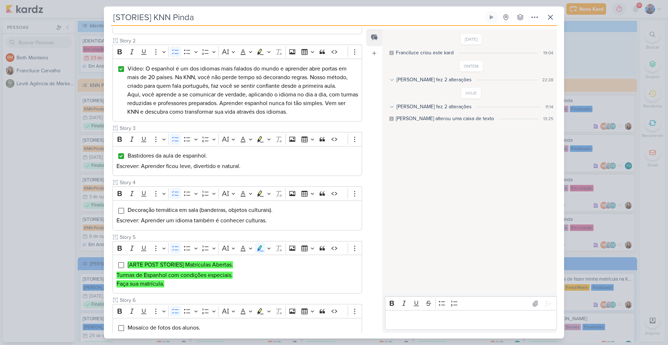
scroll to position [241, 0]
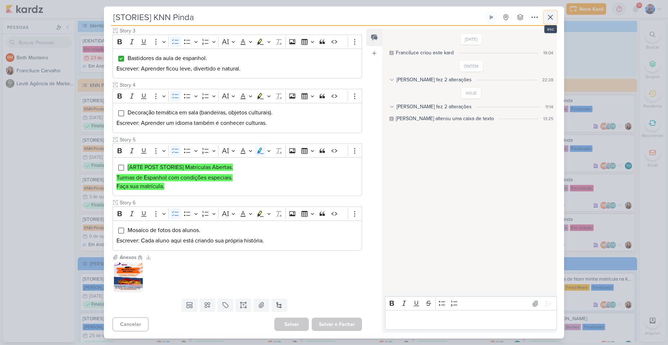
click at [545, 18] on button at bounding box center [550, 17] width 13 height 13
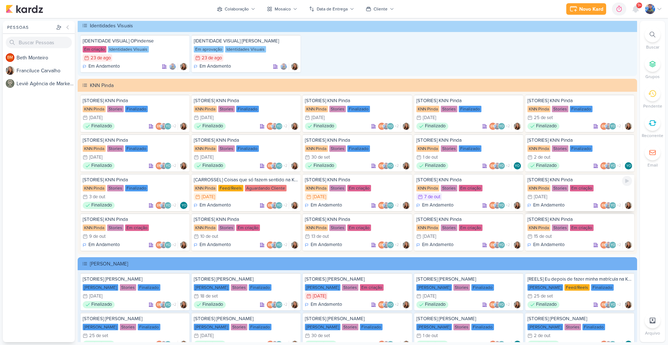
click at [546, 202] on p "Em Andamento" at bounding box center [548, 205] width 31 height 7
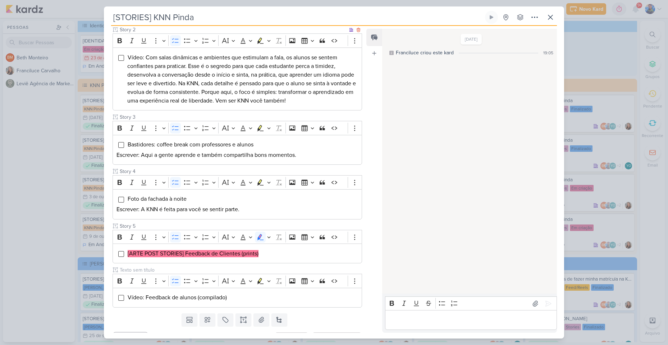
scroll to position [170, 0]
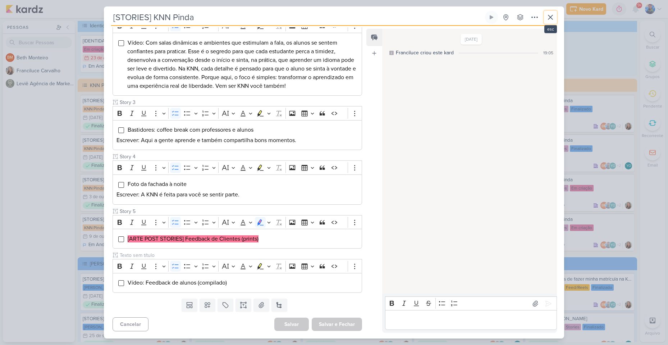
drag, startPoint x: 546, startPoint y: 22, endPoint x: 560, endPoint y: 59, distance: 39.8
click at [546, 22] on button at bounding box center [550, 17] width 13 height 13
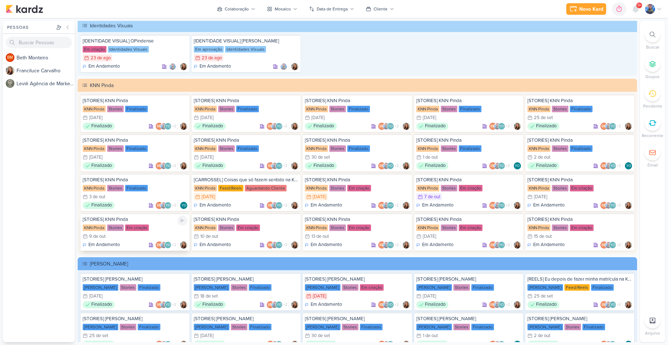
click at [147, 229] on div "Em criação" at bounding box center [137, 227] width 24 height 6
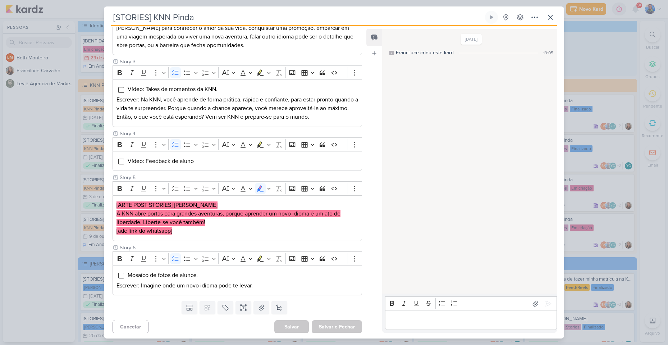
scroll to position [286, 0]
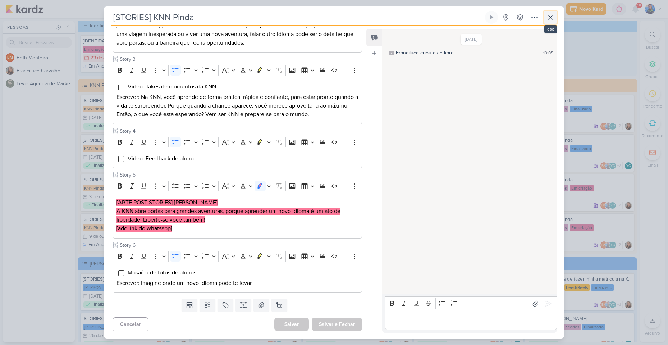
click at [548, 18] on icon at bounding box center [550, 17] width 9 height 9
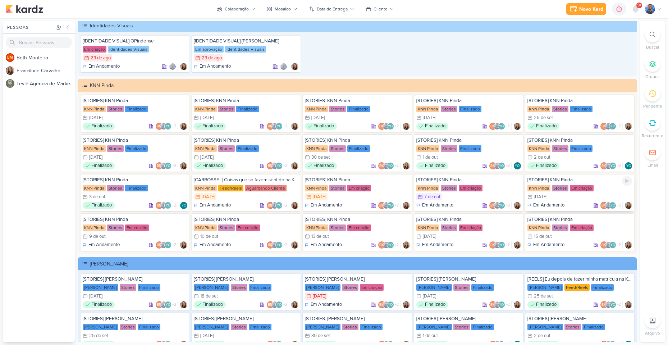
click at [566, 183] on div "[STORIES] KNN Pinda KNN Pinda Stories Em criação 8/10 [DATE] Em Andamento BM +2" at bounding box center [579, 192] width 109 height 37
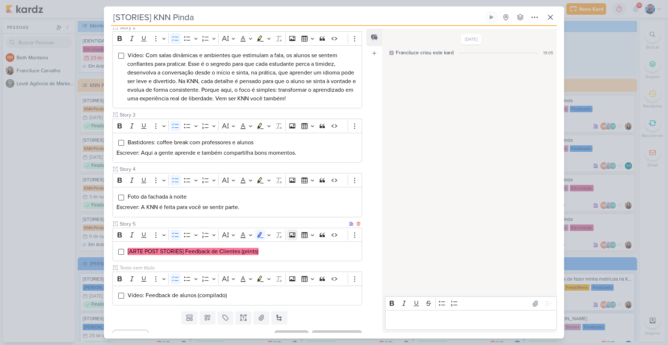
scroll to position [170, 0]
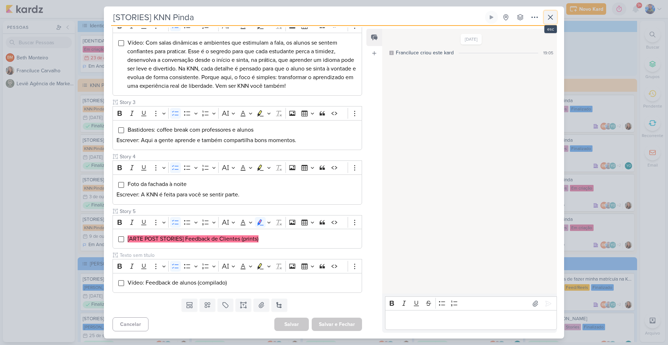
click at [549, 16] on icon at bounding box center [550, 17] width 4 height 4
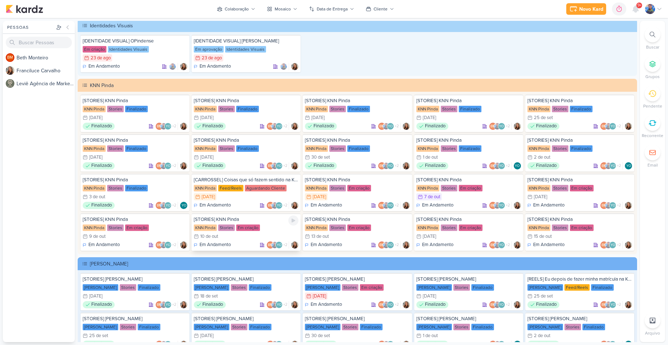
click at [234, 230] on div "Stories" at bounding box center [226, 227] width 17 height 6
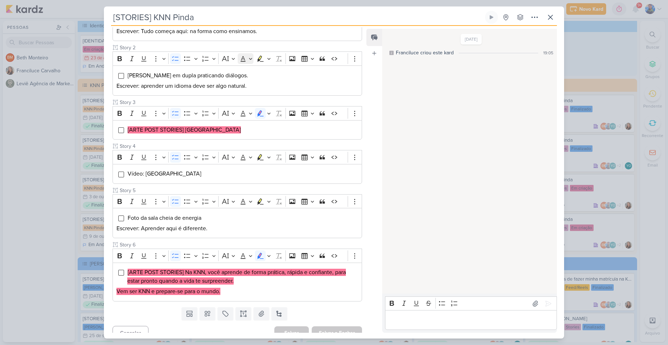
scroll to position [146, 0]
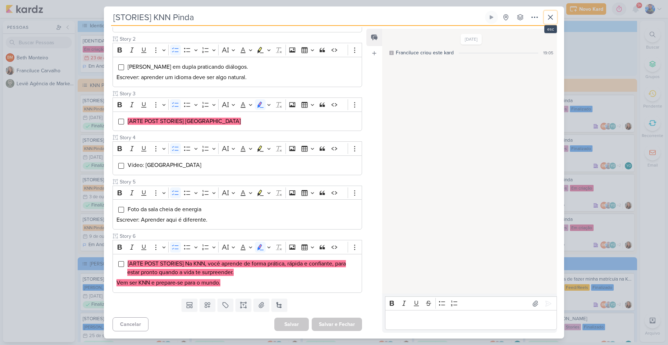
click at [548, 18] on icon at bounding box center [550, 17] width 9 height 9
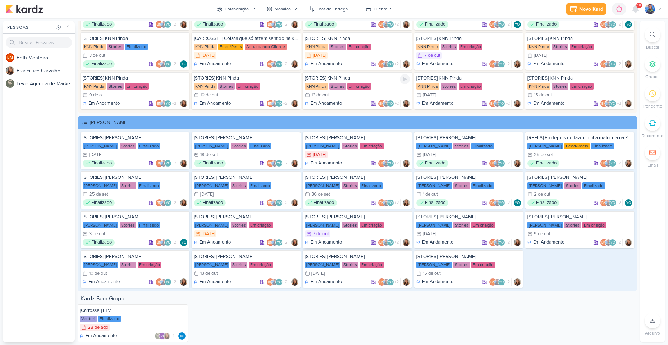
scroll to position [1432, 0]
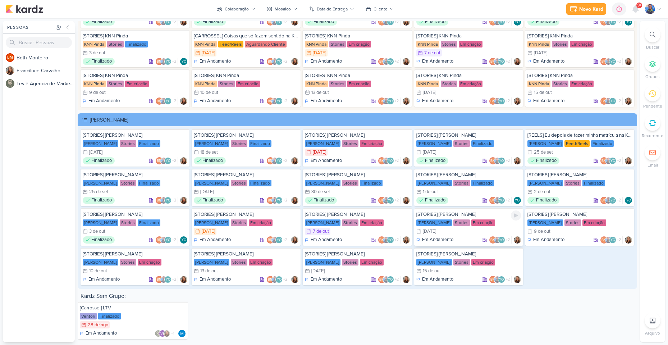
click at [443, 232] on div "8/10 [DATE]" at bounding box center [468, 230] width 105 height 7
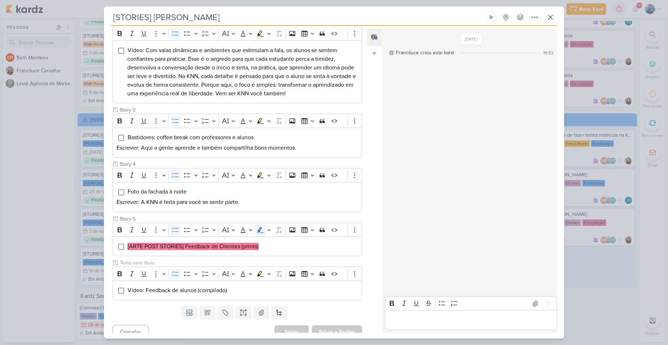
scroll to position [170, 0]
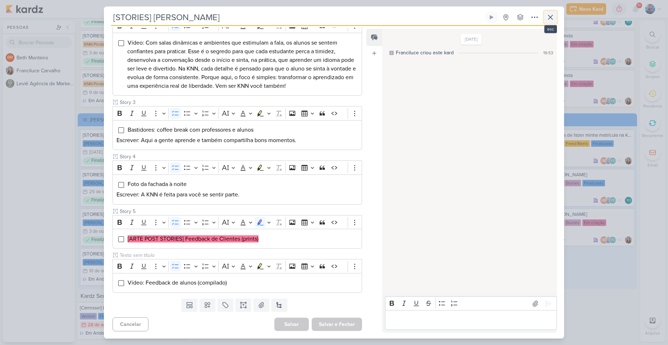
click at [553, 15] on icon at bounding box center [550, 17] width 9 height 9
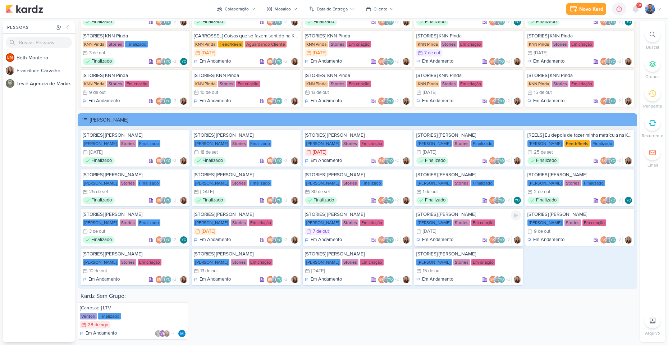
click at [440, 236] on div "[STORIES] [PERSON_NAME] KNN Moreira Stories Em criação 8/10 [DATE] Em Andamento…" at bounding box center [468, 226] width 109 height 37
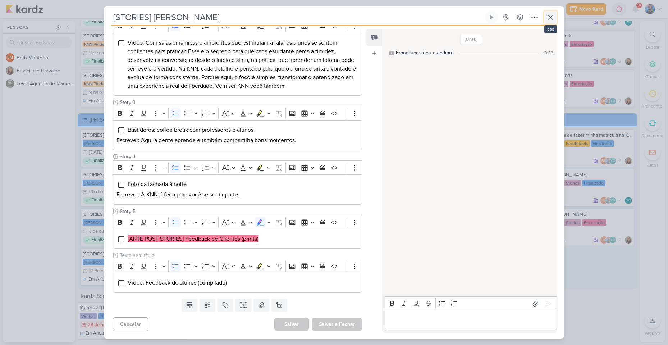
click at [550, 19] on icon at bounding box center [550, 17] width 9 height 9
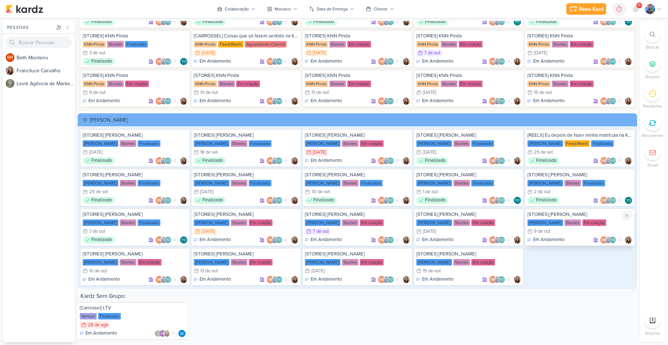
click at [551, 226] on div "[STORIES] [PERSON_NAME] KNN Moreira Stories Em criação 9/10 [DATE] Em Andamento…" at bounding box center [579, 226] width 109 height 37
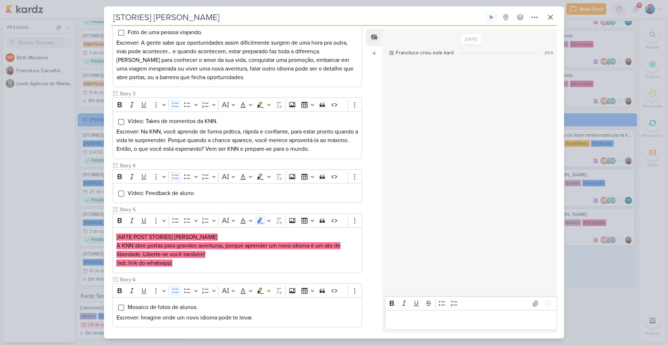
scroll to position [286, 0]
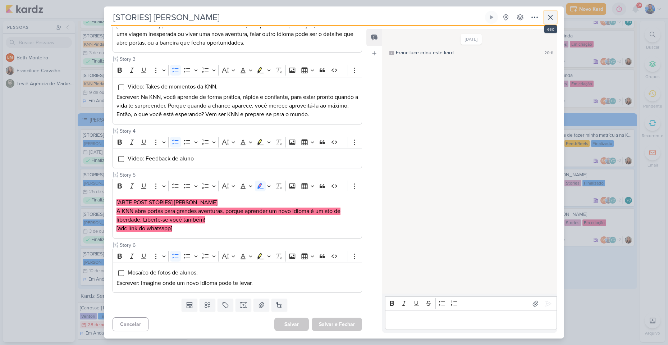
click at [548, 15] on icon at bounding box center [550, 17] width 4 height 4
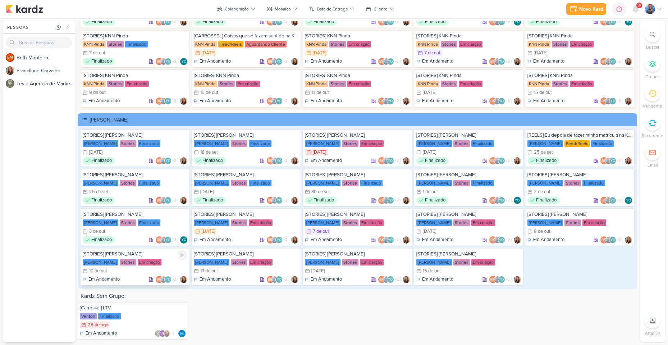
click at [147, 263] on div "Em criação" at bounding box center [150, 262] width 24 height 6
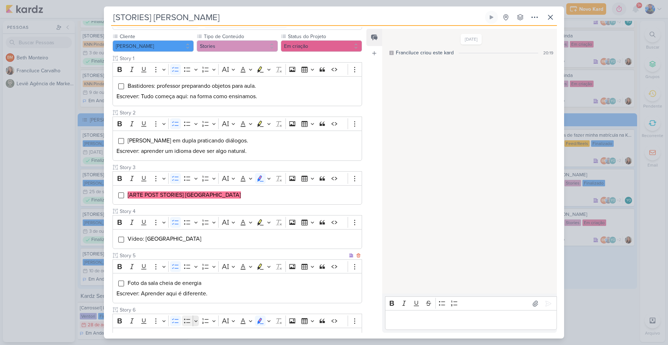
scroll to position [146, 0]
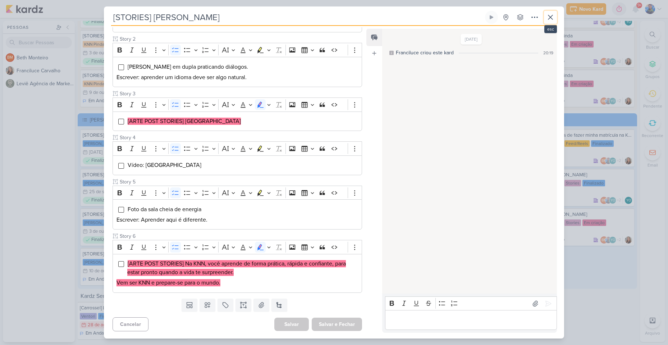
drag, startPoint x: 546, startPoint y: 18, endPoint x: 504, endPoint y: 14, distance: 41.8
click at [546, 17] on icon at bounding box center [550, 17] width 9 height 9
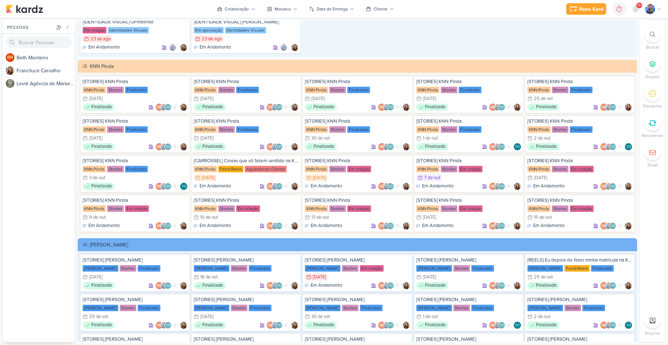
scroll to position [1289, 0]
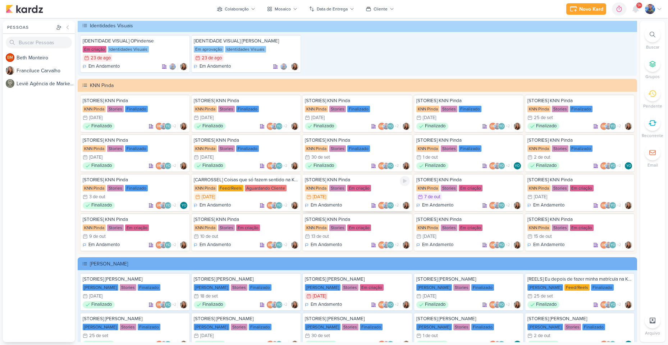
click at [342, 201] on div "[STORIES] KNN Pinda KNN Pinda Stories Em criação 6/10 [DATE] Em Andamento BM +2" at bounding box center [357, 192] width 109 height 37
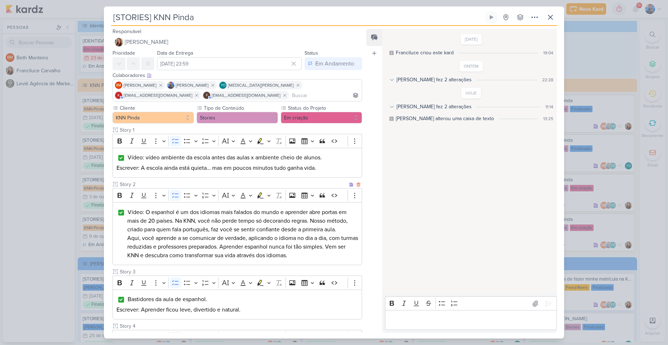
scroll to position [0, 0]
click at [552, 21] on icon at bounding box center [550, 17] width 9 height 9
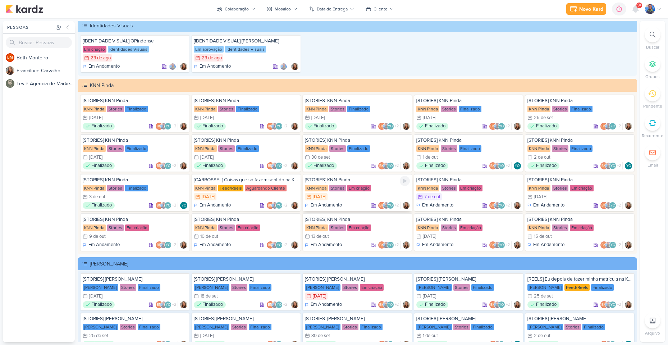
click at [326, 200] on div "[STORIES] KNN Pinda KNN Pinda Stories Em criação 6/10 [DATE] Em Andamento BM +2" at bounding box center [357, 192] width 109 height 37
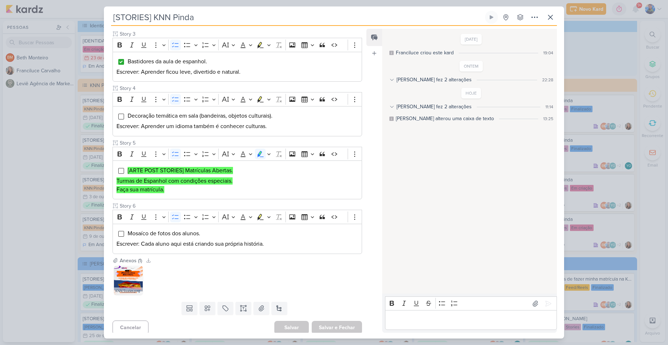
scroll to position [241, 0]
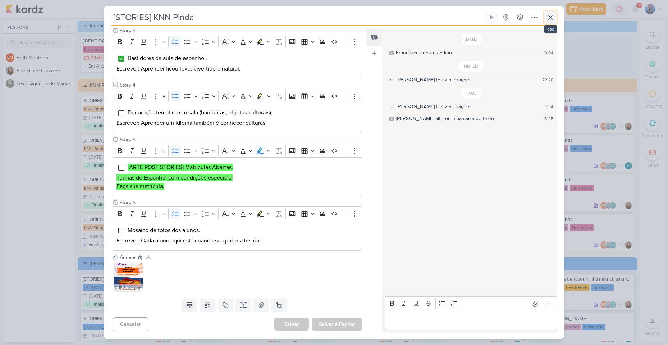
click at [555, 19] on button at bounding box center [550, 17] width 13 height 13
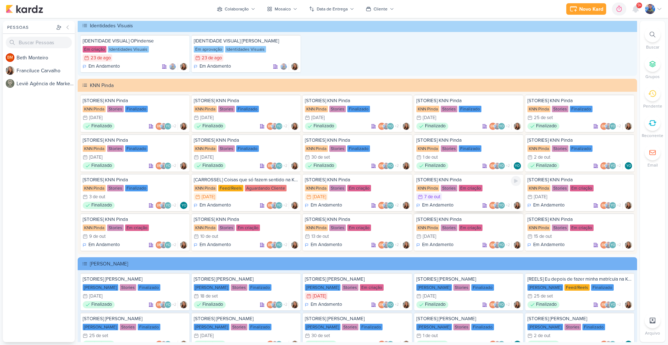
click at [461, 198] on div "7/10 [DATE]" at bounding box center [468, 196] width 105 height 7
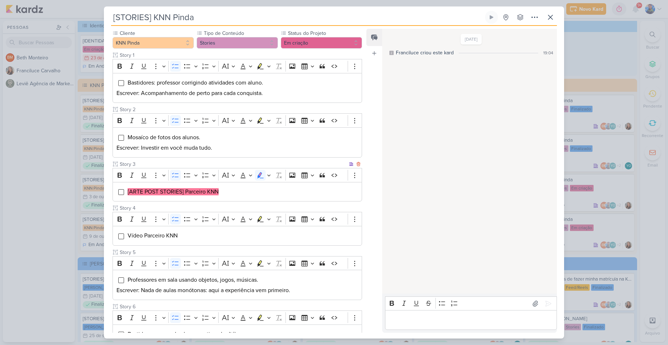
scroll to position [0, 0]
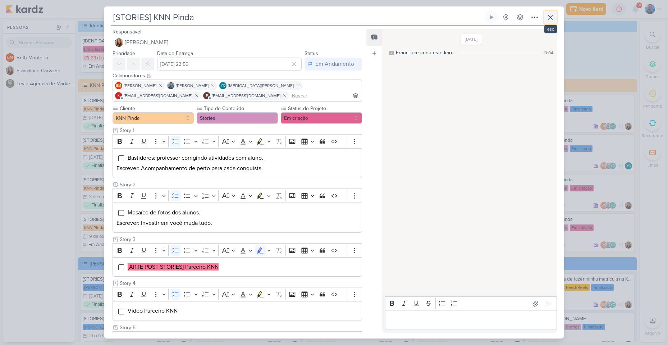
click at [548, 20] on icon at bounding box center [550, 17] width 9 height 9
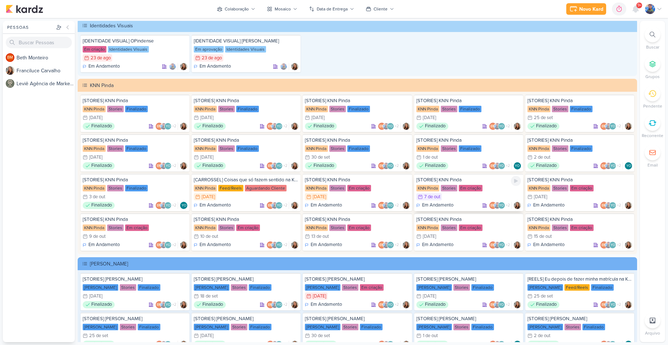
click at [451, 195] on div "7/10 [DATE]" at bounding box center [468, 196] width 105 height 7
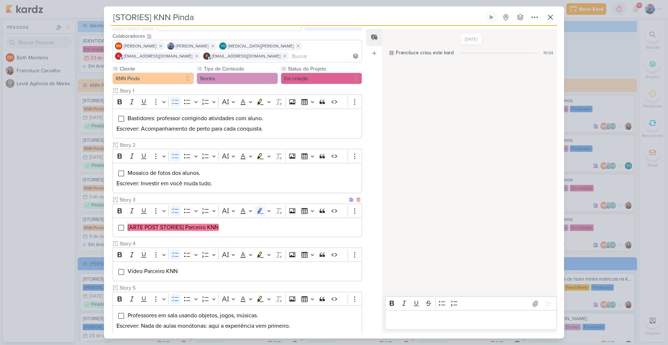
scroll to position [137, 0]
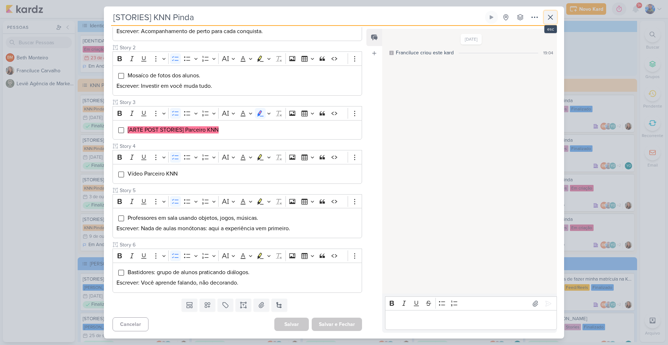
click at [555, 19] on button at bounding box center [550, 17] width 13 height 13
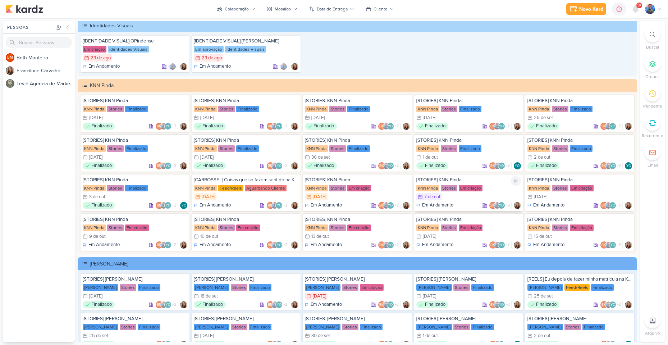
click at [443, 193] on div "[STORIES] KNN Pinda KNN Pinda Stories Em criação 7/10 [DATE] Em Andamento BM +2" at bounding box center [468, 192] width 109 height 37
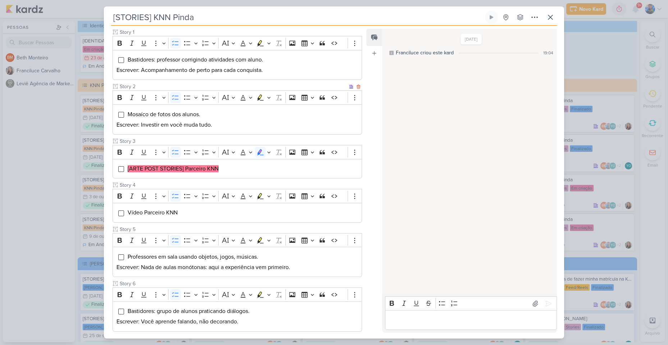
scroll to position [108, 0]
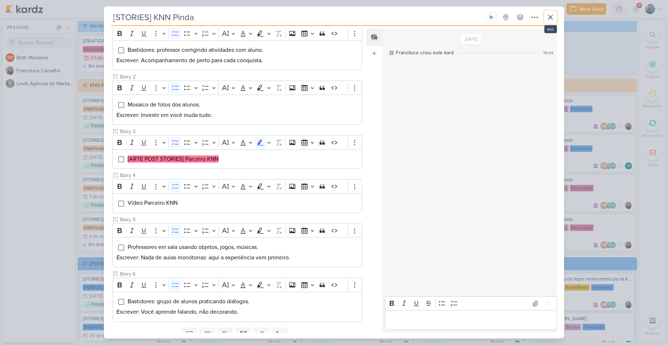
click at [546, 16] on icon at bounding box center [550, 17] width 9 height 9
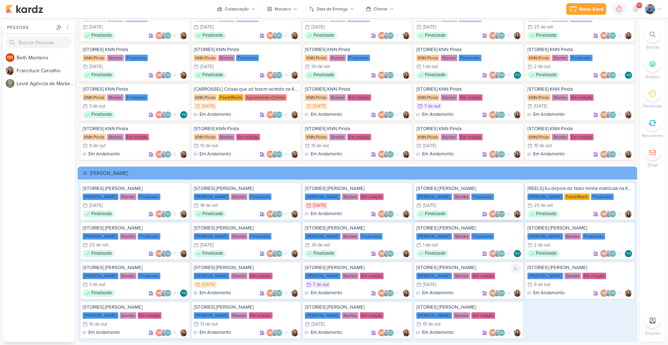
scroll to position [1361, 0]
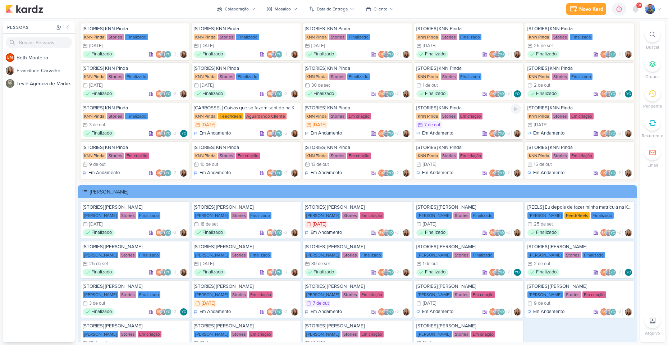
click at [449, 120] on div "[STORIES] KNN Pinda KNN Pinda Stories Em criação 7/10 [DATE] Em Andamento BM +2" at bounding box center [468, 120] width 109 height 37
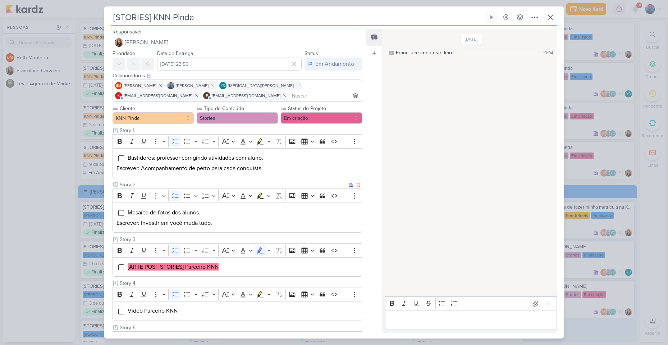
scroll to position [36, 0]
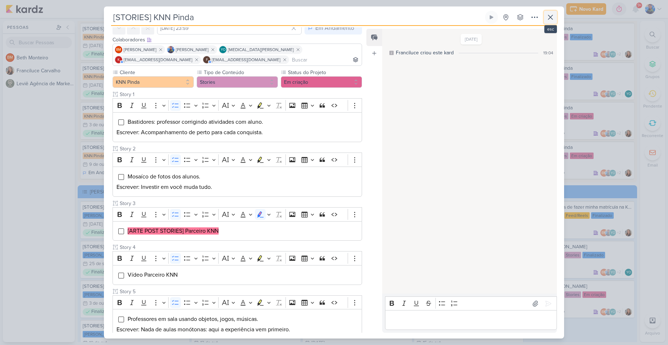
click at [552, 17] on icon at bounding box center [550, 17] width 9 height 9
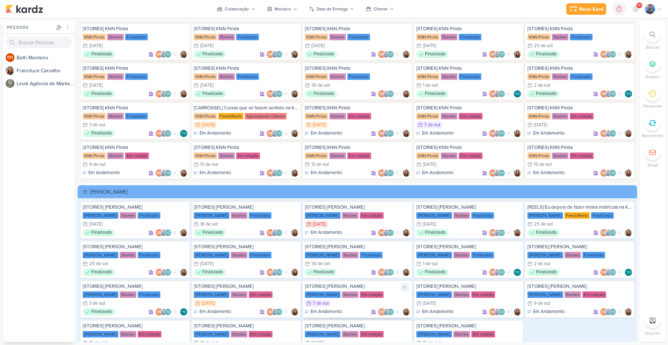
click at [350, 302] on div "7/10 [DATE]" at bounding box center [357, 302] width 105 height 7
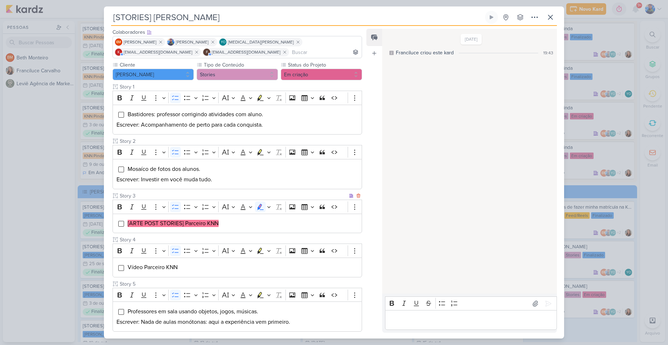
scroll to position [0, 0]
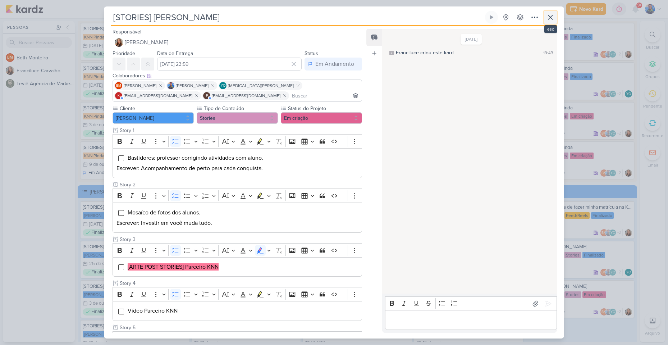
click at [556, 14] on button at bounding box center [550, 17] width 13 height 13
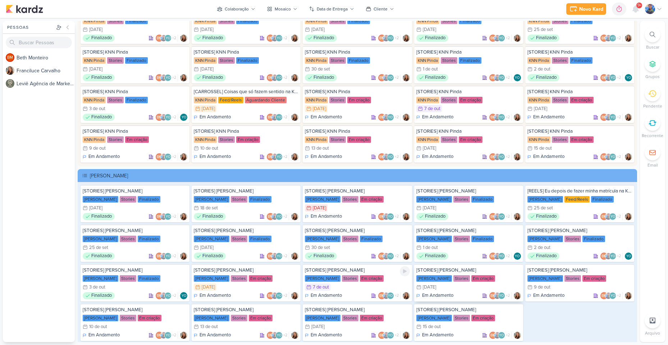
scroll to position [1397, 0]
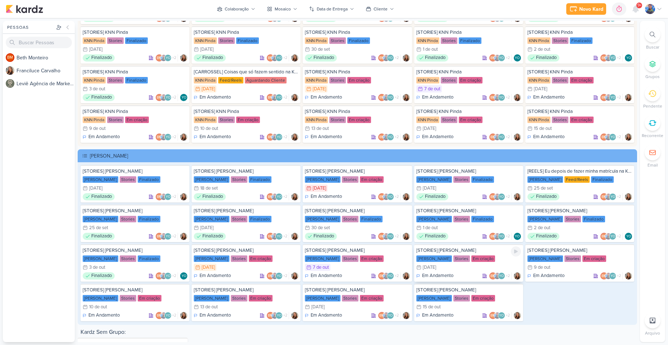
click at [467, 262] on div "[PERSON_NAME] Stories Em criação" at bounding box center [468, 258] width 105 height 7
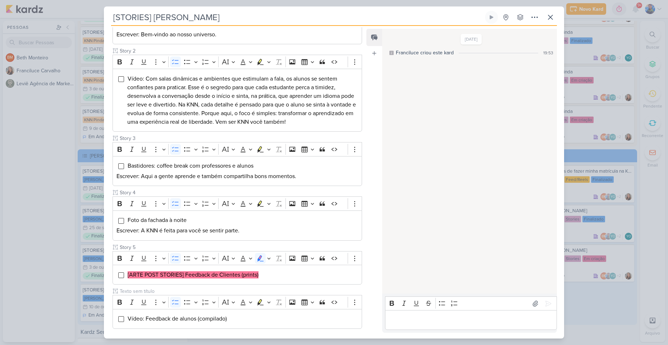
scroll to position [98, 0]
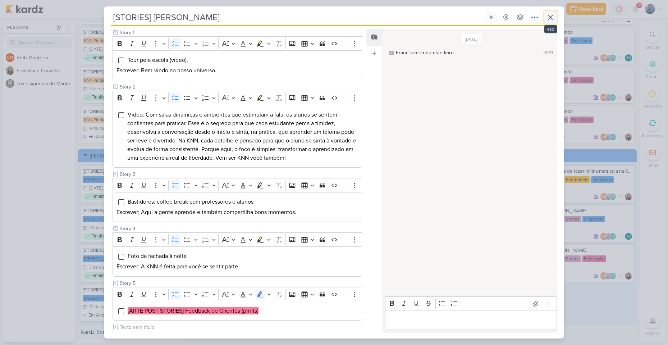
click at [553, 17] on icon at bounding box center [550, 17] width 9 height 9
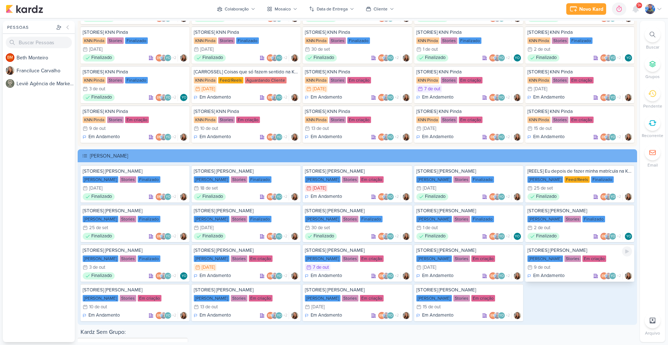
click at [568, 263] on div "[STORIES] [PERSON_NAME] KNN Moreira Stories Em criação 9/10 [DATE] Em Andamento…" at bounding box center [579, 262] width 109 height 37
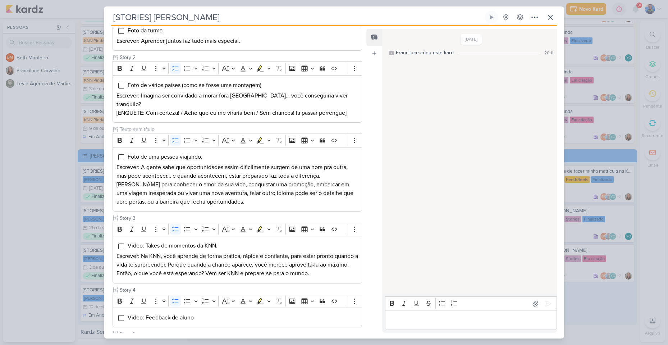
scroll to position [106, 0]
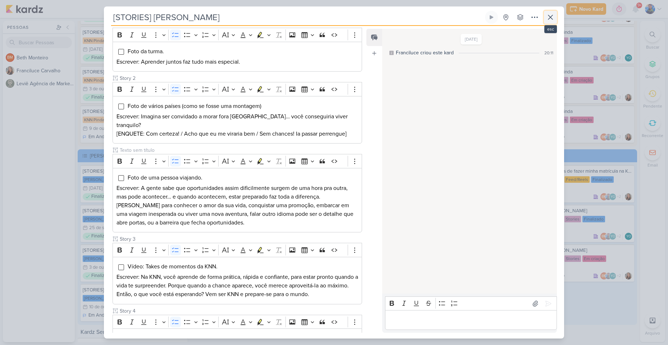
click at [548, 17] on icon at bounding box center [550, 17] width 9 height 9
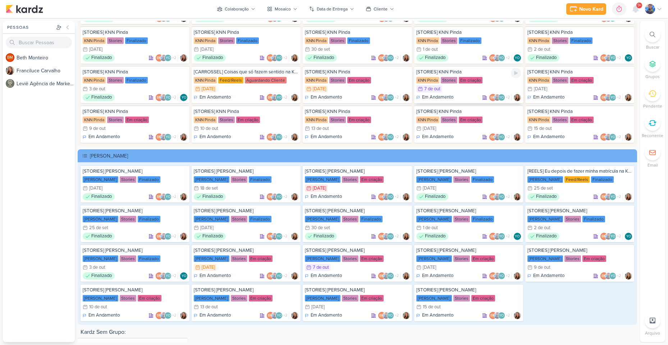
click at [460, 83] on div "Em criação" at bounding box center [470, 80] width 24 height 6
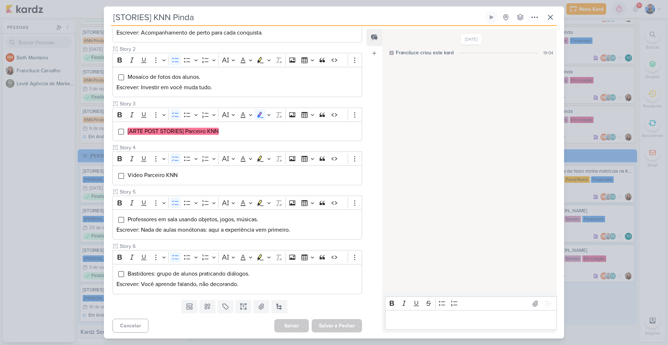
scroll to position [137, 0]
click at [223, 128] on li "[ARTE POST STORIES] Parceiro KNN" at bounding box center [242, 129] width 231 height 9
click at [269, 112] on icon "Editor toolbar" at bounding box center [269, 113] width 4 height 7
click at [227, 129] on icon "Text highlight toolbar" at bounding box center [226, 126] width 6 height 6
click at [227, 129] on li "[ARTE POST STORIES] Parceiro KNN" at bounding box center [242, 129] width 231 height 9
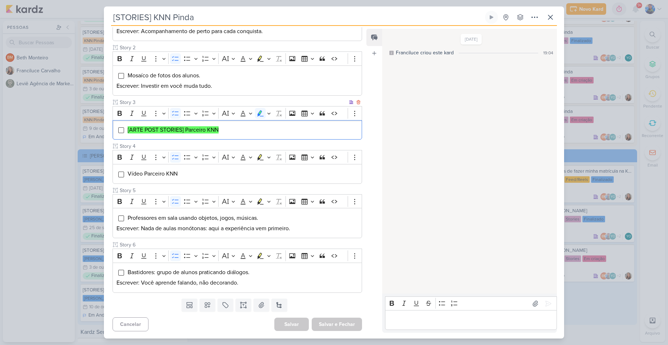
click at [227, 129] on li "[ARTE POST STORIES] Parceiro KNN" at bounding box center [242, 129] width 231 height 9
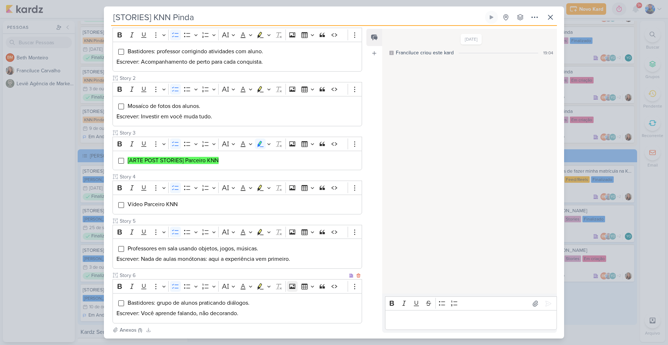
scroll to position [179, 0]
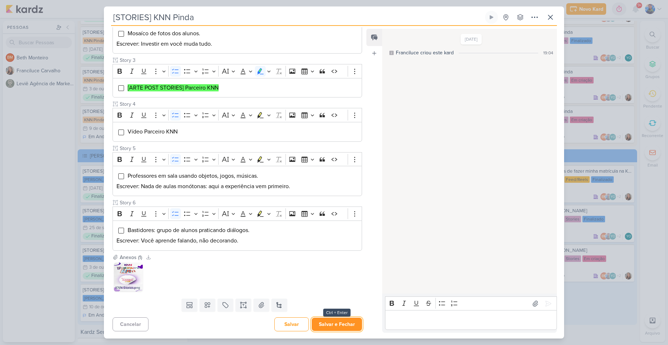
click at [333, 326] on button "Salvar e Fechar" at bounding box center [336, 323] width 50 height 13
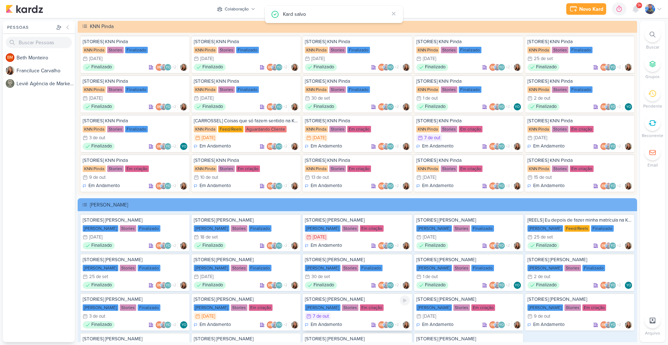
scroll to position [1325, 0]
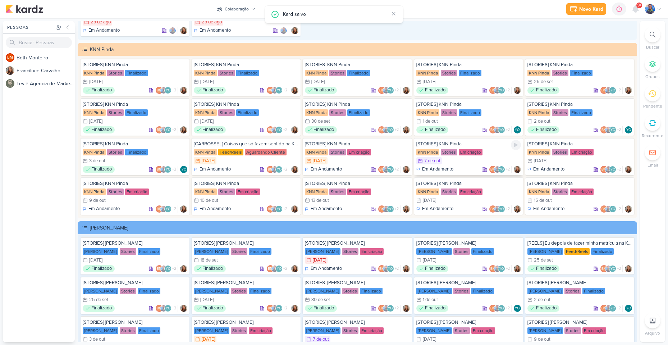
click at [456, 159] on div "7/10 [DATE]" at bounding box center [468, 160] width 105 height 7
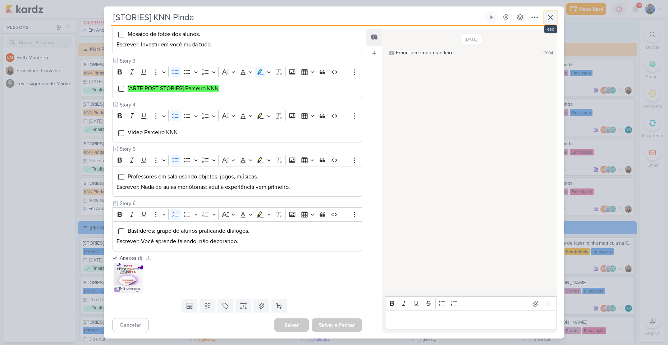
click at [553, 17] on icon at bounding box center [550, 17] width 9 height 9
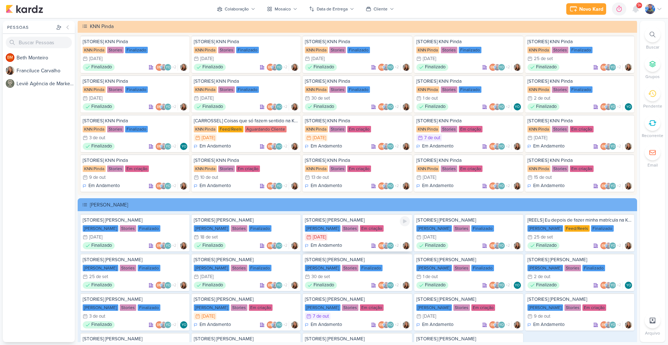
scroll to position [1432, 0]
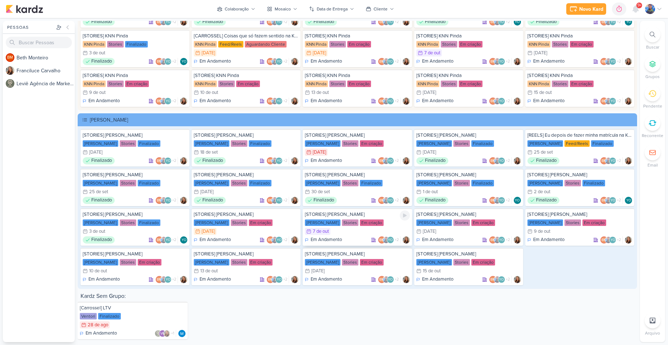
click at [359, 231] on div "7/10 [DATE]" at bounding box center [357, 230] width 105 height 7
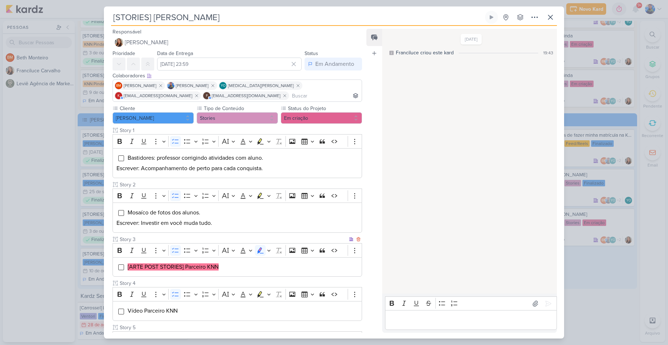
click at [239, 274] on div "[ARTE POST STORIES] Parceiro KNN" at bounding box center [236, 267] width 249 height 20
click at [269, 252] on icon "Editor toolbar" at bounding box center [269, 249] width 4 height 7
click at [222, 261] on button "Green marker" at bounding box center [226, 262] width 11 height 11
click at [230, 266] on li "[ARTE POST STORIES] Parceiro KNN" at bounding box center [242, 266] width 231 height 9
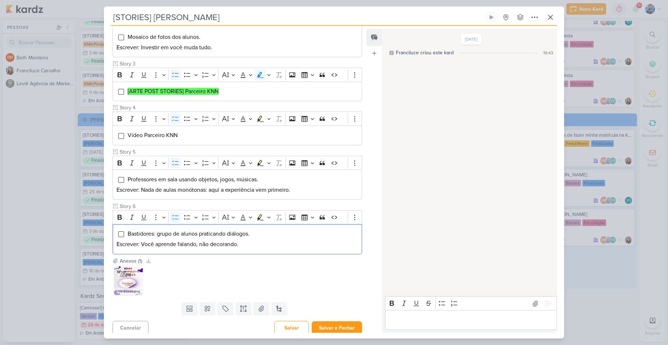
scroll to position [179, 0]
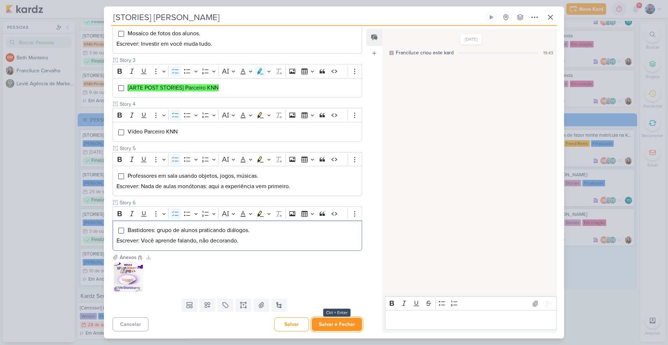
click at [337, 321] on button "Salvar e Fechar" at bounding box center [336, 323] width 50 height 13
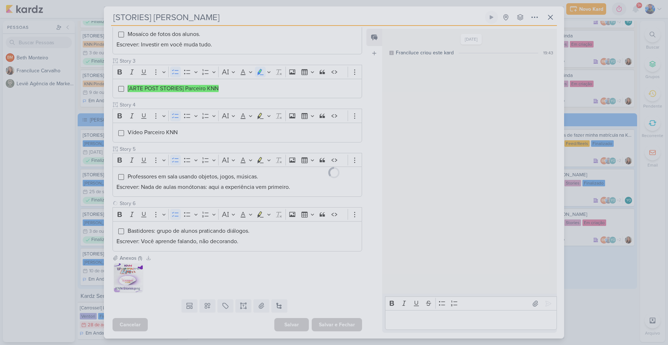
scroll to position [178, 0]
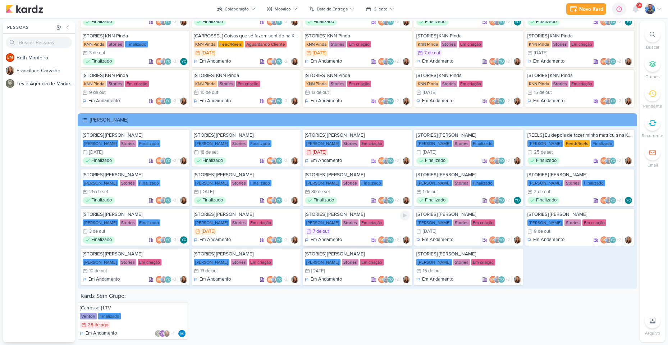
click at [356, 236] on div "[STORIES] [PERSON_NAME] KNN Moreira Stories Em criação 7/10 [DATE] Em Andamento…" at bounding box center [357, 226] width 109 height 37
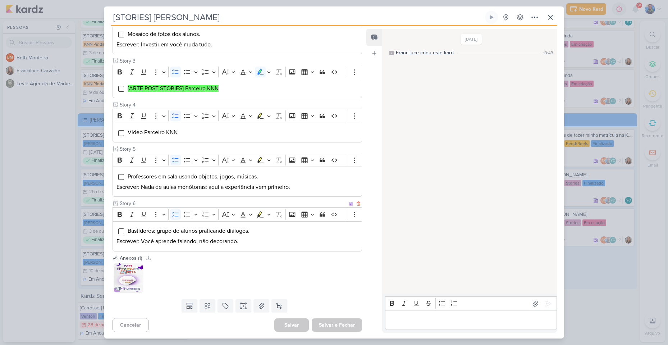
scroll to position [179, 0]
click at [553, 14] on icon at bounding box center [550, 17] width 9 height 9
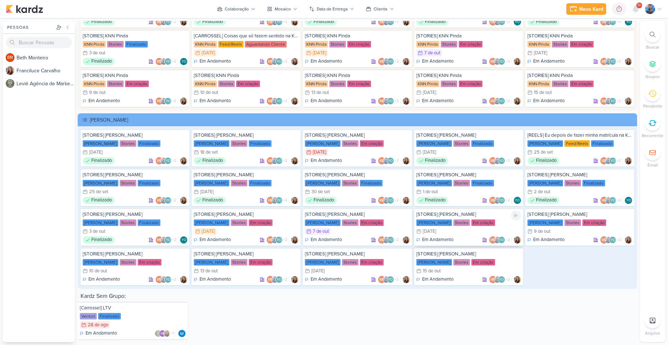
click at [453, 232] on div "8/10 [DATE]" at bounding box center [468, 230] width 105 height 7
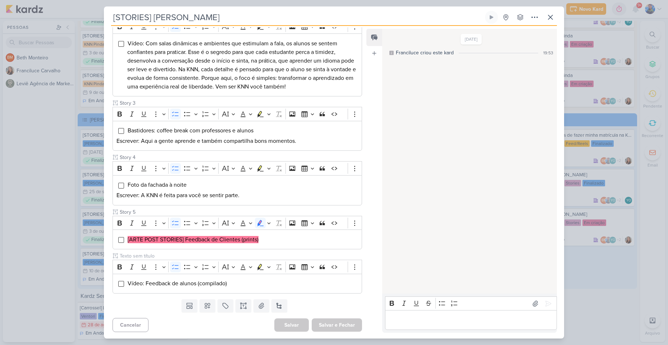
scroll to position [170, 0]
click at [553, 17] on icon at bounding box center [550, 17] width 9 height 9
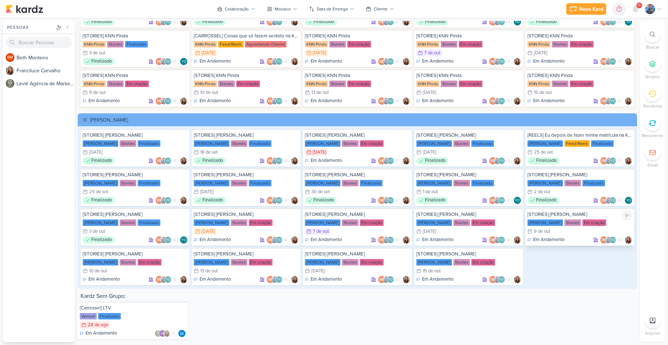
click at [563, 230] on div "9/10 [DATE]" at bounding box center [579, 230] width 105 height 7
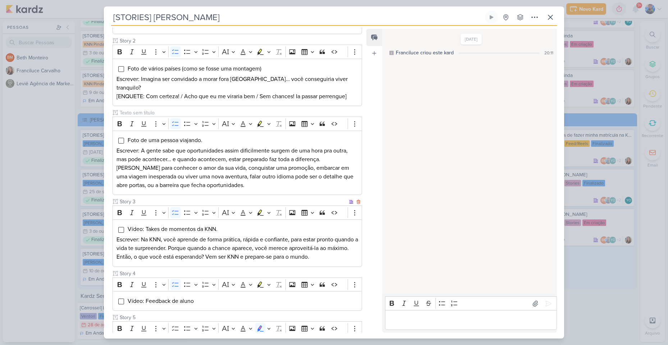
scroll to position [286, 0]
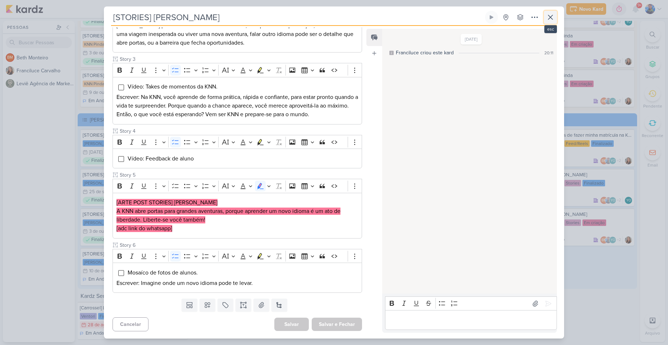
click at [551, 19] on icon at bounding box center [550, 17] width 9 height 9
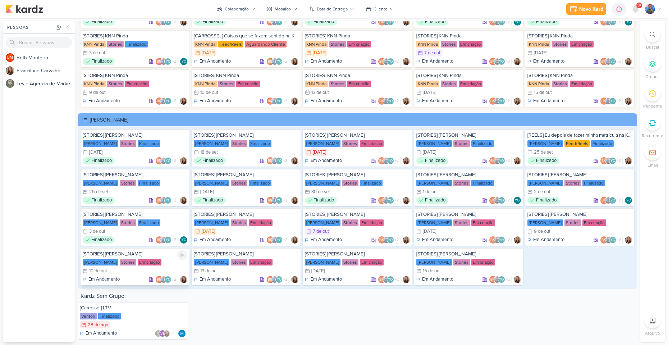
click at [138, 265] on div "Em criação" at bounding box center [150, 262] width 24 height 6
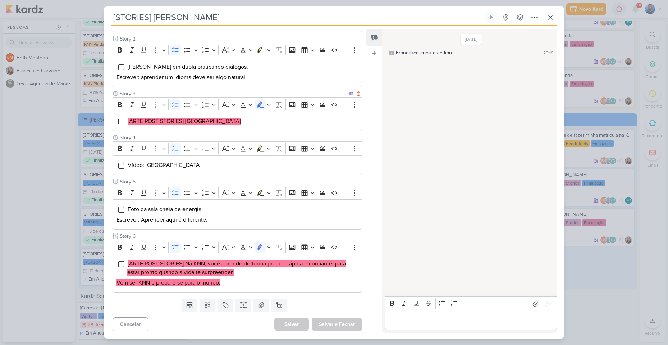
scroll to position [110, 0]
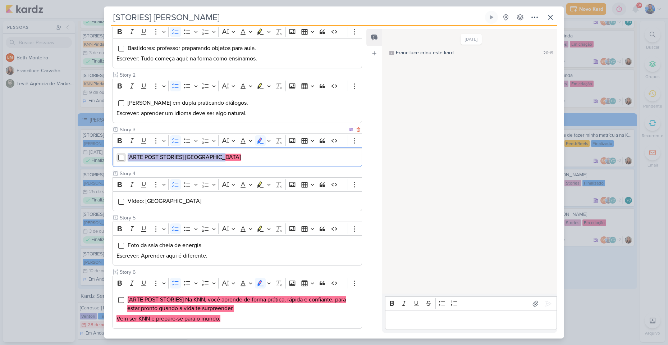
click at [123, 158] on div "[ARTE POST STORIES] [GEOGRAPHIC_DATA]" at bounding box center [236, 157] width 249 height 20
click at [267, 144] on button "Highlight" at bounding box center [269, 140] width 6 height 11
click at [229, 152] on icon "Text highlight toolbar" at bounding box center [226, 152] width 7 height 7
click at [232, 163] on div "[ARTE POST STORIES] [GEOGRAPHIC_DATA]" at bounding box center [236, 157] width 249 height 20
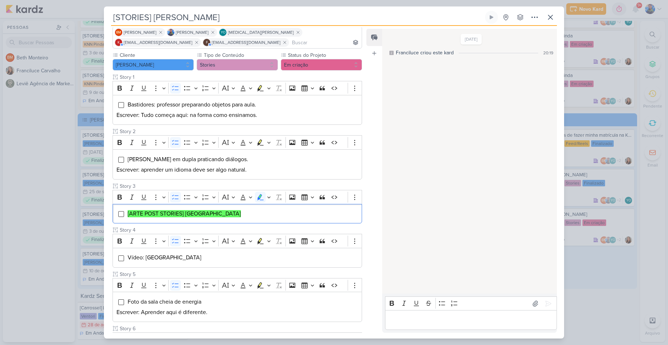
scroll to position [146, 0]
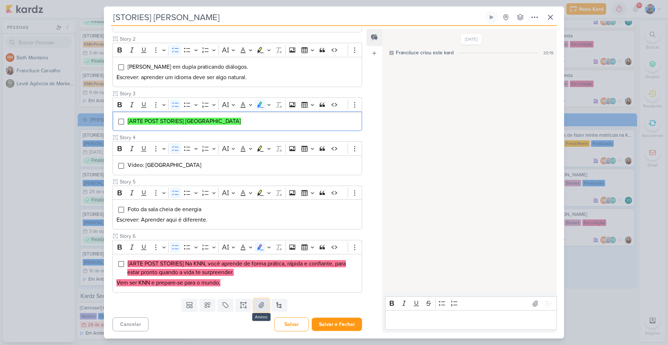
click at [264, 304] on button at bounding box center [261, 304] width 16 height 13
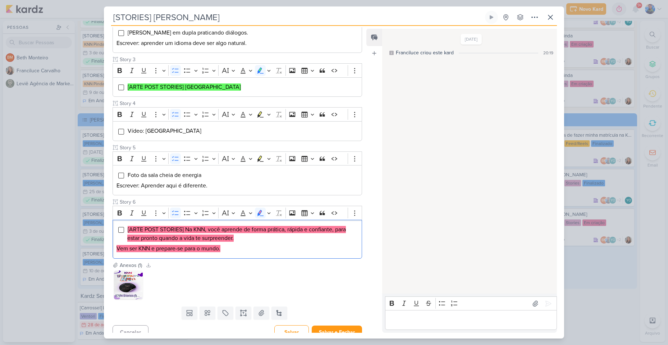
scroll to position [188, 0]
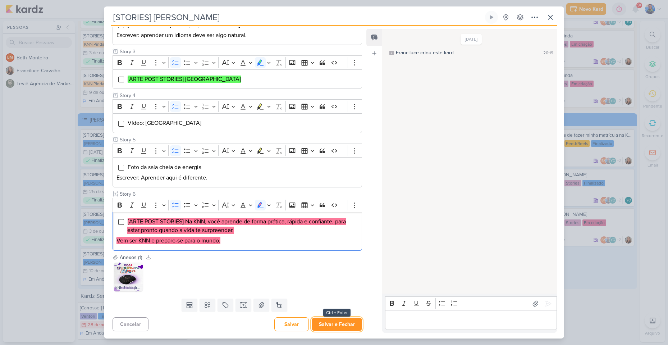
click at [338, 323] on button "Salvar e Fechar" at bounding box center [336, 323] width 50 height 13
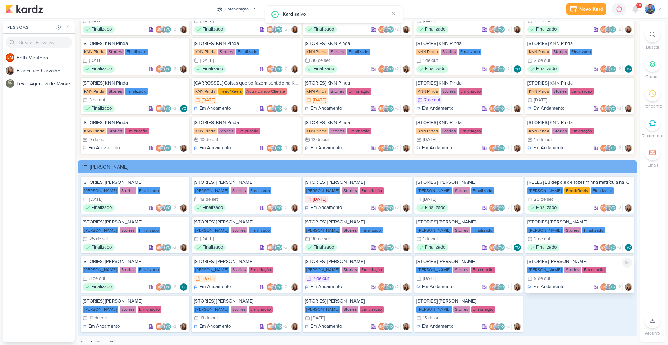
scroll to position [1361, 0]
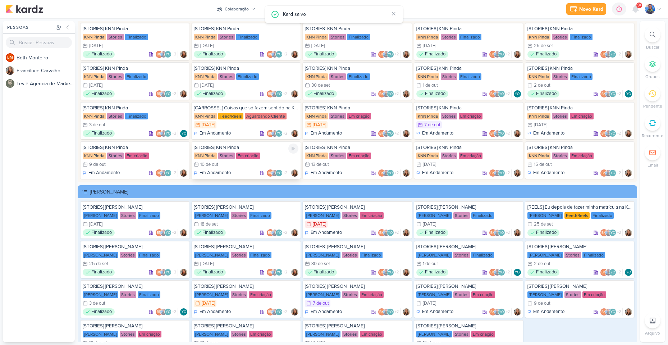
click at [217, 157] on div "KNN Pinda Stories Em criação" at bounding box center [246, 155] width 105 height 7
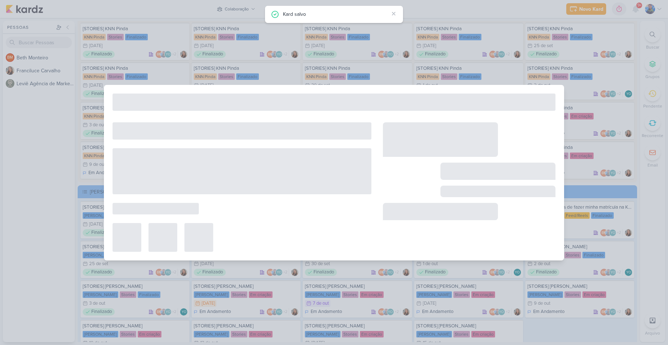
type input "[STORIES] KNN Pinda"
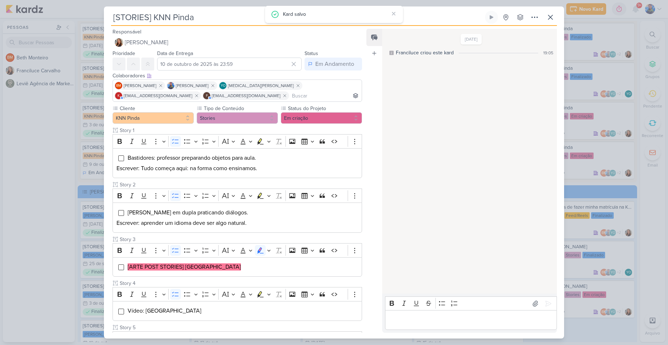
scroll to position [108, 0]
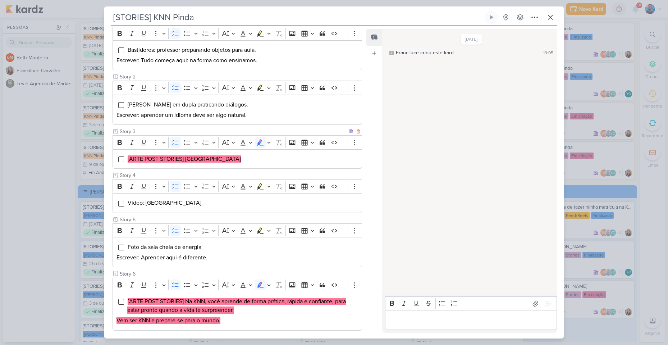
click at [221, 162] on li "[ARTE POST STORIES] [GEOGRAPHIC_DATA]" at bounding box center [242, 158] width 231 height 9
click at [268, 140] on icon "Editor toolbar" at bounding box center [269, 142] width 4 height 7
click at [227, 154] on icon "Text highlight toolbar" at bounding box center [226, 155] width 6 height 6
click at [225, 165] on div "[ARTE POST STORIES] [GEOGRAPHIC_DATA]" at bounding box center [236, 159] width 249 height 20
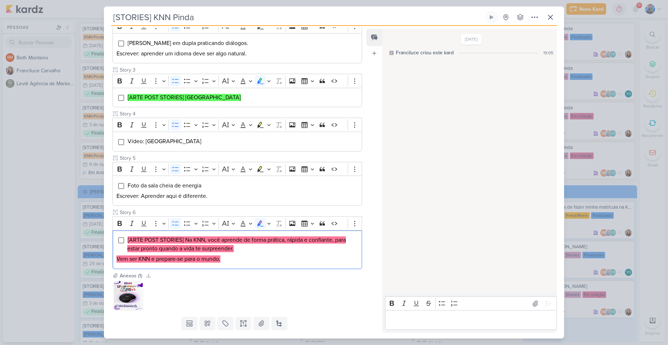
scroll to position [188, 0]
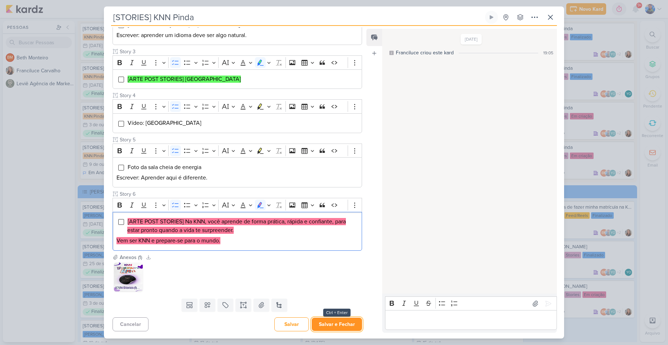
click at [337, 323] on button "Salvar e Fechar" at bounding box center [336, 323] width 50 height 13
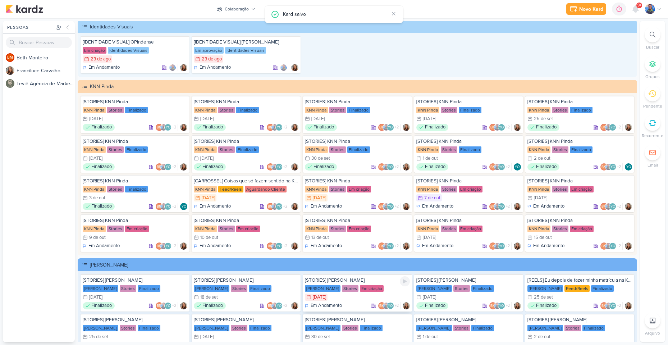
scroll to position [1289, 0]
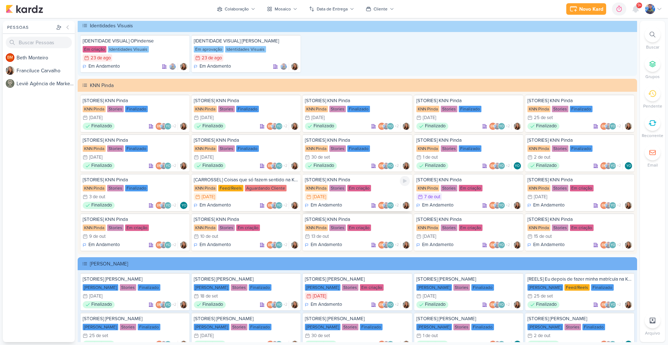
click at [318, 195] on div "[DATE]" at bounding box center [319, 196] width 13 height 5
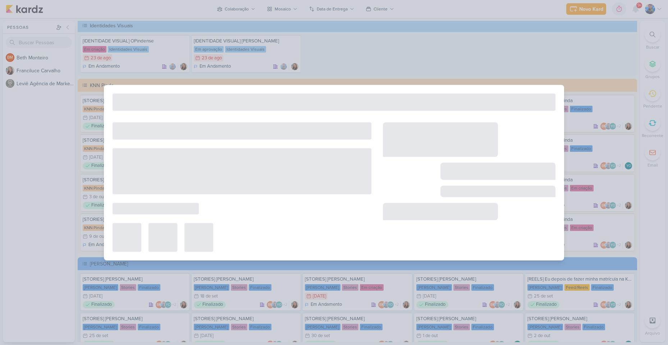
type input "[DATE] 23:59"
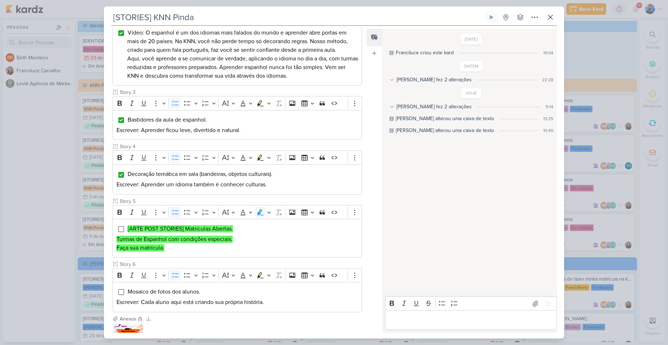
scroll to position [241, 0]
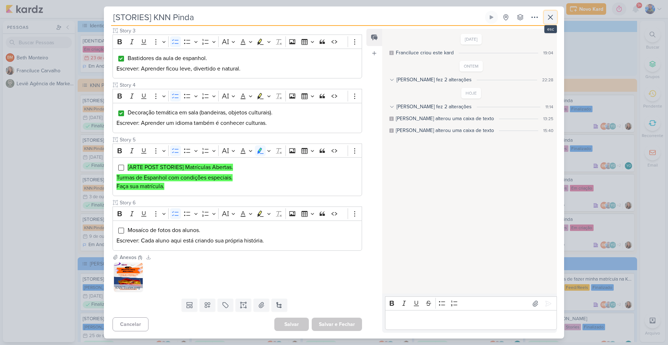
click at [553, 14] on icon at bounding box center [550, 17] width 9 height 9
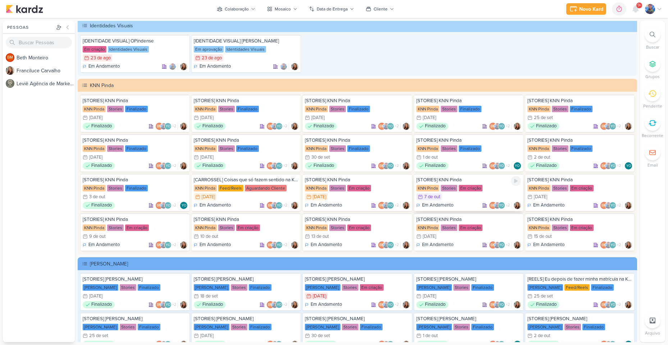
click at [439, 191] on div "KNN Pinda Stories Em criação" at bounding box center [468, 187] width 105 height 7
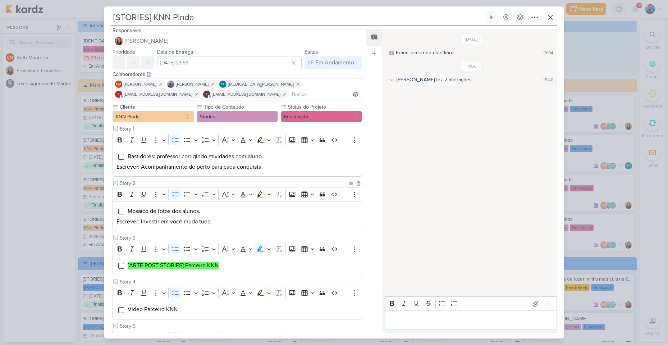
scroll to position [0, 0]
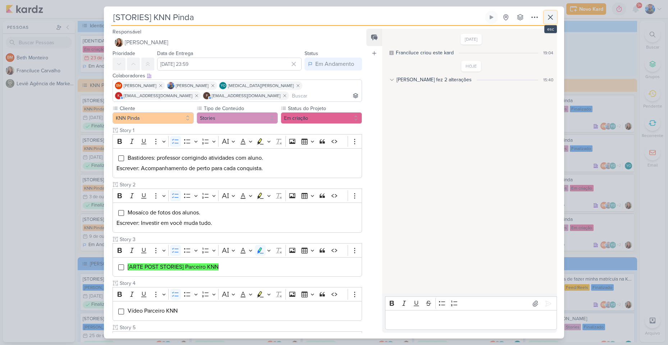
click at [546, 16] on icon at bounding box center [550, 17] width 9 height 9
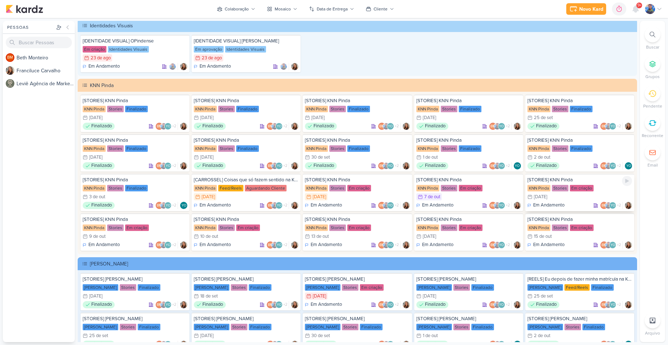
click at [560, 192] on div "[STORIES] KNN Pinda KNN Pinda Stories Em criação 8/10 [DATE] Em Andamento BM +2" at bounding box center [579, 192] width 109 height 37
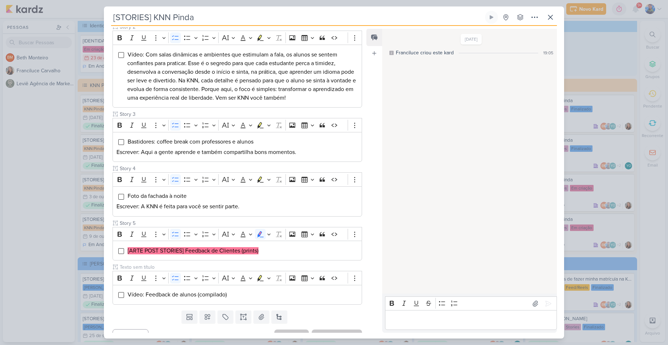
scroll to position [170, 0]
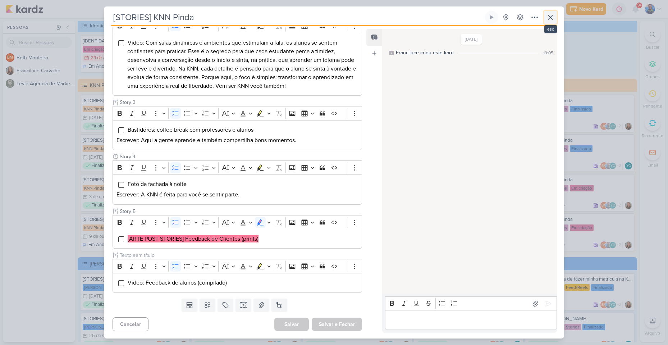
click at [553, 13] on button at bounding box center [550, 17] width 13 height 13
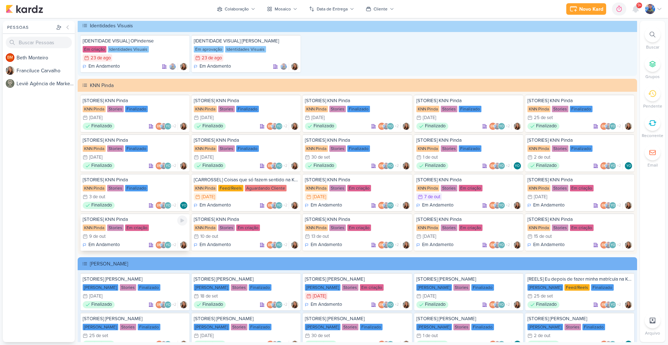
click at [107, 229] on div "KNN Pinda Stories Em criação" at bounding box center [135, 227] width 105 height 7
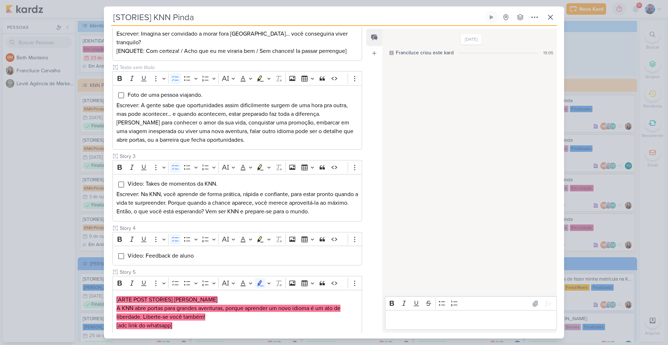
scroll to position [286, 0]
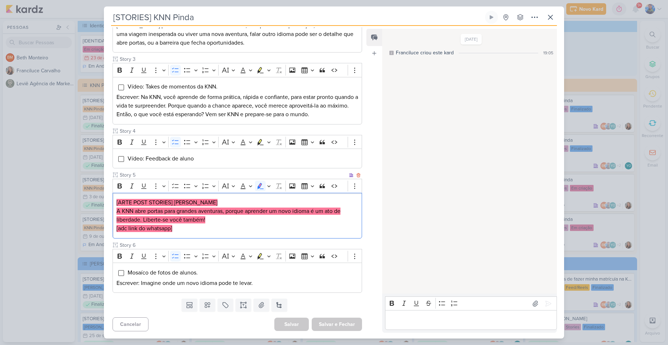
drag, startPoint x: 193, startPoint y: 203, endPoint x: 214, endPoint y: 204, distance: 21.2
click at [214, 204] on p "[ARTE POST STORIES] [PERSON_NAME]" at bounding box center [236, 202] width 241 height 9
copy mark "Abertas"
click at [130, 217] on mark "A KNN abre portas para grandes aventuras, porque aprender um novo idioma é um a…" at bounding box center [228, 215] width 224 height 16
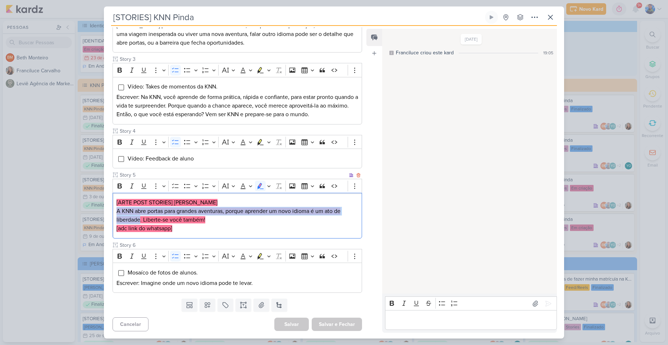
drag, startPoint x: 137, startPoint y: 212, endPoint x: 140, endPoint y: 220, distance: 8.2
click at [140, 220] on mark "A KNN abre portas para grandes aventuras, porque aprender um novo idioma é um a…" at bounding box center [228, 215] width 224 height 16
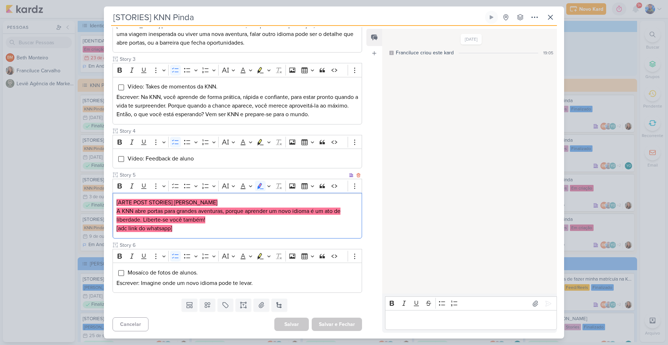
click at [143, 220] on mark "A KNN abre portas para grandes aventuras, porque aprender um novo idioma é um a…" at bounding box center [228, 215] width 224 height 16
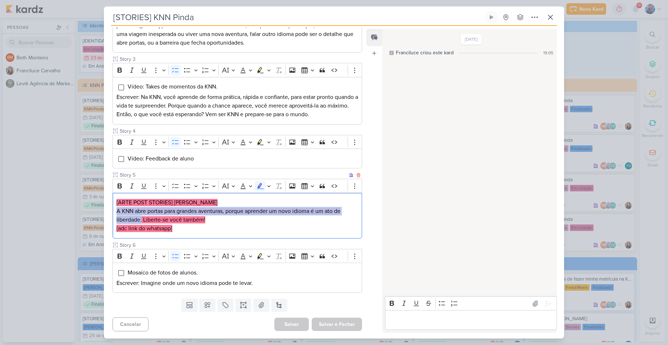
drag, startPoint x: 141, startPoint y: 220, endPoint x: 114, endPoint y: 210, distance: 28.6
click at [114, 210] on div "[ARTE POST STORIES] [PERSON_NAME] A KNN abre portas para grandes aventuras, por…" at bounding box center [236, 216] width 249 height 46
copy mark "A KNN abre portas para grandes aventuras, porque aprender um novo idioma é um a…"
click at [169, 225] on mark "[adc link do whatsapp]" at bounding box center [144, 228] width 56 height 7
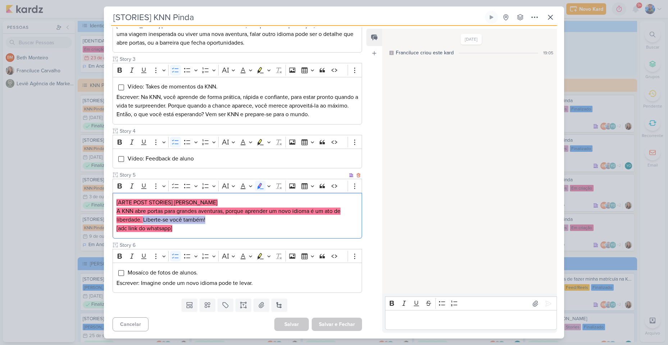
drag, startPoint x: 142, startPoint y: 218, endPoint x: 206, endPoint y: 221, distance: 63.7
click at [206, 221] on p "A KNN abre portas para grandes aventuras, porque aprender um novo idioma é um a…" at bounding box center [236, 215] width 241 height 17
copy mark "Liberte-se você também!"
click at [161, 223] on p "A KNN abre portas para grandes aventuras, porque aprender um novo idioma é um a…" at bounding box center [236, 215] width 241 height 17
click at [188, 222] on mark "A KNN abre portas para grandes aventuras, porque aprender um novo idioma é um a…" at bounding box center [228, 215] width 224 height 16
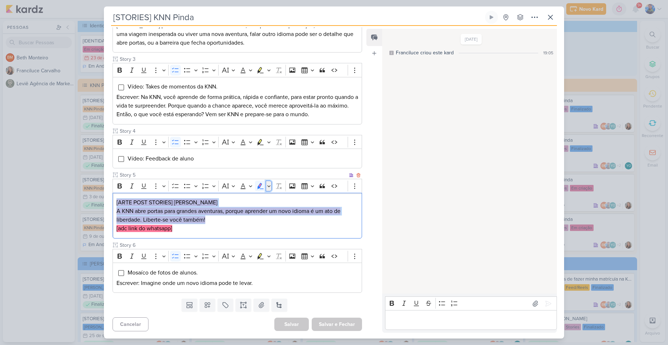
click at [269, 186] on icon "Editor toolbar" at bounding box center [268, 186] width 3 height 2
click at [228, 198] on icon "Text highlight toolbar" at bounding box center [226, 198] width 7 height 7
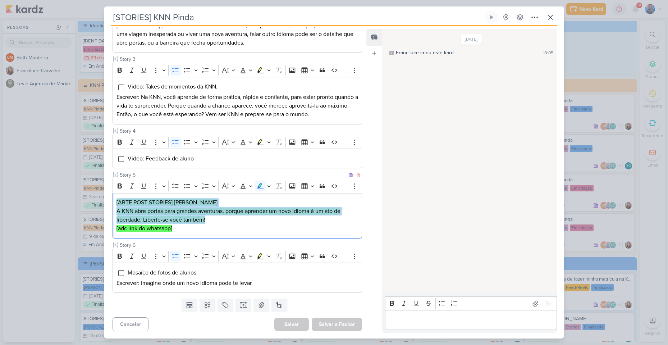
click at [223, 218] on p "A KNN abre portas para grandes aventuras, porque aprender um novo idioma é um a…" at bounding box center [236, 215] width 241 height 17
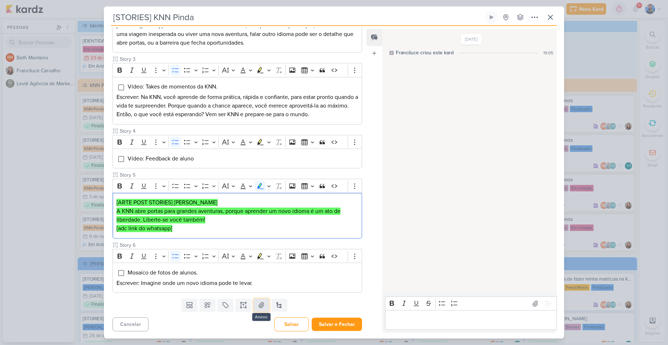
click at [264, 300] on button at bounding box center [261, 304] width 16 height 13
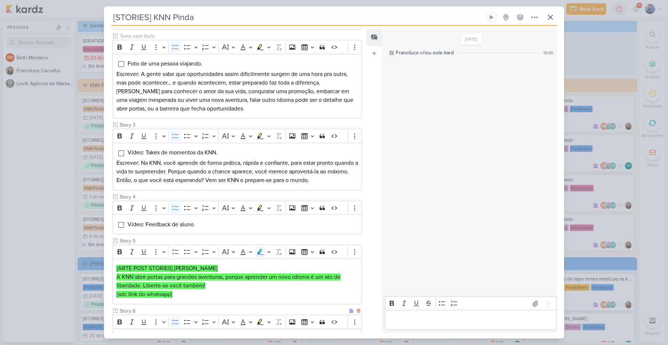
scroll to position [328, 0]
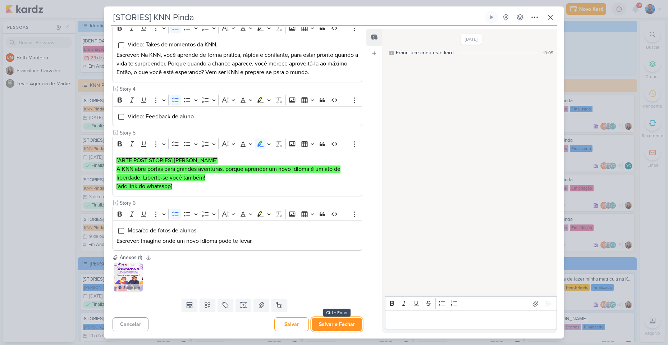
click at [339, 326] on button "Salvar e Fechar" at bounding box center [336, 323] width 50 height 13
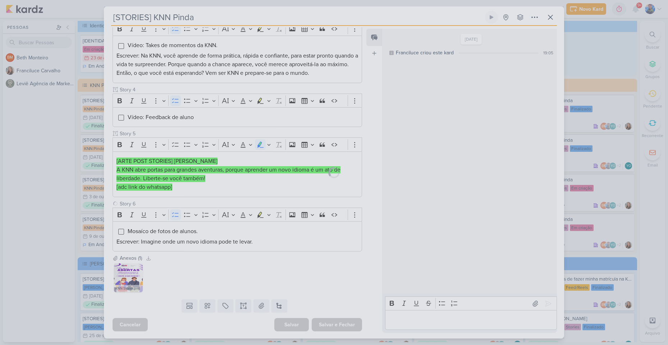
scroll to position [327, 0]
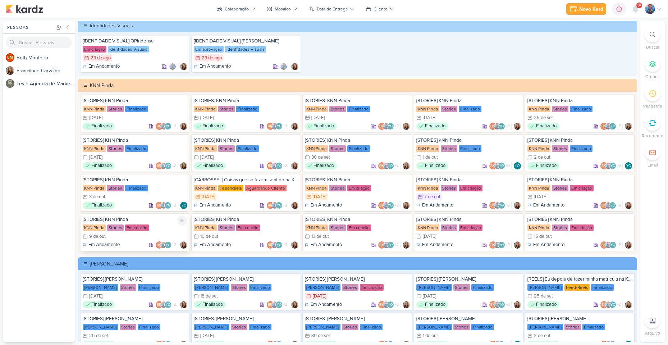
click at [163, 232] on div "[STORIES] KNN Pinda KNN Pinda Stories Em criação 9/10 [DATE] Em Andamento BM +2" at bounding box center [134, 231] width 109 height 37
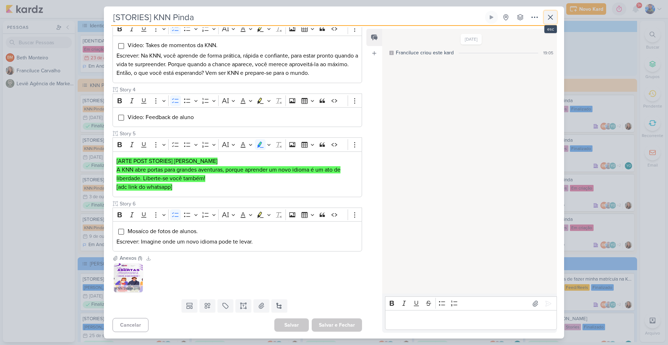
click at [547, 14] on icon at bounding box center [550, 17] width 9 height 9
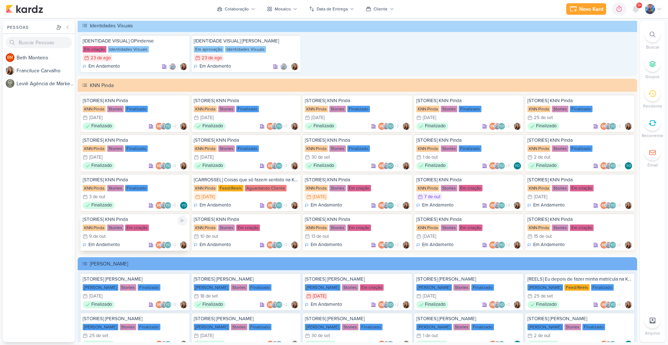
scroll to position [1432, 0]
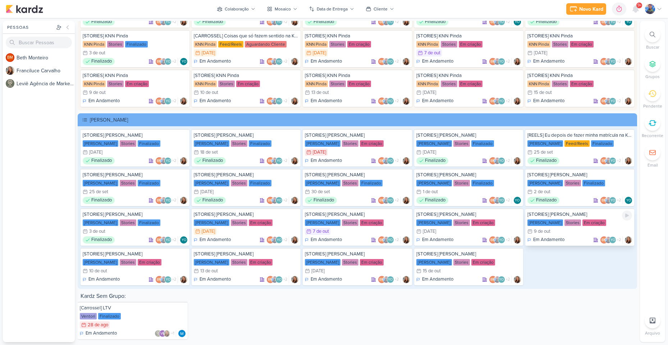
click at [545, 220] on div "[PERSON_NAME]" at bounding box center [545, 222] width 36 height 6
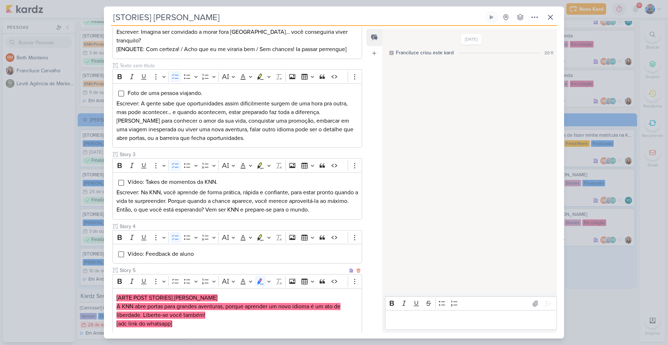
scroll to position [286, 0]
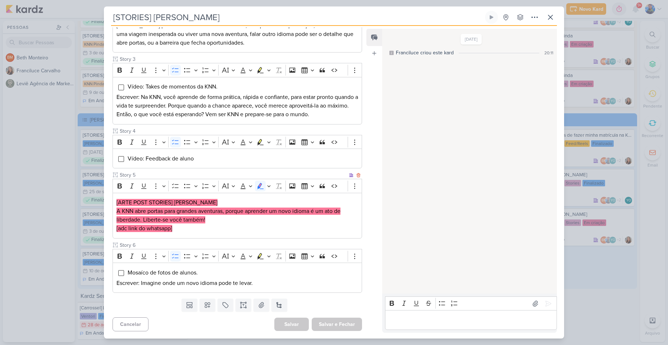
click at [208, 214] on p "A KNN abre portas para grandes aventuras, porque aprender um novo idioma é um a…" at bounding box center [236, 215] width 241 height 17
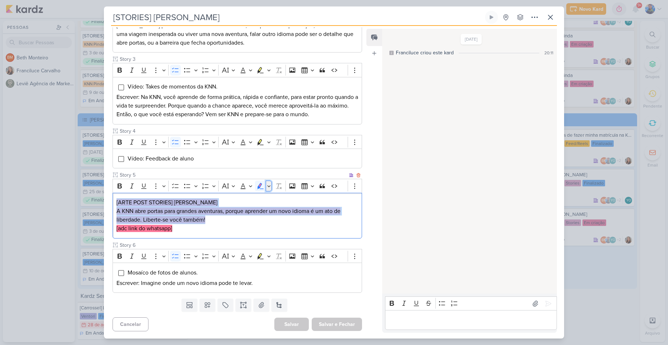
click at [271, 186] on button "Highlight" at bounding box center [269, 185] width 6 height 11
click at [230, 199] on icon "Text highlight toolbar" at bounding box center [226, 198] width 7 height 7
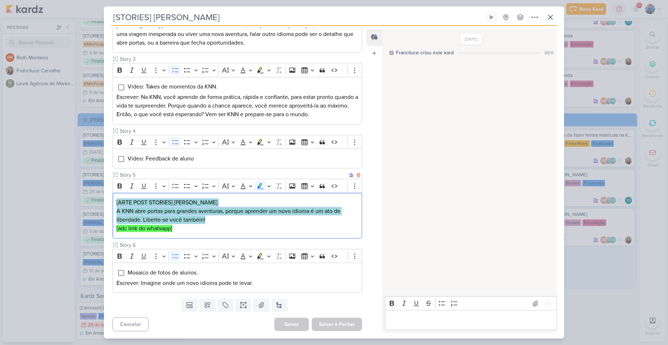
click at [214, 216] on p "A KNN abre portas para grandes aventuras, porque aprender um novo idioma é um a…" at bounding box center [236, 215] width 241 height 17
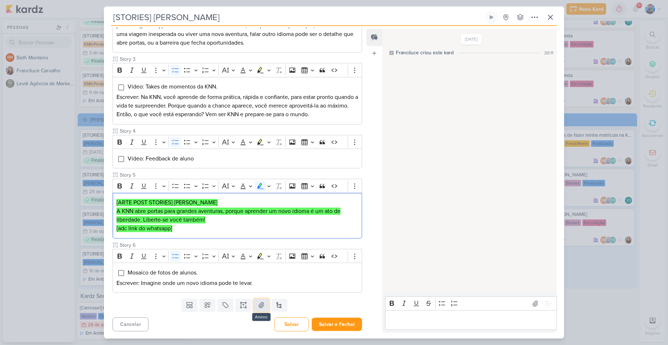
click at [264, 306] on button at bounding box center [261, 304] width 16 height 13
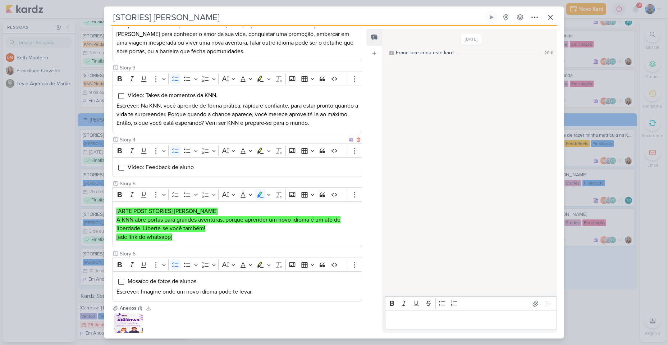
scroll to position [328, 0]
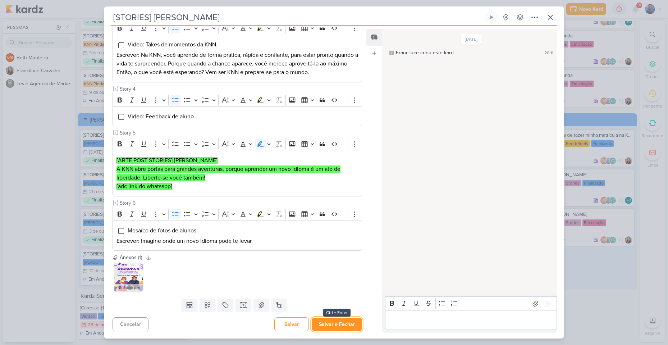
click at [330, 327] on button "Salvar e Fechar" at bounding box center [336, 323] width 50 height 13
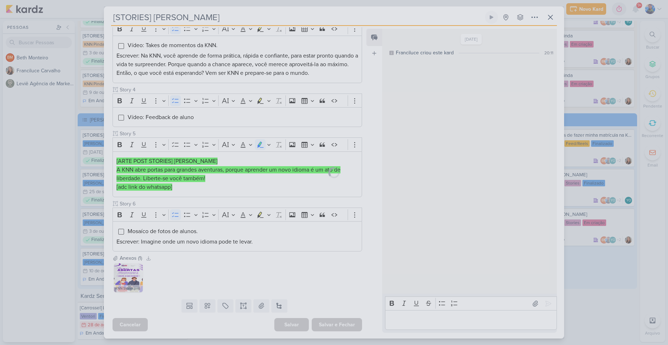
scroll to position [327, 0]
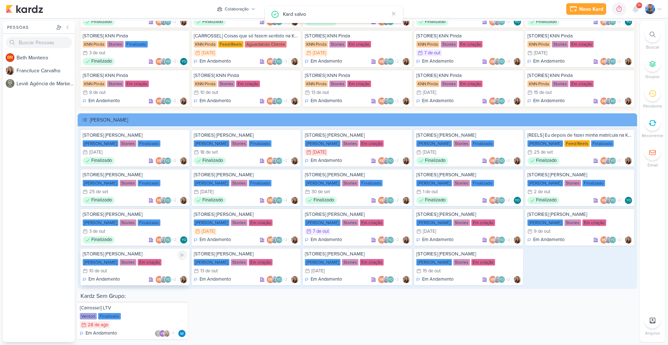
click at [129, 266] on div "[STORIES] [PERSON_NAME] KNN Moreira Stories Em criação 10/10 [DATE] Em Andament…" at bounding box center [134, 266] width 109 height 37
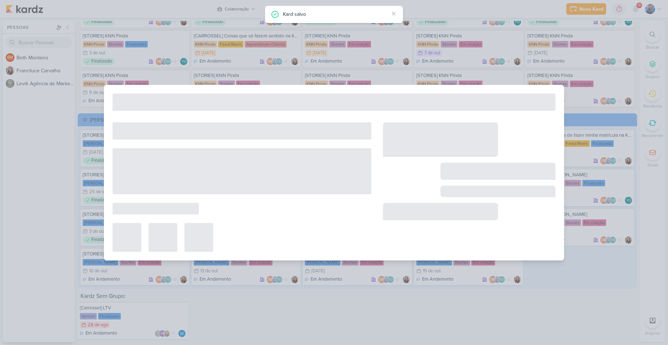
type input "10 de outubro de 2025 às 23:59"
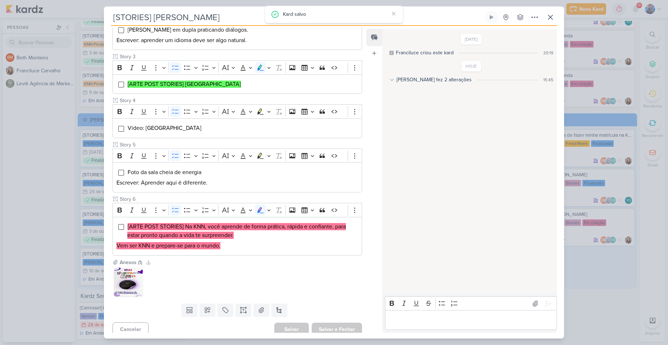
scroll to position [188, 0]
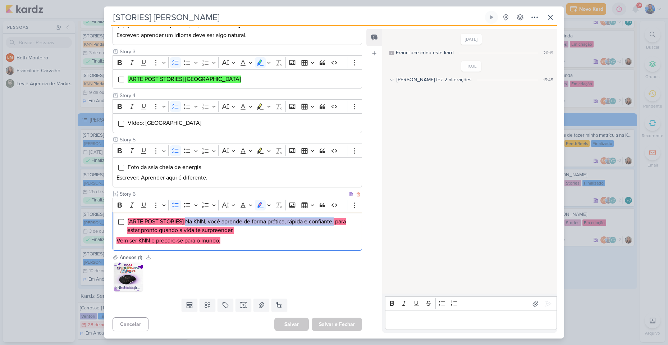
drag, startPoint x: 185, startPoint y: 221, endPoint x: 335, endPoint y: 223, distance: 149.5
click at [335, 223] on mark "[ARTE POST STORIES] Na KNN, você aprende de forma prática, rápida e confiante, …" at bounding box center [236, 226] width 218 height 16
copy mark "Na KNN, você aprende de forma prática, rápida e confiante,"
click at [342, 225] on span "[ARTE POST STORIES] Na KNN, você aprende de forma prática, rápida e confiante, …" at bounding box center [236, 226] width 218 height 16
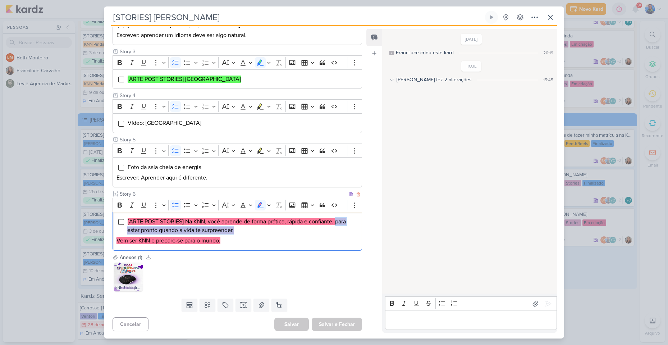
drag, startPoint x: 337, startPoint y: 222, endPoint x: 235, endPoint y: 228, distance: 102.2
click at [235, 228] on li "[ARTE POST STORIES] Na KNN, você aprende de forma prática, rápida e confiante, …" at bounding box center [242, 225] width 231 height 17
copy mark "para estar pronto quando a vida te surpreender."
click at [138, 244] on mark "Vem ser KNN e prepare-se para o mundo." at bounding box center [168, 240] width 104 height 7
drag, startPoint x: 117, startPoint y: 241, endPoint x: 231, endPoint y: 244, distance: 113.6
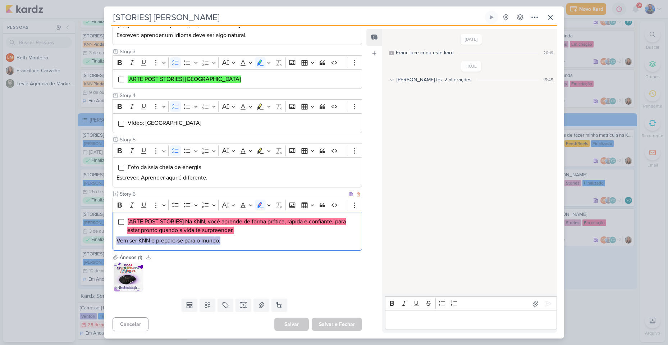
click at [231, 244] on p "Vem ser KNN e prepare-se para o mundo." at bounding box center [236, 240] width 241 height 9
copy mark "Vem ser KNN e prepare-se para o mundo."
click at [238, 237] on p "Vem ser KNN e prepare-se para o mundo." at bounding box center [236, 240] width 241 height 9
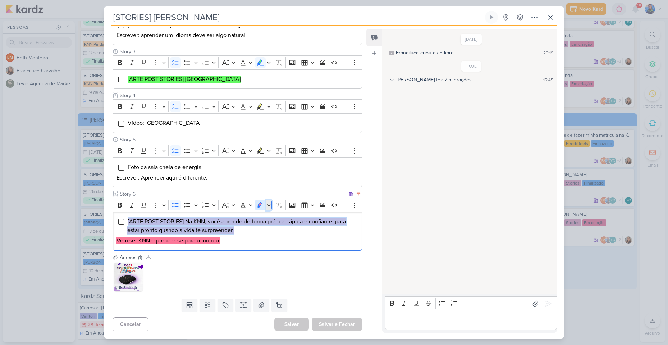
click at [269, 204] on icon "Editor toolbar" at bounding box center [269, 204] width 4 height 7
click at [227, 218] on icon "Text highlight toolbar" at bounding box center [226, 217] width 7 height 7
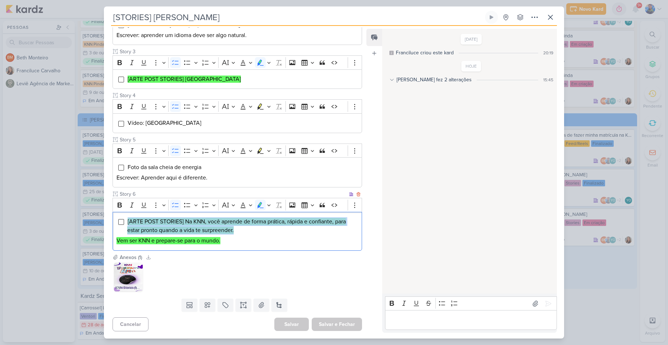
click at [229, 235] on div "[ARTE POST STORIES] Na KNN, você aprende de forma prática, rápida e confiante, …" at bounding box center [236, 231] width 249 height 39
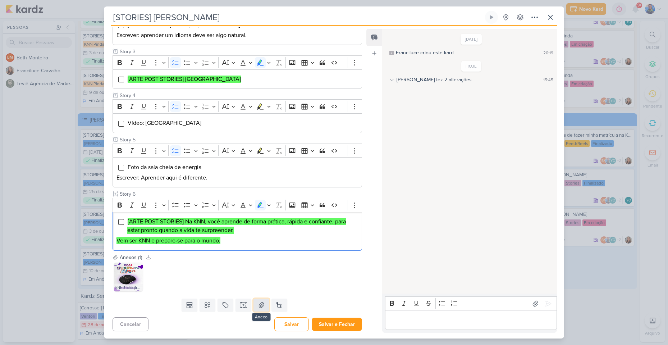
click at [258, 307] on icon at bounding box center [261, 304] width 7 height 7
click at [337, 320] on button "Salvar e Fechar" at bounding box center [336, 323] width 50 height 13
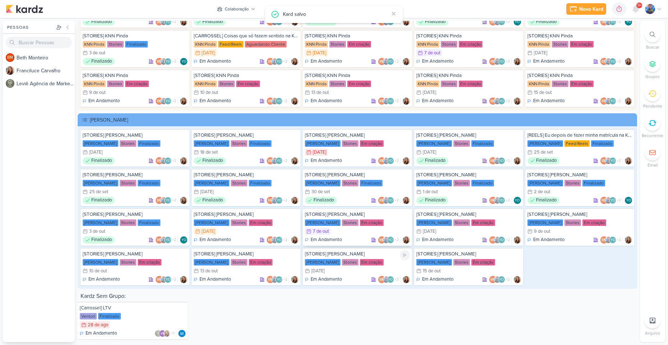
scroll to position [1325, 0]
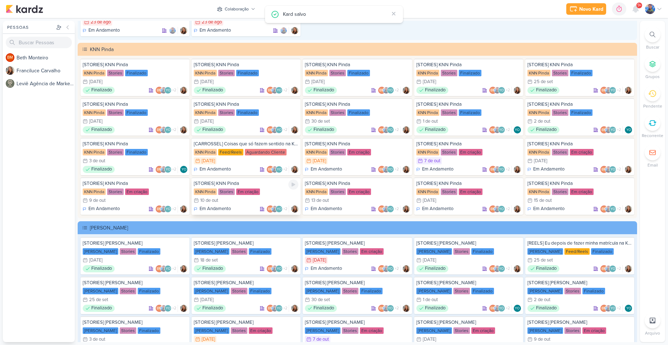
click at [215, 194] on div "KNN Pinda" at bounding box center [205, 191] width 23 height 6
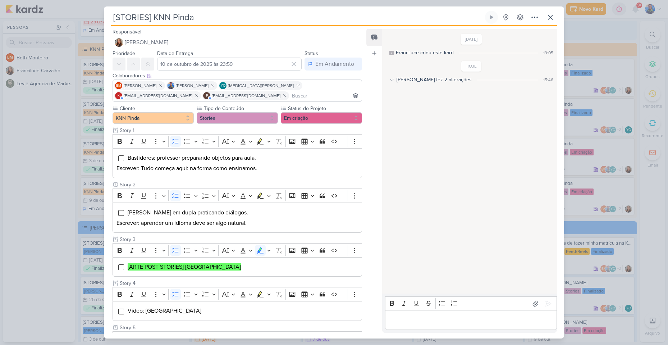
scroll to position [144, 0]
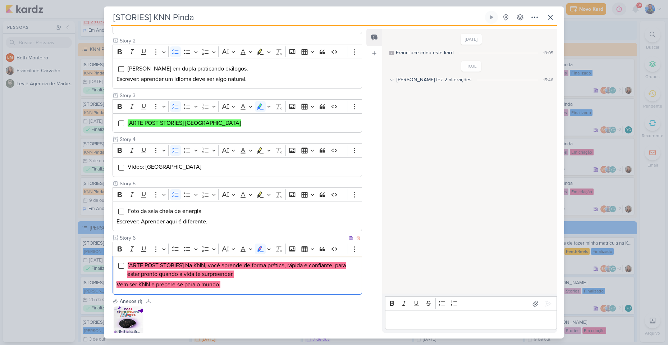
click at [237, 286] on p "Vem ser KNN e prepare-se para o mundo." at bounding box center [236, 284] width 241 height 9
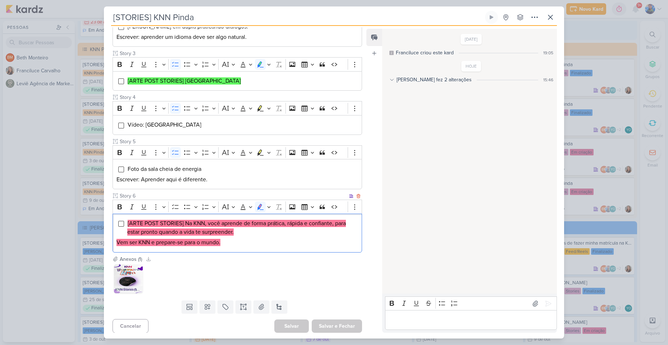
scroll to position [188, 0]
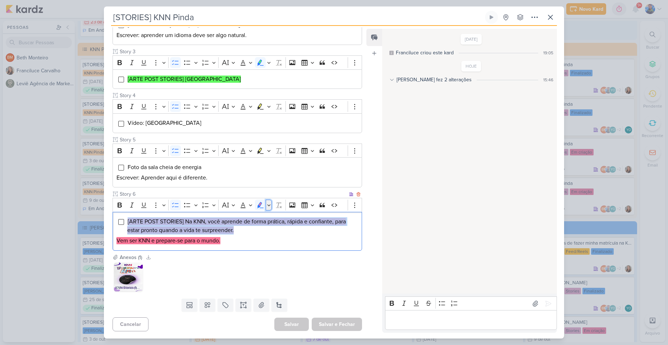
click at [269, 204] on icon "Editor toolbar" at bounding box center [269, 204] width 4 height 7
click at [227, 218] on icon "Text highlight toolbar" at bounding box center [226, 217] width 7 height 7
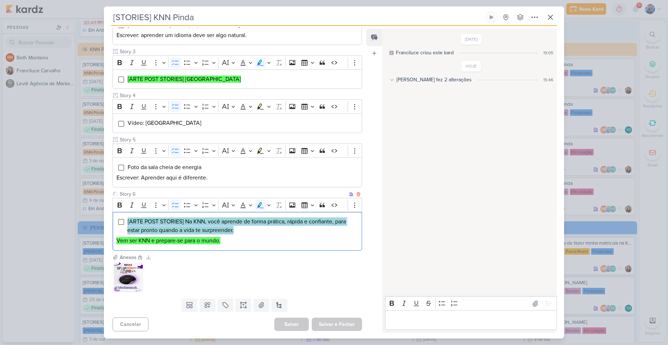
drag, startPoint x: 235, startPoint y: 239, endPoint x: 247, endPoint y: 235, distance: 13.0
click at [235, 239] on p "Vem ser KNN e prepare-se para o mundo." at bounding box center [236, 240] width 241 height 9
click at [258, 197] on input "Story 6" at bounding box center [232, 194] width 229 height 8
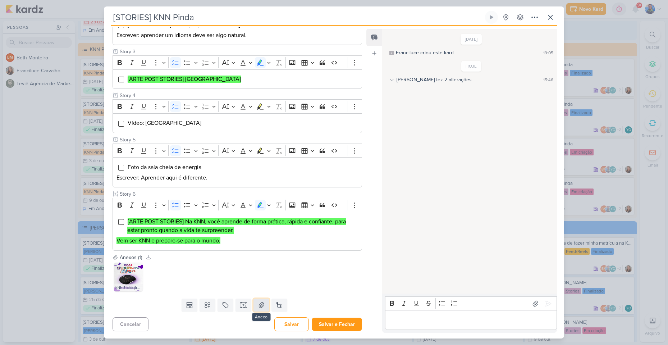
click at [258, 310] on button at bounding box center [261, 304] width 16 height 13
click at [333, 327] on button "Salvar e Fechar" at bounding box center [336, 323] width 50 height 13
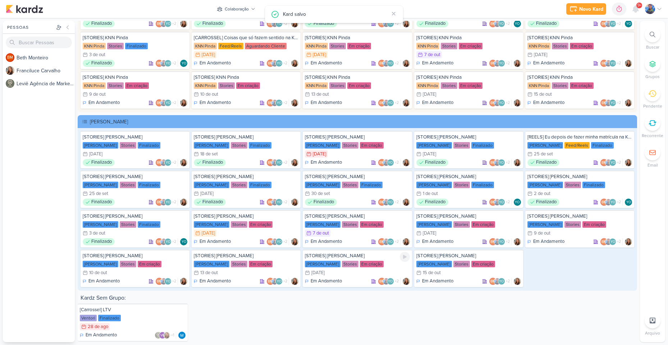
scroll to position [1432, 0]
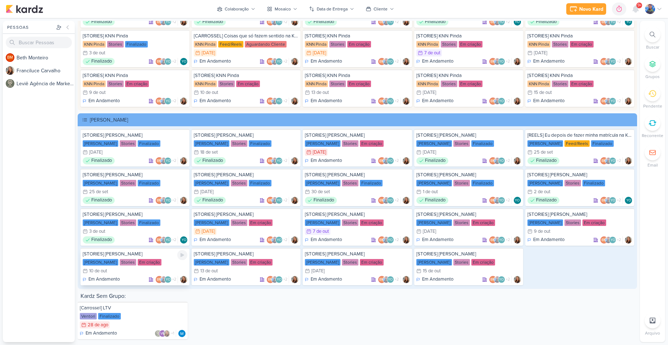
click at [124, 268] on div "10/10 [DATE]" at bounding box center [135, 270] width 105 height 7
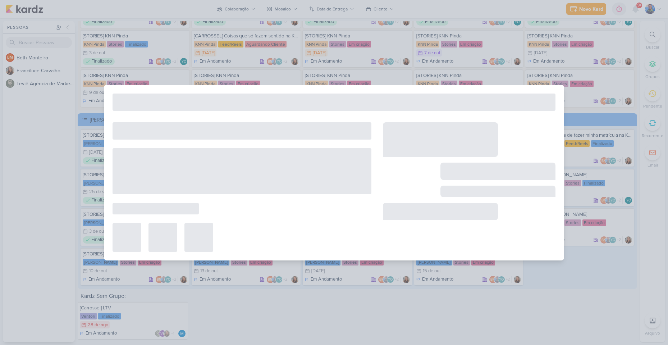
type input "[STORIES] [PERSON_NAME]"
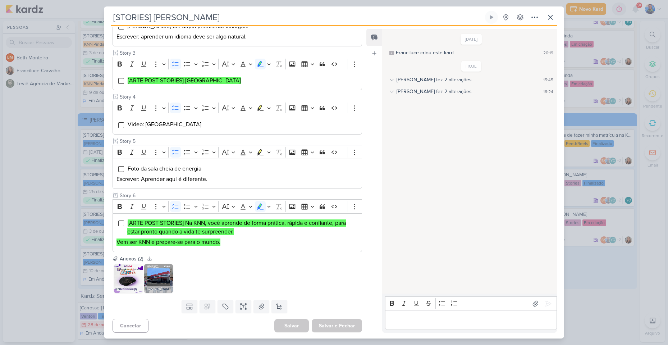
scroll to position [188, 0]
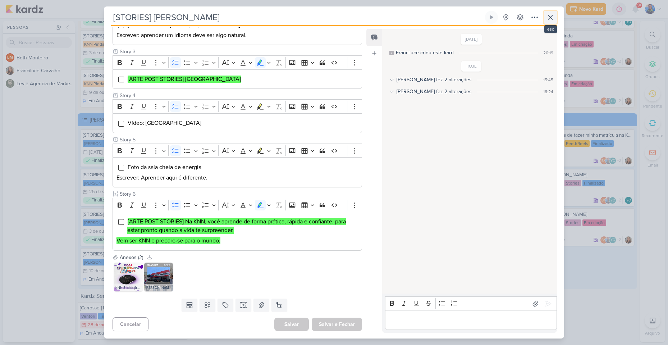
click at [552, 17] on icon at bounding box center [550, 17] width 9 height 9
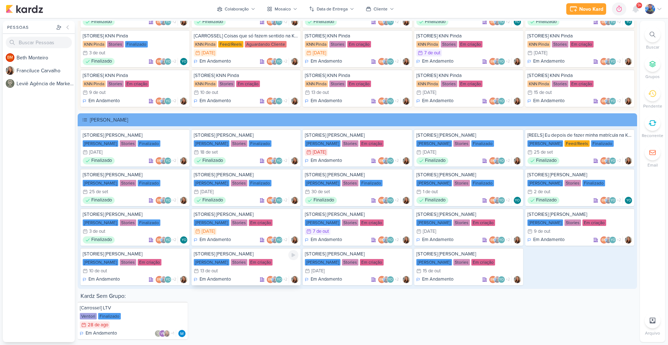
click at [231, 263] on div "Stories" at bounding box center [239, 262] width 17 height 6
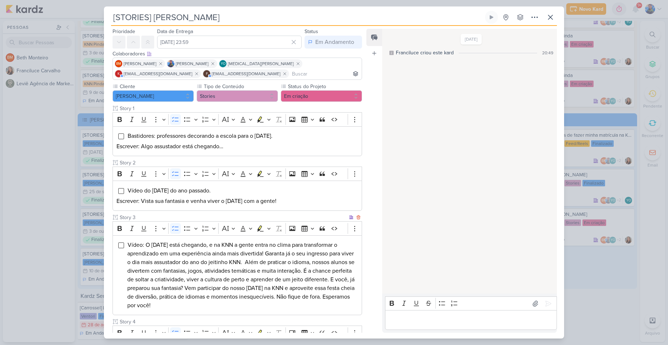
scroll to position [0, 0]
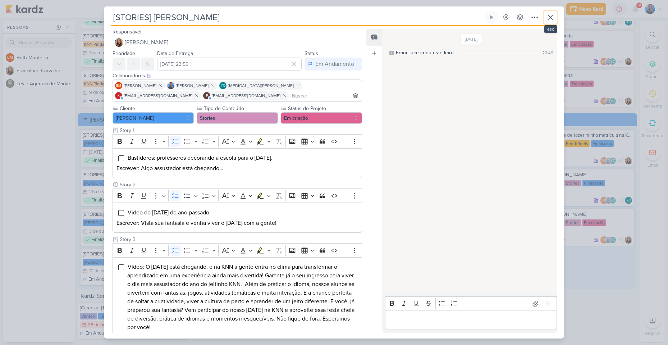
click at [548, 20] on icon at bounding box center [550, 17] width 9 height 9
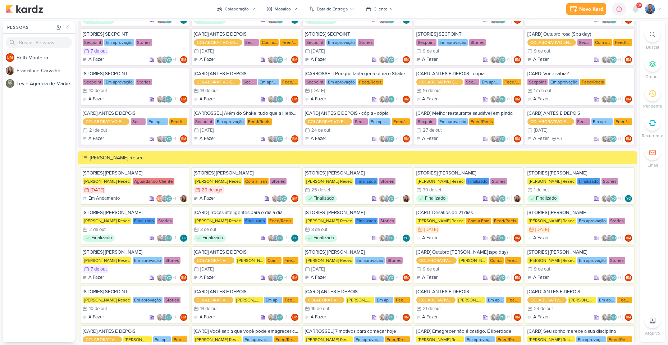
scroll to position [894, 0]
